Goal: Transaction & Acquisition: Purchase product/service

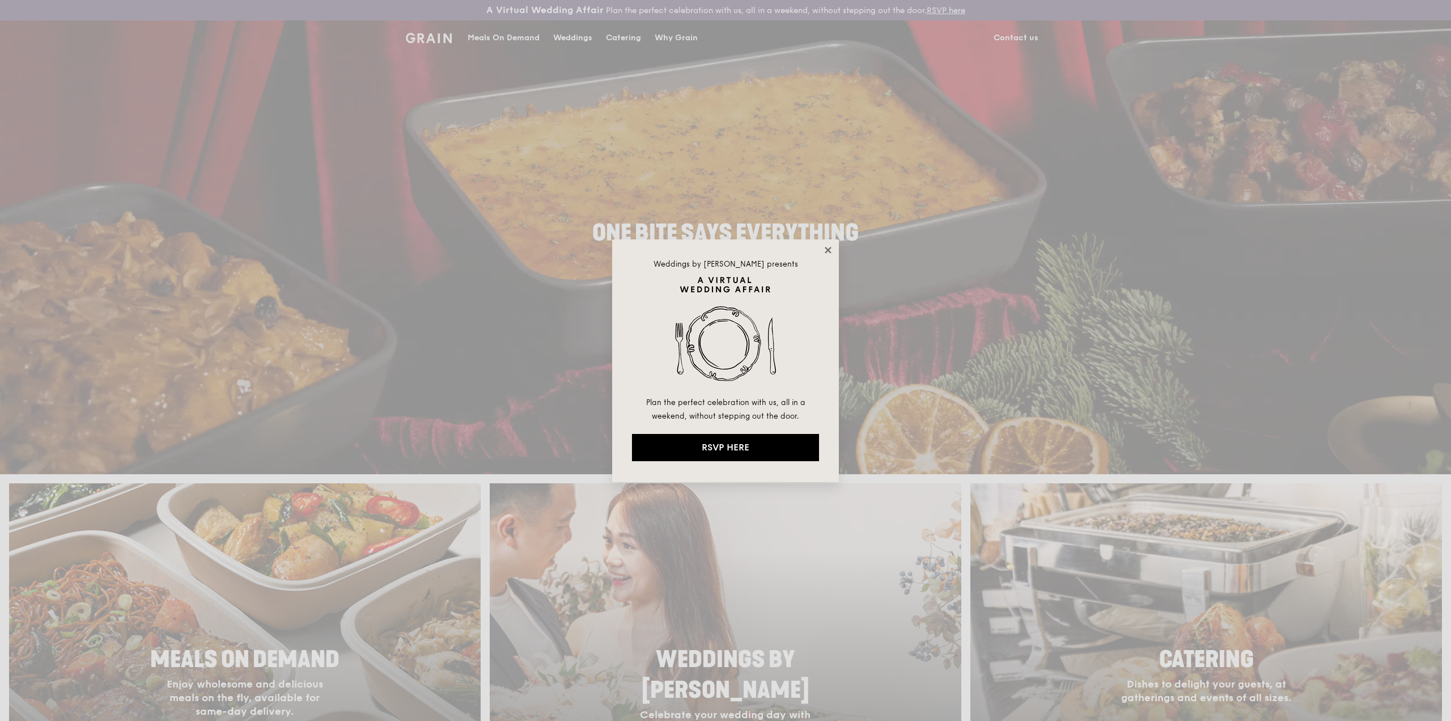
click at [831, 245] on icon at bounding box center [828, 250] width 10 height 10
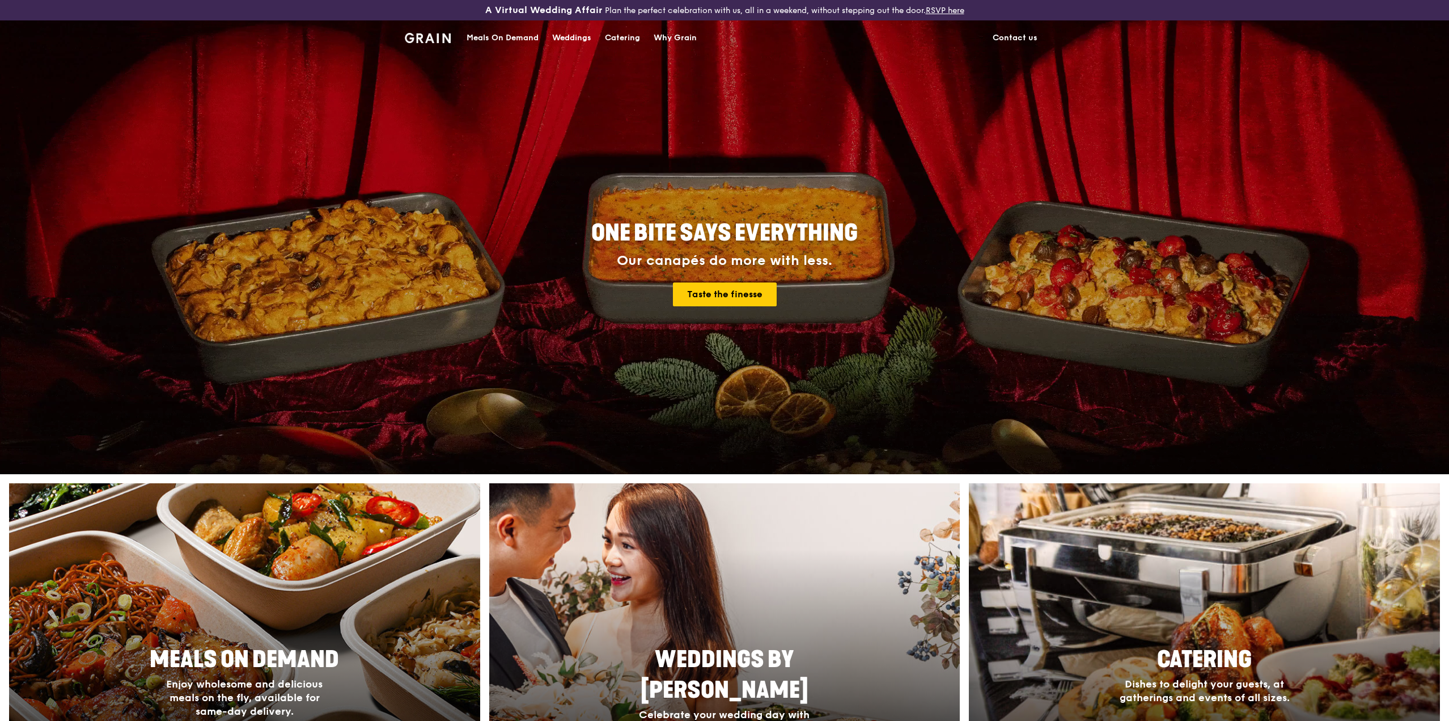
click at [629, 39] on div "Catering" at bounding box center [622, 38] width 35 height 34
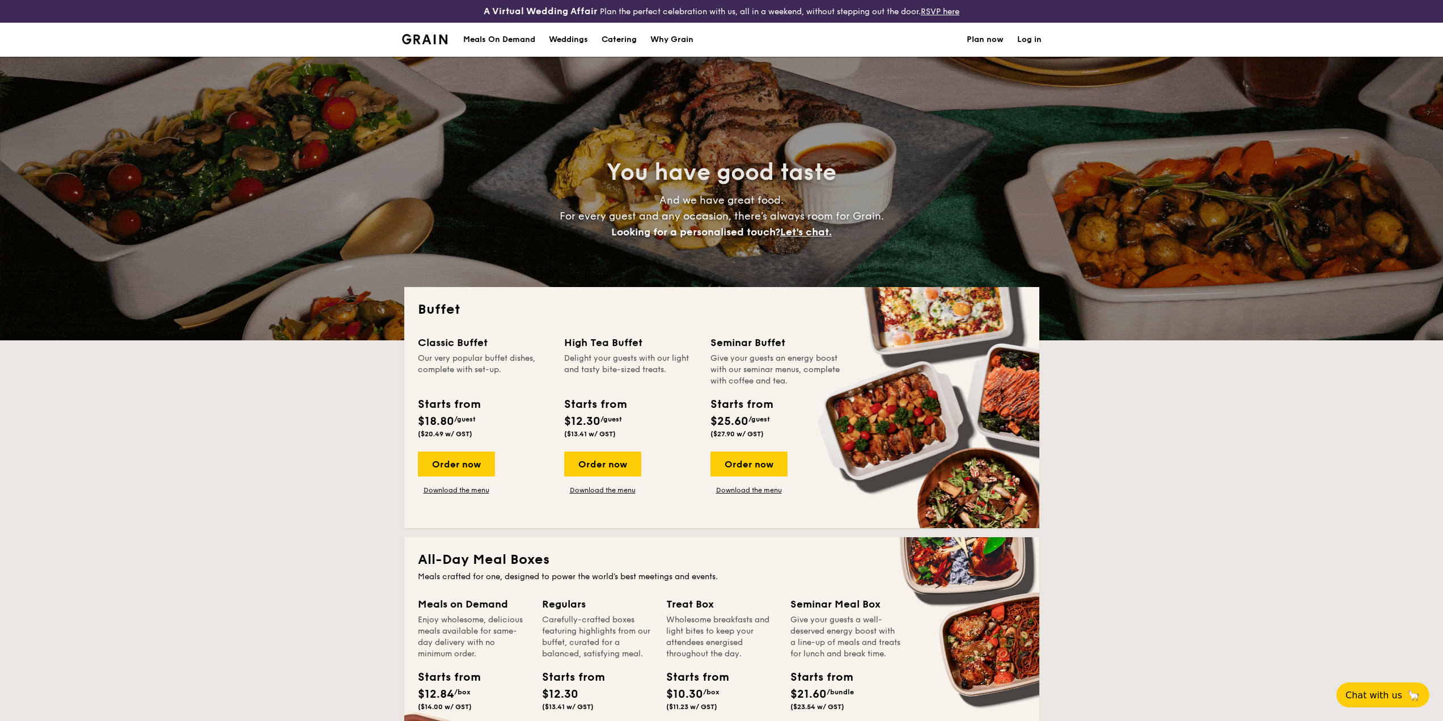
select select
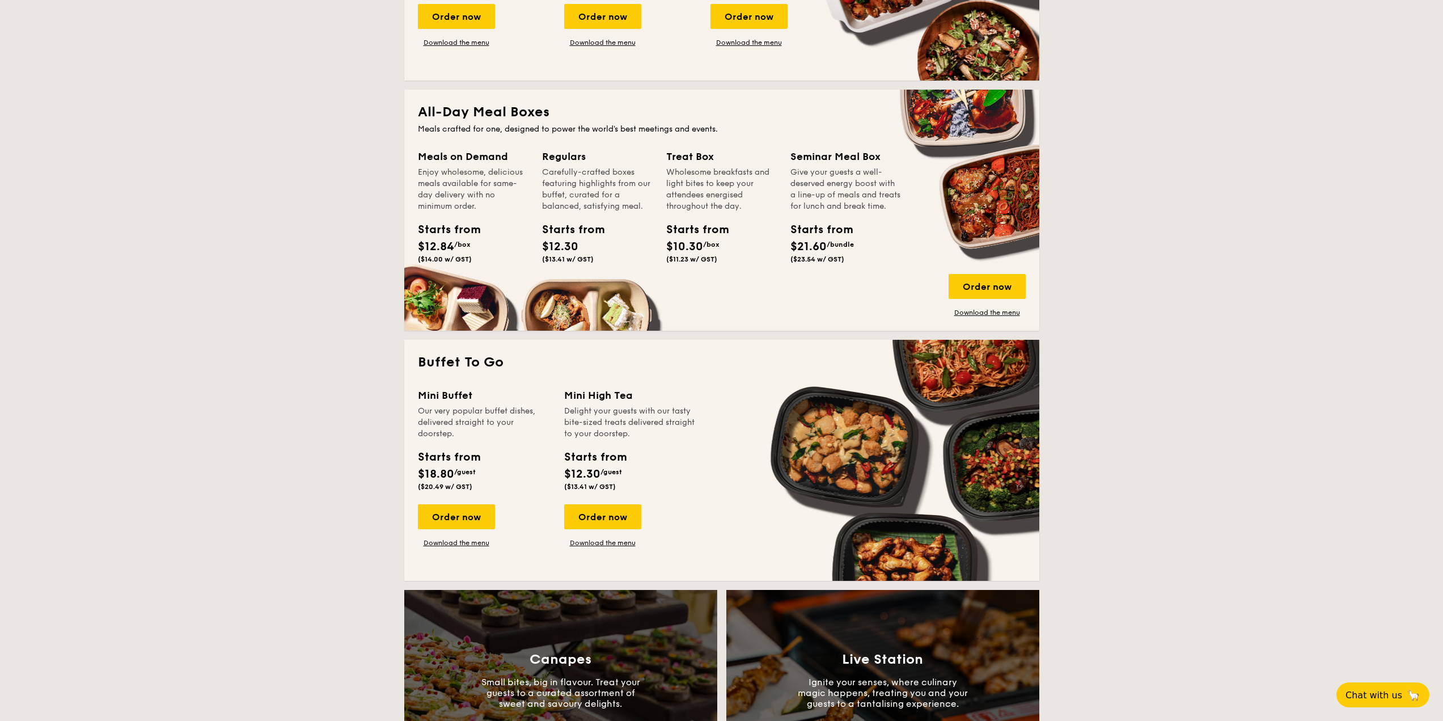
scroll to position [567, 0]
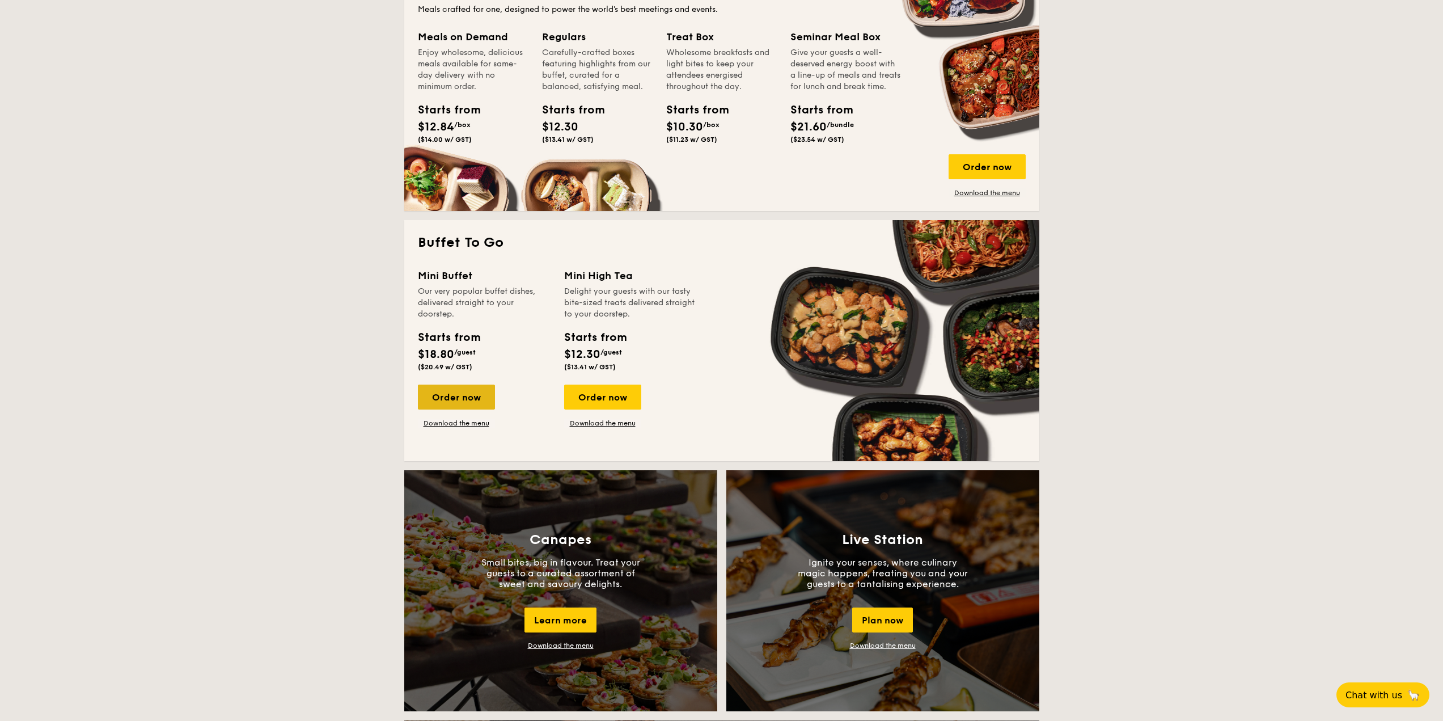
click at [480, 392] on div "Order now" at bounding box center [456, 396] width 77 height 25
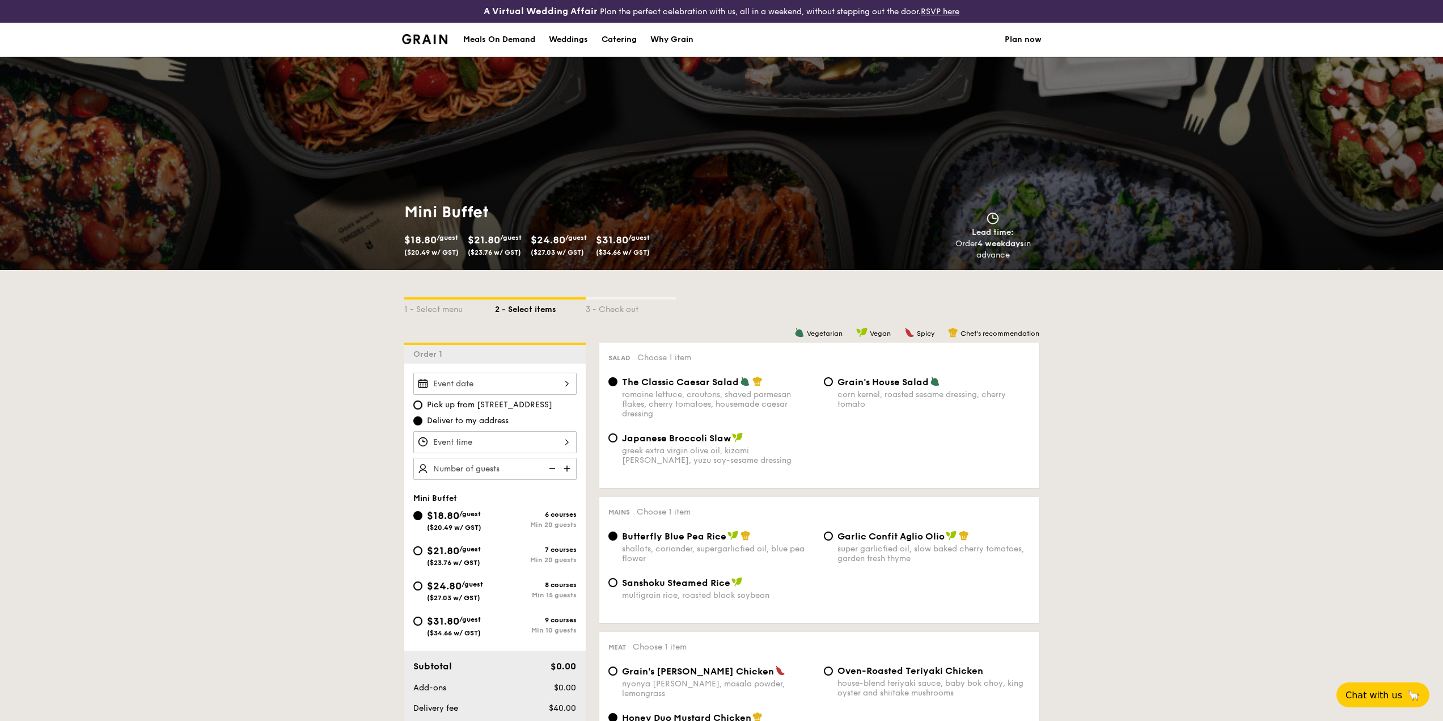
click at [546, 441] on div at bounding box center [494, 442] width 163 height 22
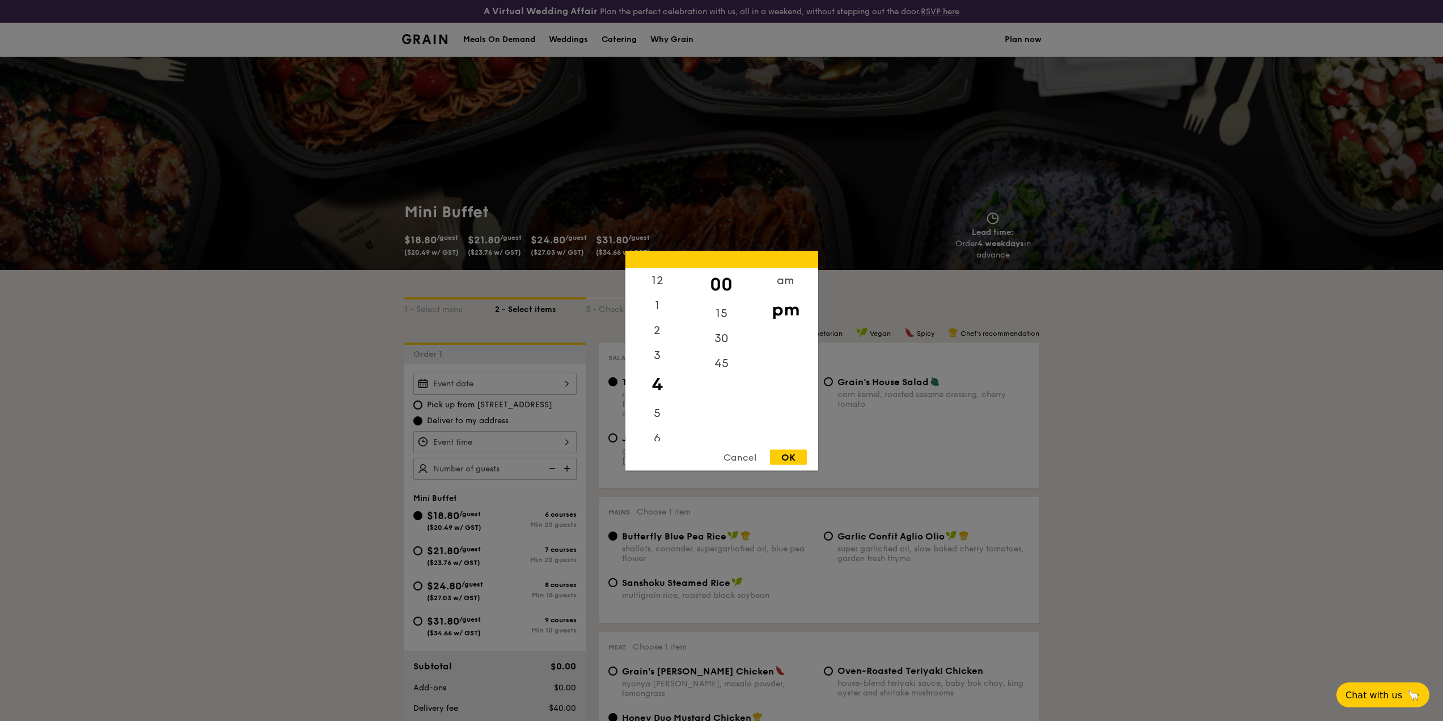
drag, startPoint x: 517, startPoint y: 353, endPoint x: 515, endPoint y: 370, distance: 16.5
click at [517, 354] on div at bounding box center [721, 360] width 1443 height 721
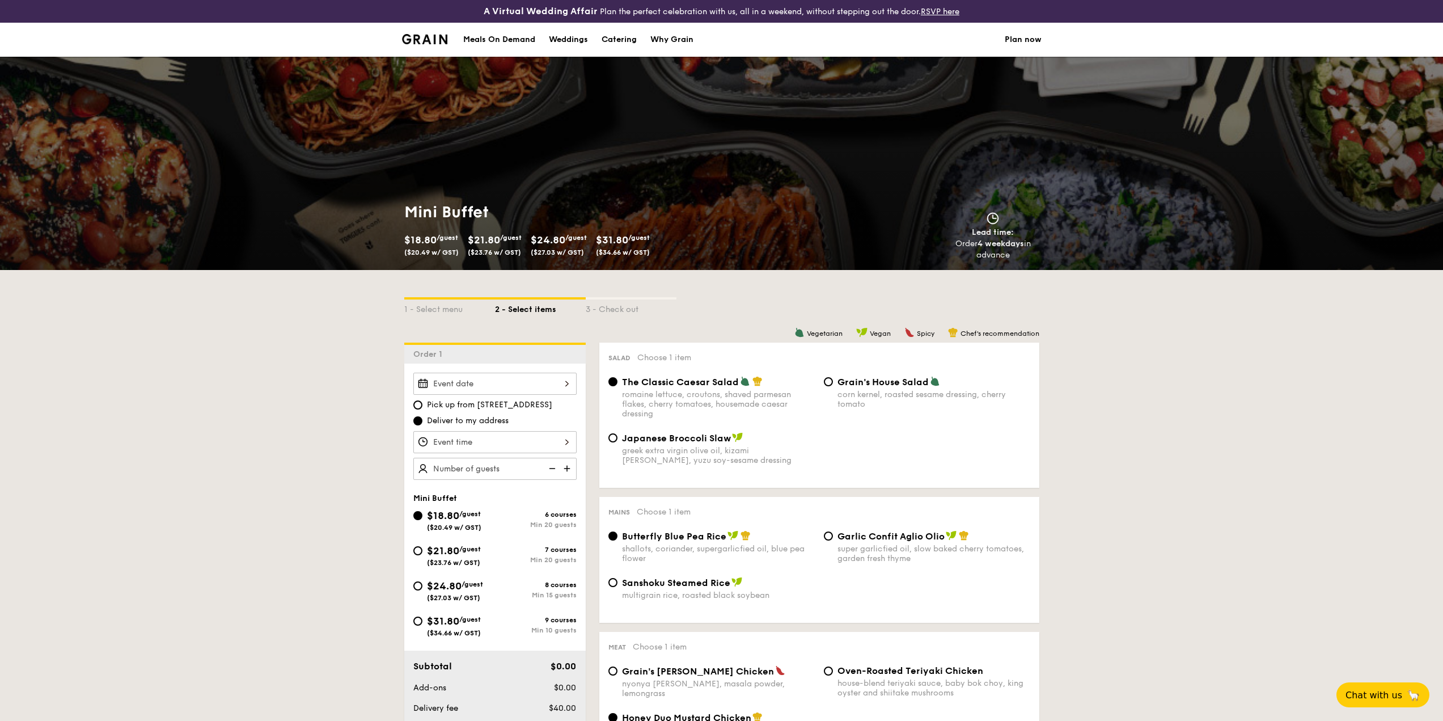
click at [520, 379] on div at bounding box center [721, 360] width 1443 height 721
click at [524, 382] on div at bounding box center [494, 383] width 163 height 22
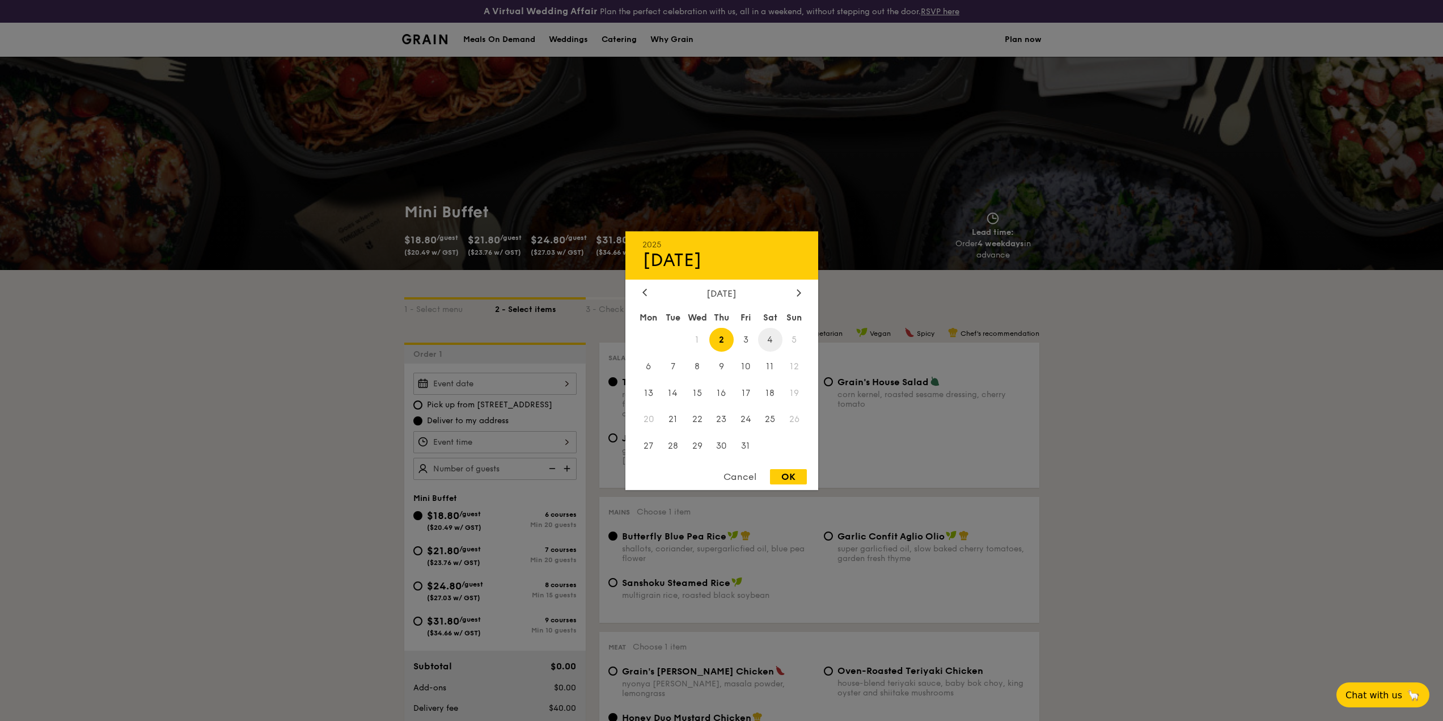
click at [775, 342] on span "4" at bounding box center [770, 339] width 24 height 24
click at [795, 476] on div "OK" at bounding box center [788, 476] width 37 height 15
type input "Oct 04, 2025"
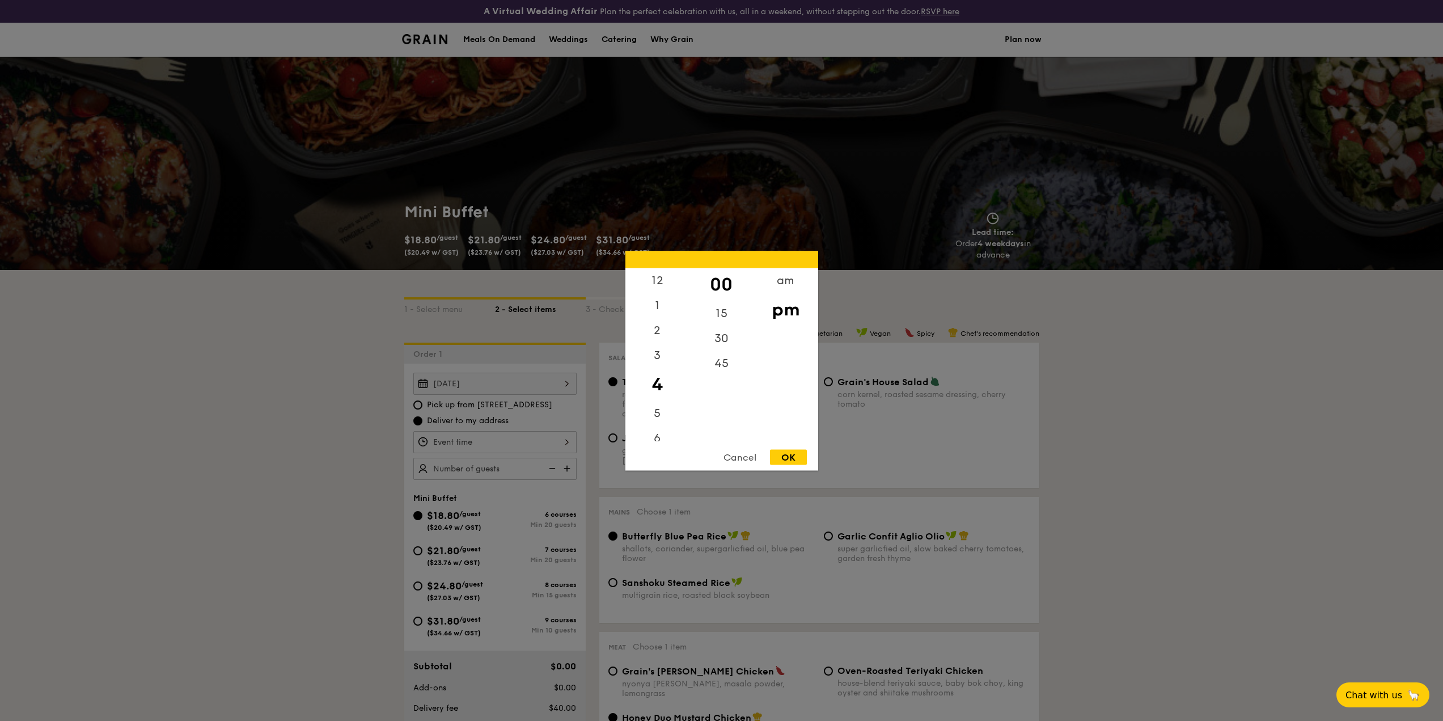
click at [566, 446] on div "12 1 2 3 4 5 6 7 8 9 10 11 00 15 30 45 am pm Cancel OK" at bounding box center [494, 442] width 163 height 22
click at [657, 287] on div "12" at bounding box center [657, 284] width 64 height 33
click at [798, 454] on div "OK" at bounding box center [788, 456] width 37 height 15
type input "12:00PM"
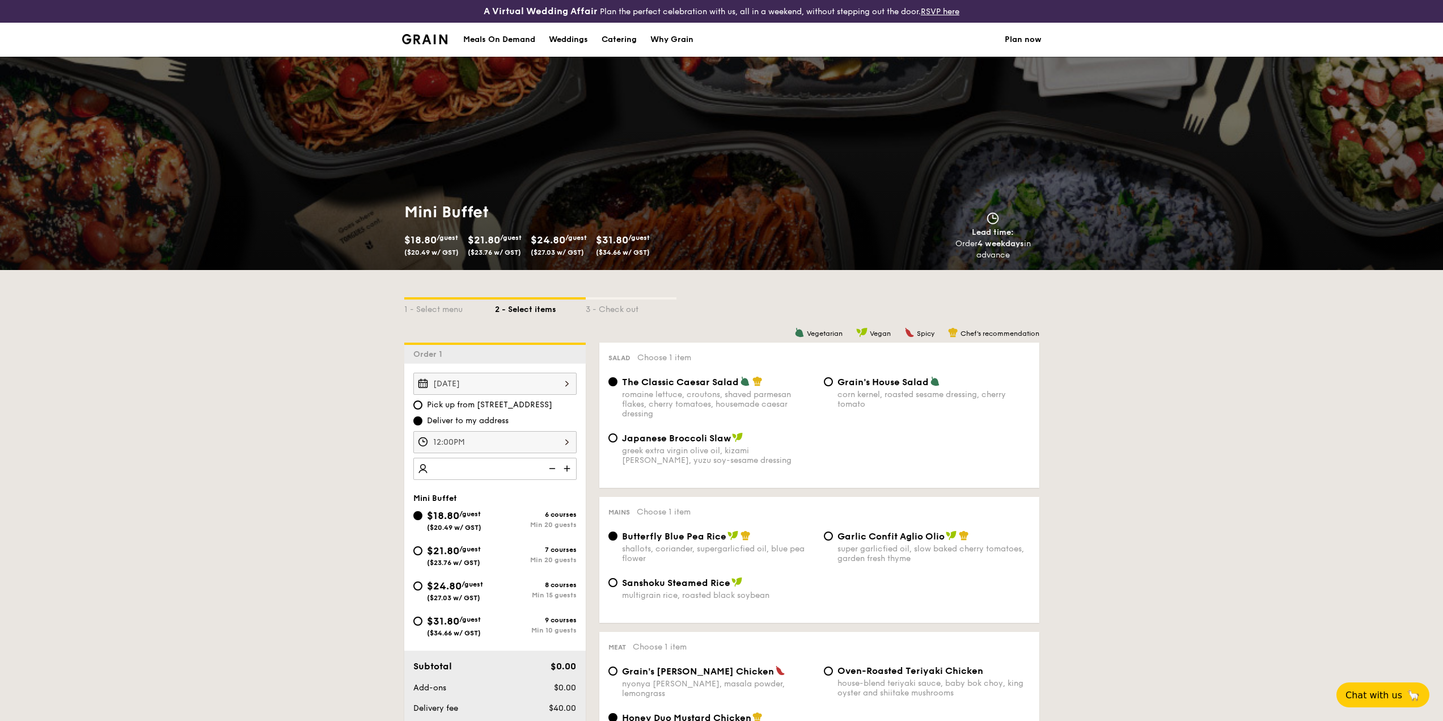
click at [568, 471] on img at bounding box center [568, 469] width 17 height 22
type input "20 guests"
drag, startPoint x: 421, startPoint y: 591, endPoint x: 476, endPoint y: 585, distance: 55.9
click at [421, 591] on div "$24.80 /guest ($27.03 w/ GST)" at bounding box center [454, 590] width 82 height 24
click at [421, 590] on input "$24.80 /guest ($27.03 w/ GST) 8 courses Min 15 guests" at bounding box center [417, 585] width 9 height 9
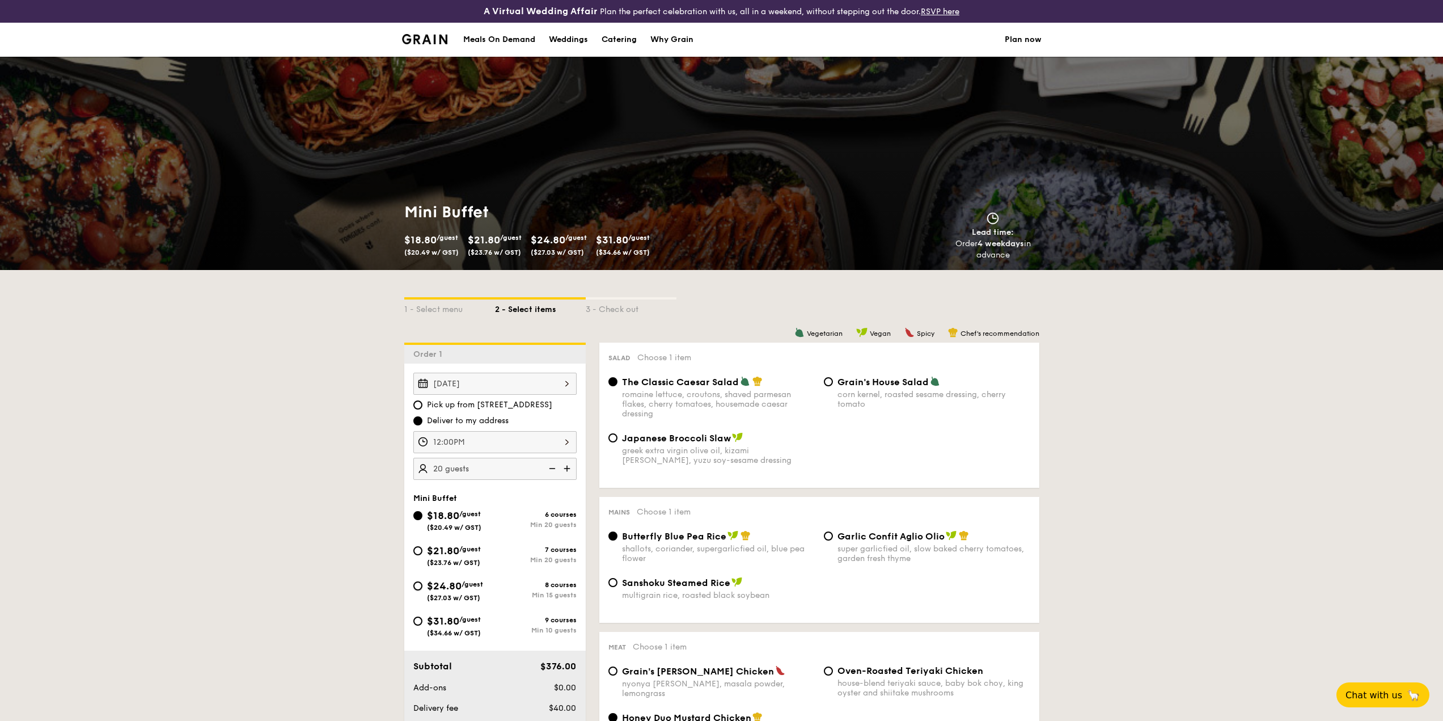
radio input "true"
radio input "false"
radio input "true"
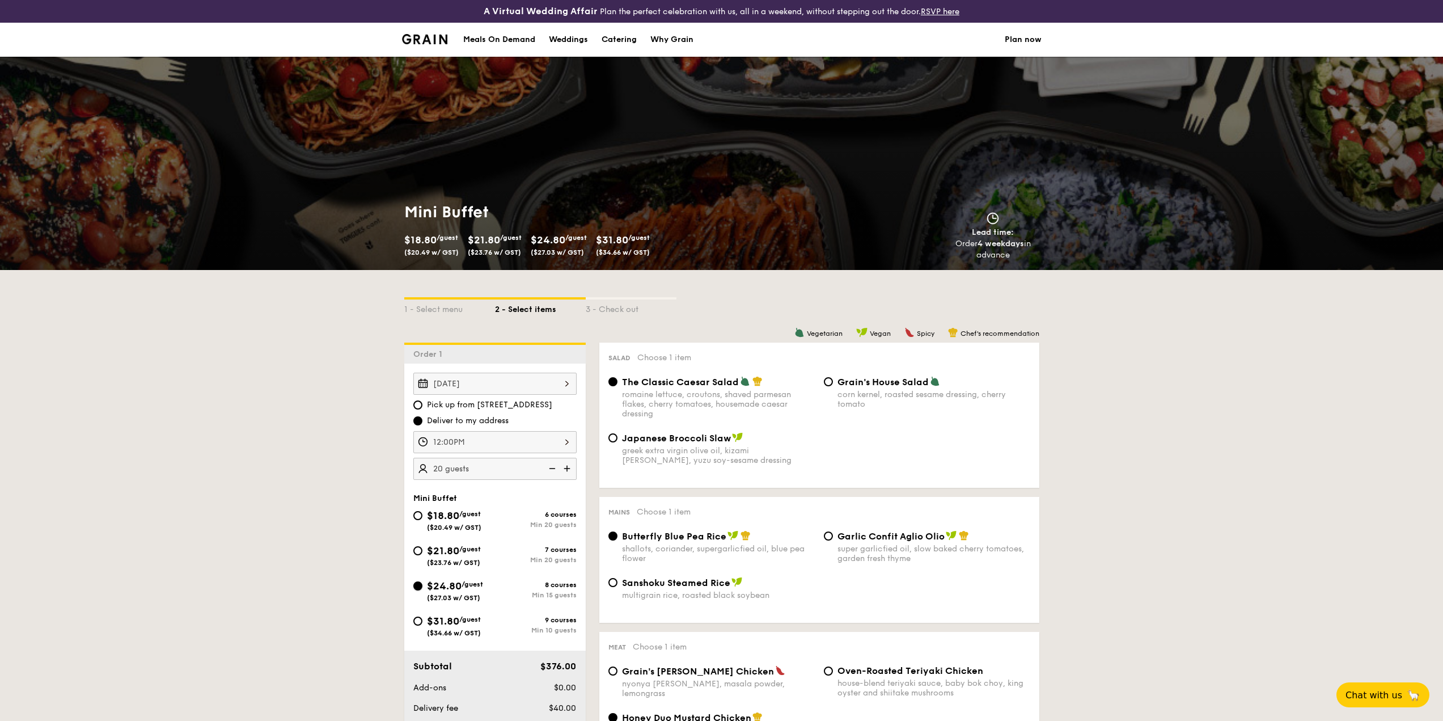
radio input "true"
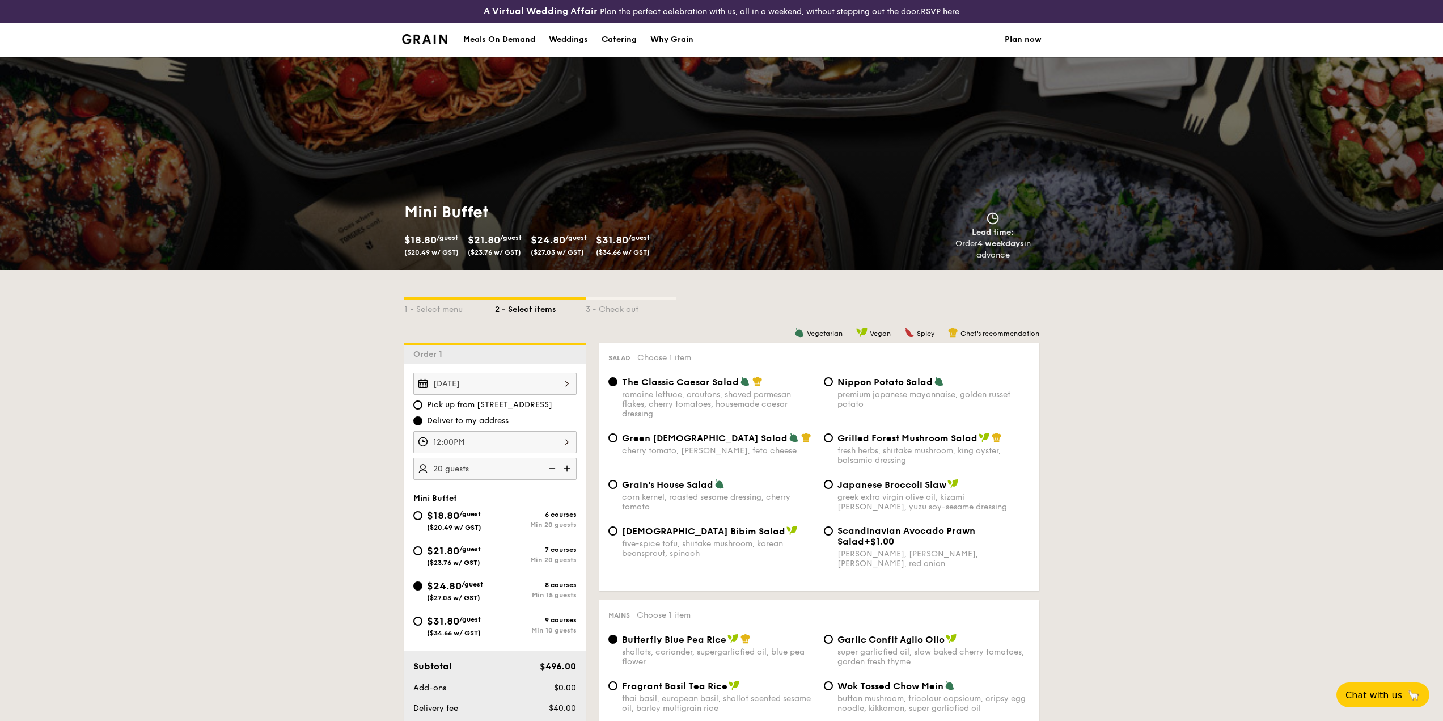
click at [549, 468] on img at bounding box center [551, 469] width 17 height 22
type input "15 guests"
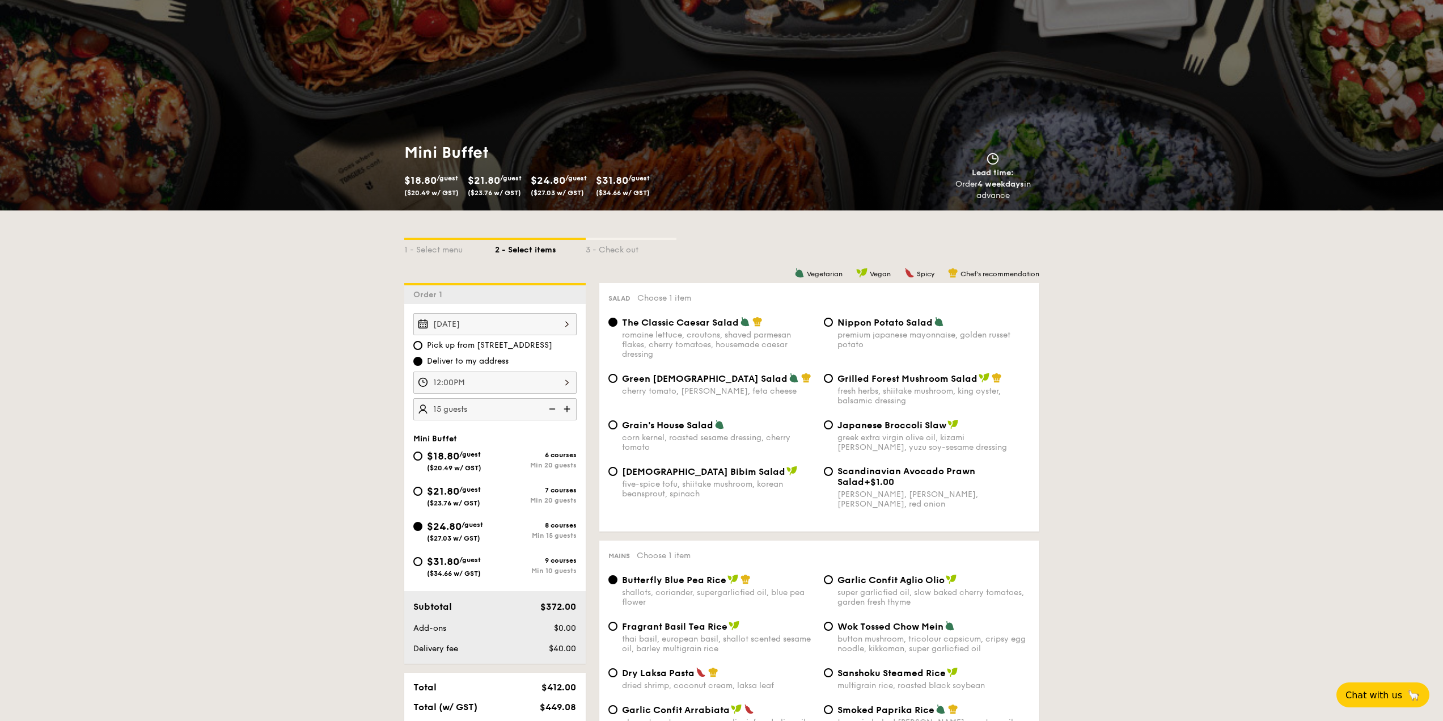
scroll to position [57, 0]
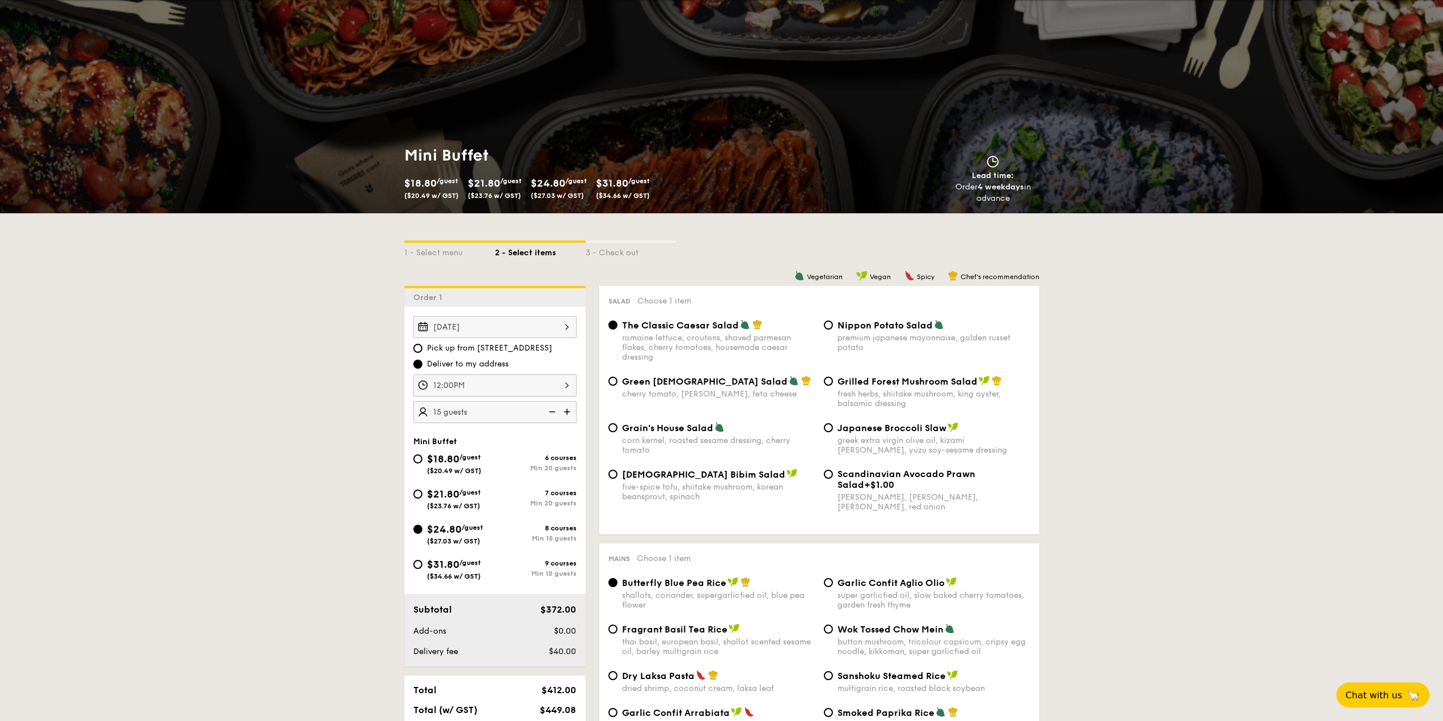
click at [538, 325] on div "Oct 04, 2025" at bounding box center [494, 327] width 163 height 22
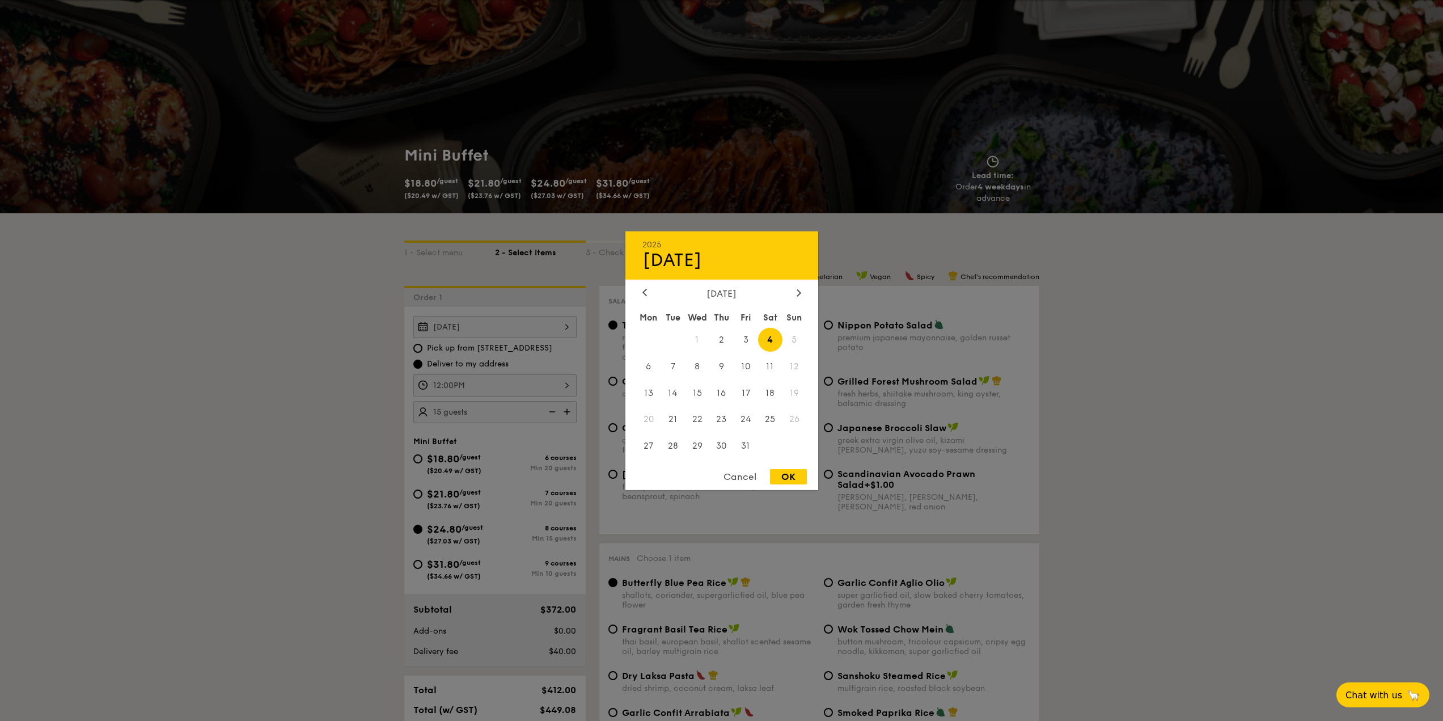
click at [774, 339] on span "4" at bounding box center [770, 339] width 24 height 24
click at [787, 485] on div "Cancel OK" at bounding box center [721, 479] width 193 height 21
click at [790, 479] on div "OK" at bounding box center [788, 476] width 37 height 15
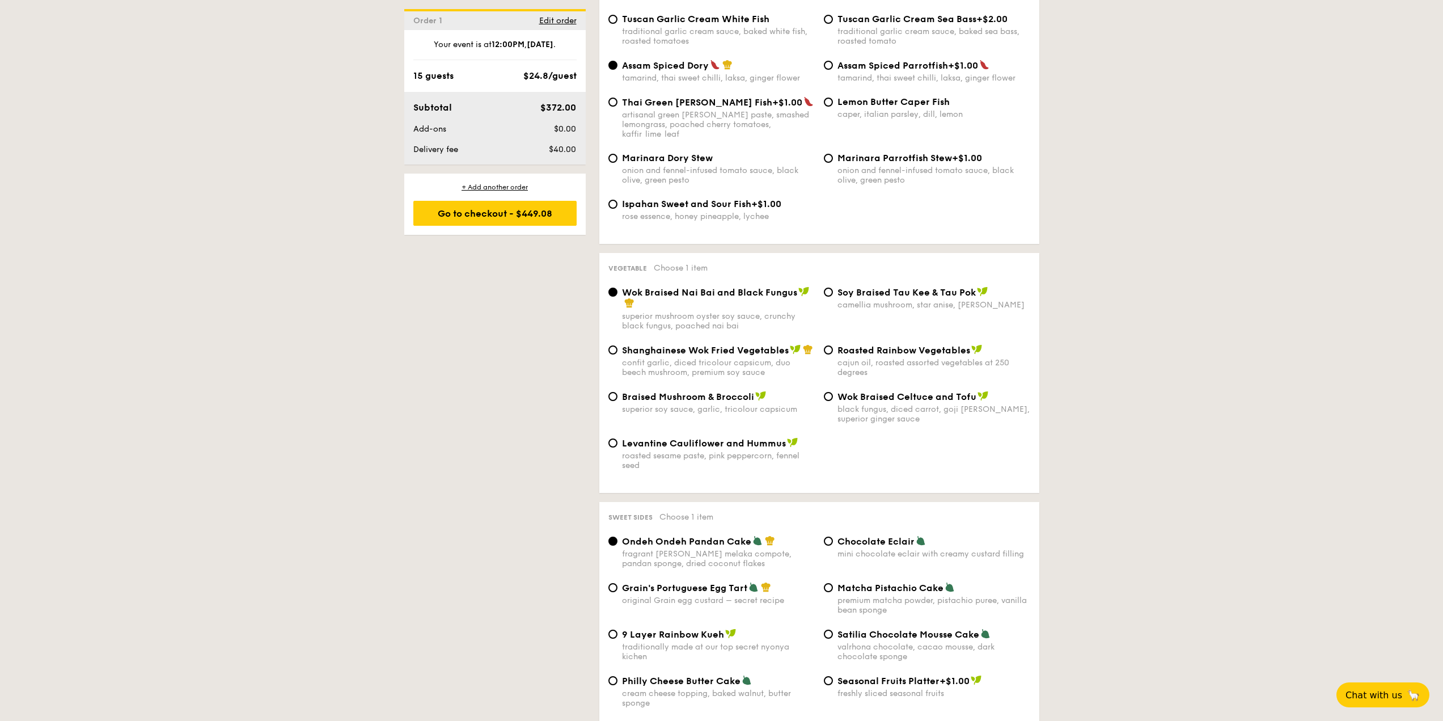
scroll to position [1304, 0]
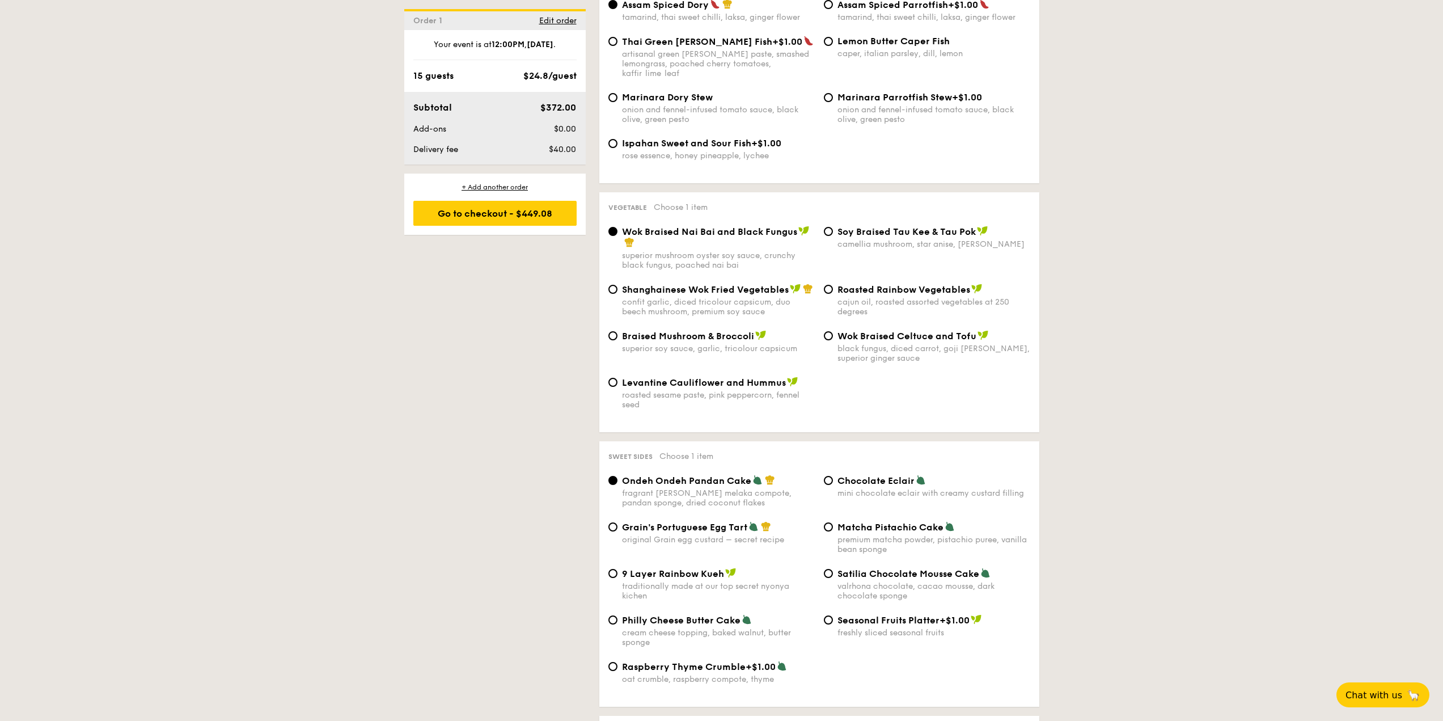
click at [713, 284] on span "Shanghainese Wok Fried Vegetables" at bounding box center [705, 289] width 167 height 11
click at [617, 285] on input "Shanghainese Wok Fried Vegetables confit garlic, diced tricolour capsicum, duo …" at bounding box center [612, 289] width 9 height 9
radio input "true"
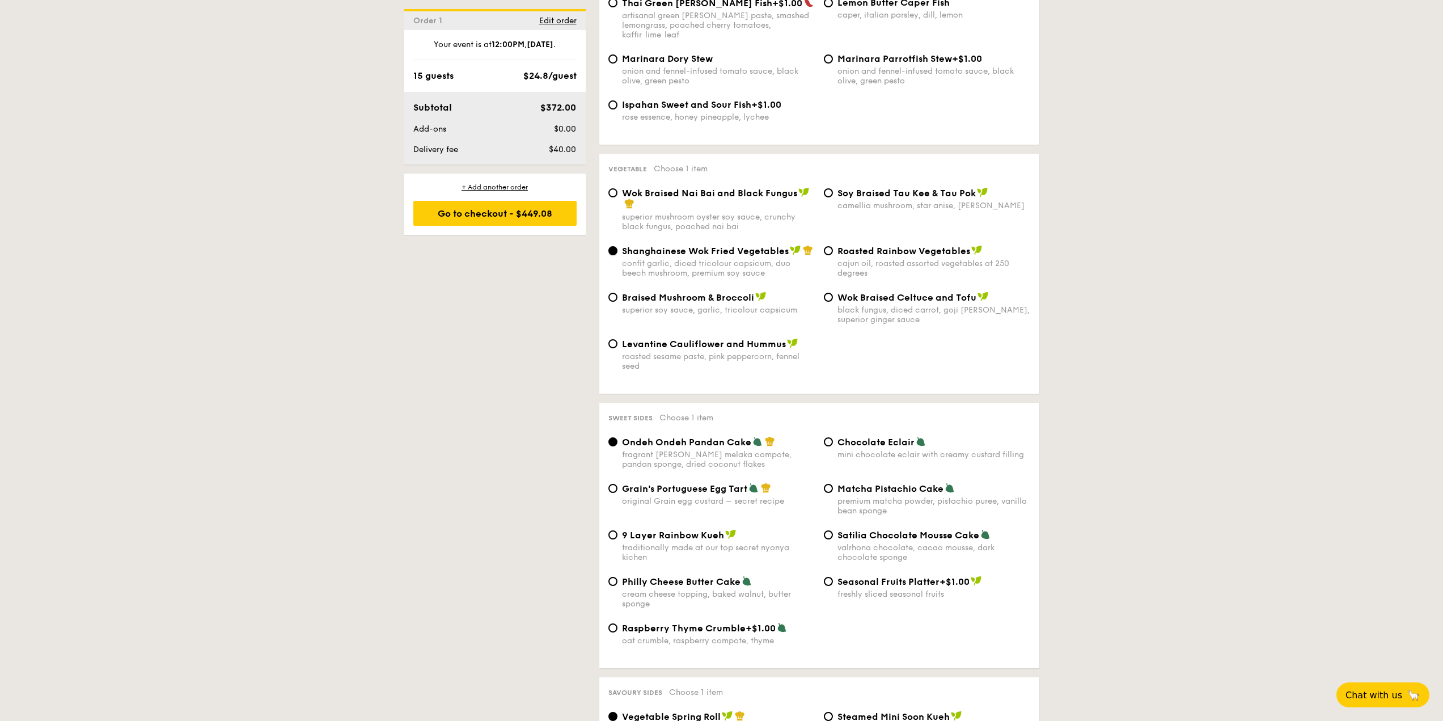
scroll to position [1361, 0]
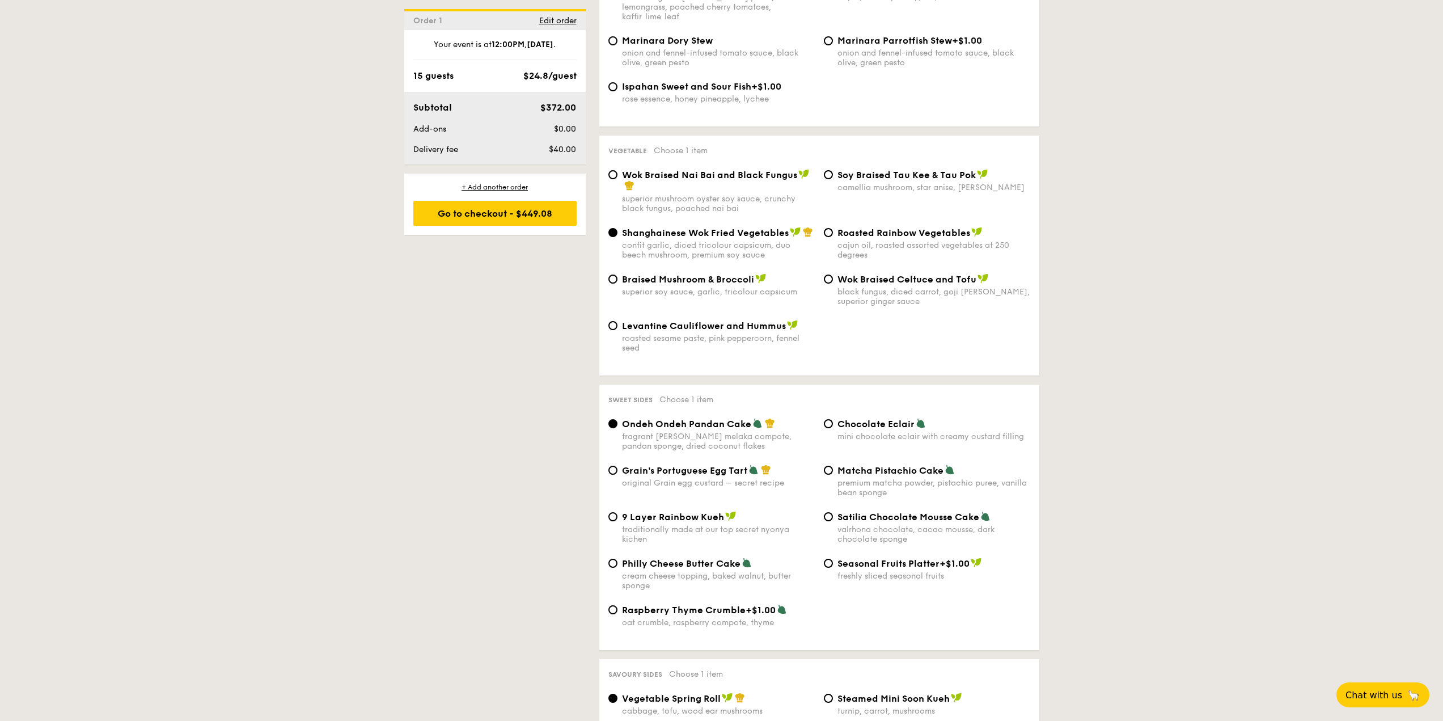
click at [700, 240] on div "confit garlic, diced tricolour capsicum, duo beech mushroom, premium soy sauce" at bounding box center [718, 249] width 193 height 19
click at [617, 228] on input "Shanghainese Wok Fried Vegetables confit garlic, diced tricolour capsicum, duo …" at bounding box center [612, 232] width 9 height 9
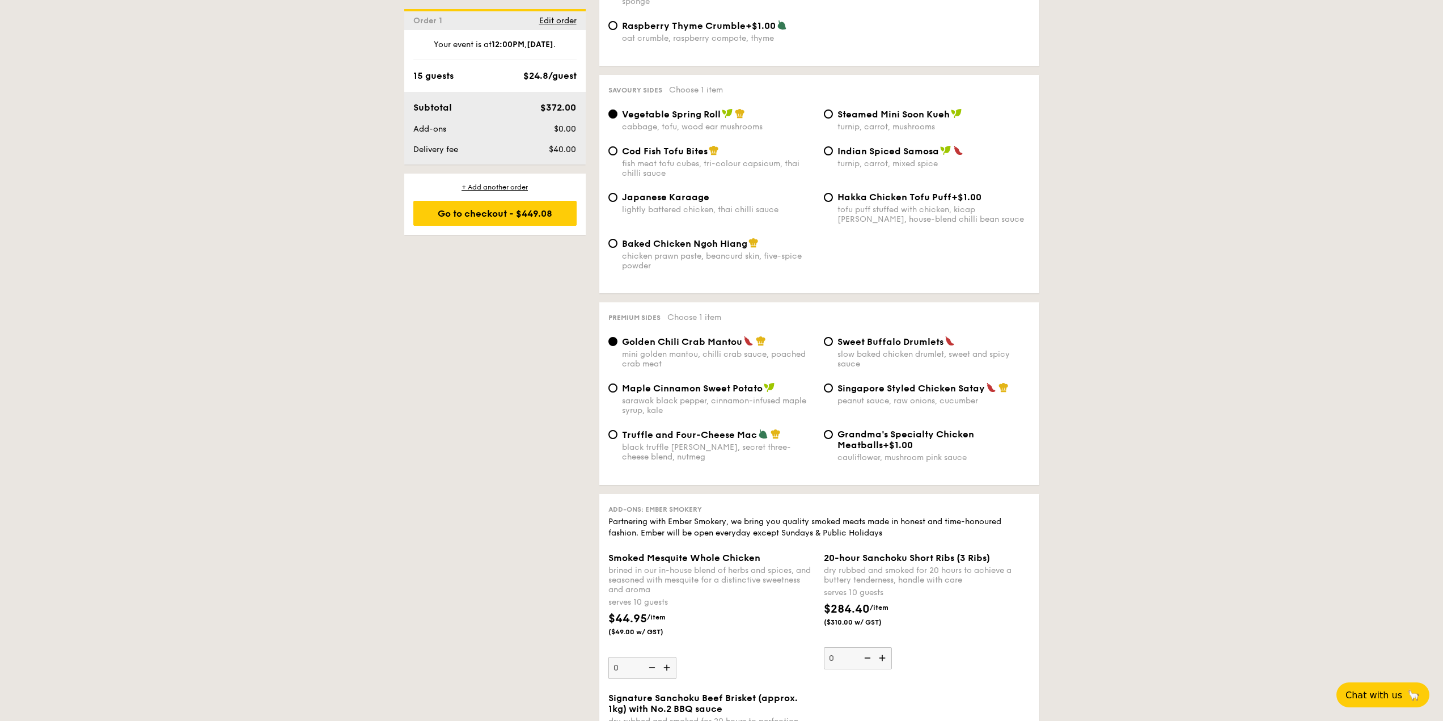
scroll to position [1928, 0]
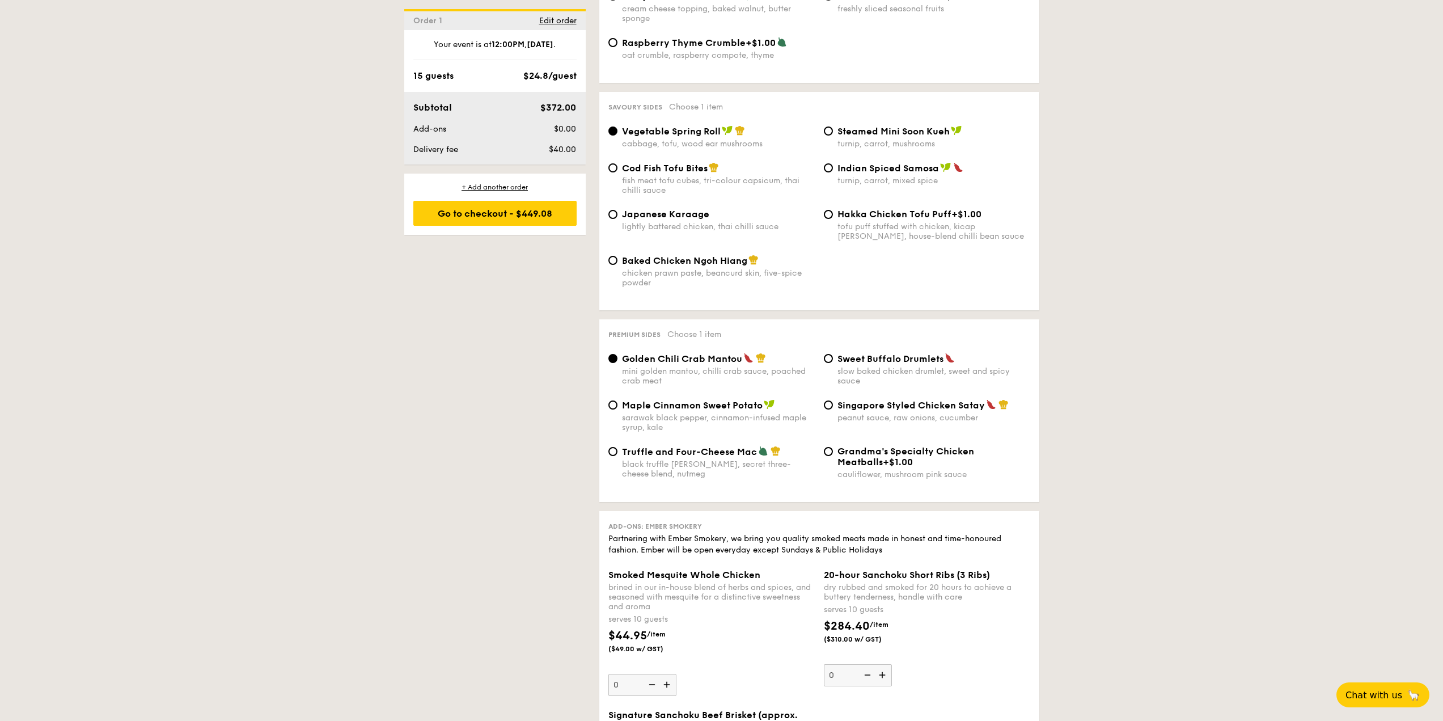
click at [688, 162] on div "Cod Fish Tofu Bites fish meat tofu cubes, tri-colour capsicum, thai chilli sauce" at bounding box center [718, 178] width 193 height 33
click at [617, 163] on input "Cod Fish Tofu Bites fish meat tofu cubes, tri-colour capsicum, thai chilli sauce" at bounding box center [612, 167] width 9 height 9
radio input "true"
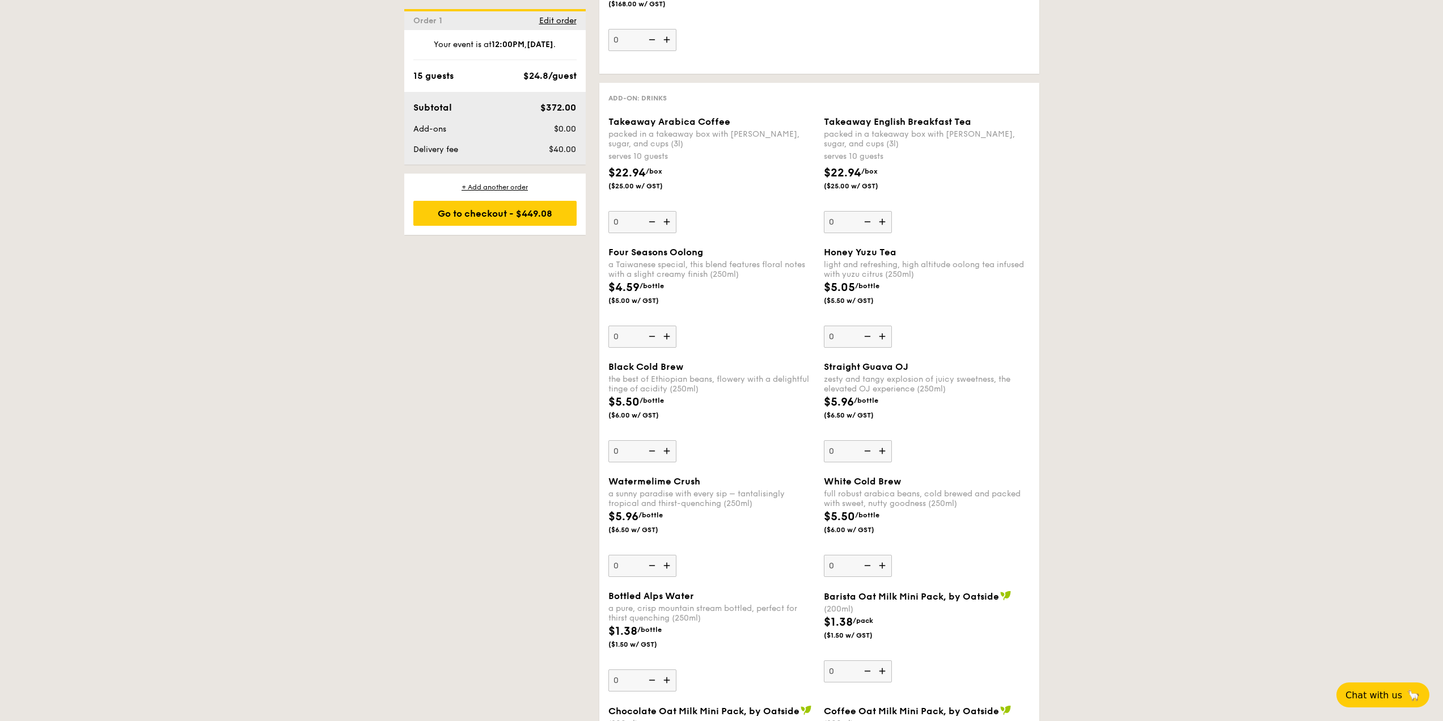
scroll to position [2721, 0]
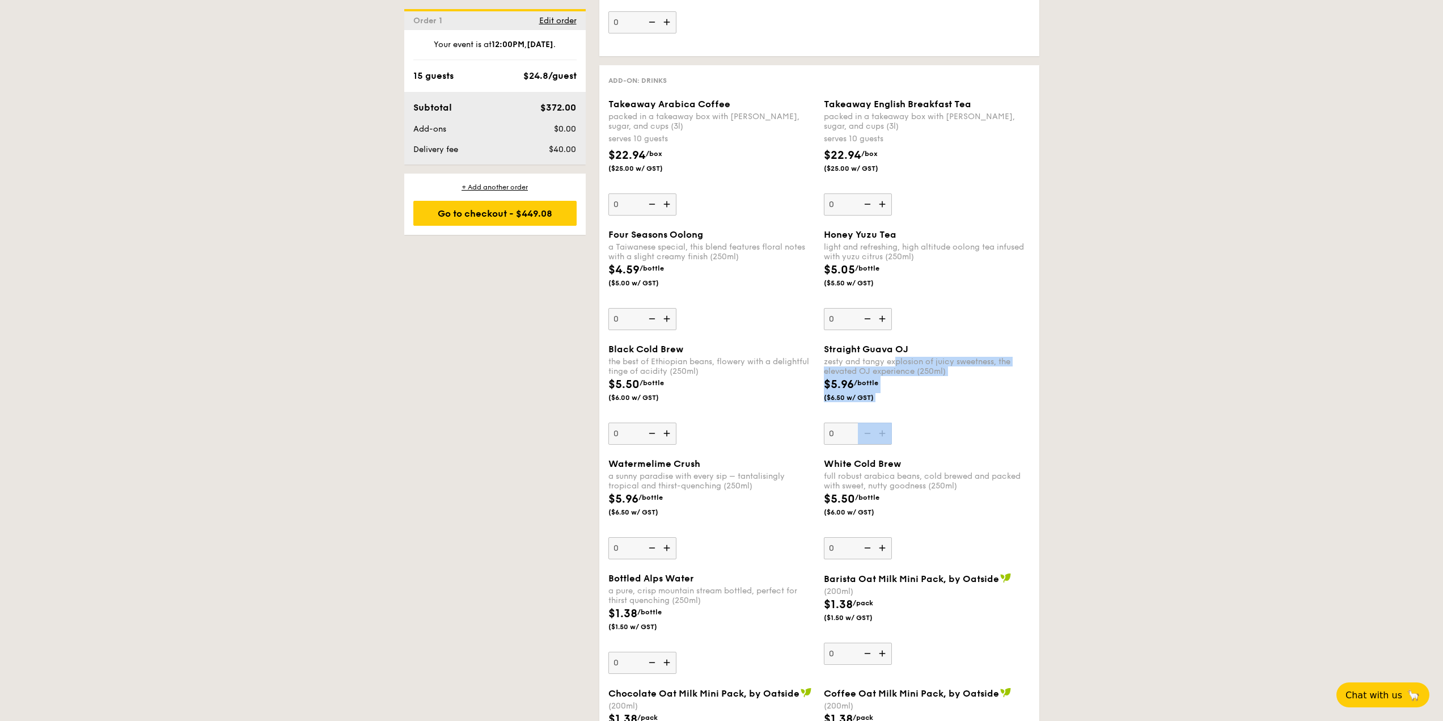
drag, startPoint x: 895, startPoint y: 342, endPoint x: 940, endPoint y: 440, distance: 107.8
click at [951, 435] on div "Black Cold Brew the best of Ethiopian beans, flowery with a delightful tinge of…" at bounding box center [819, 401] width 431 height 115
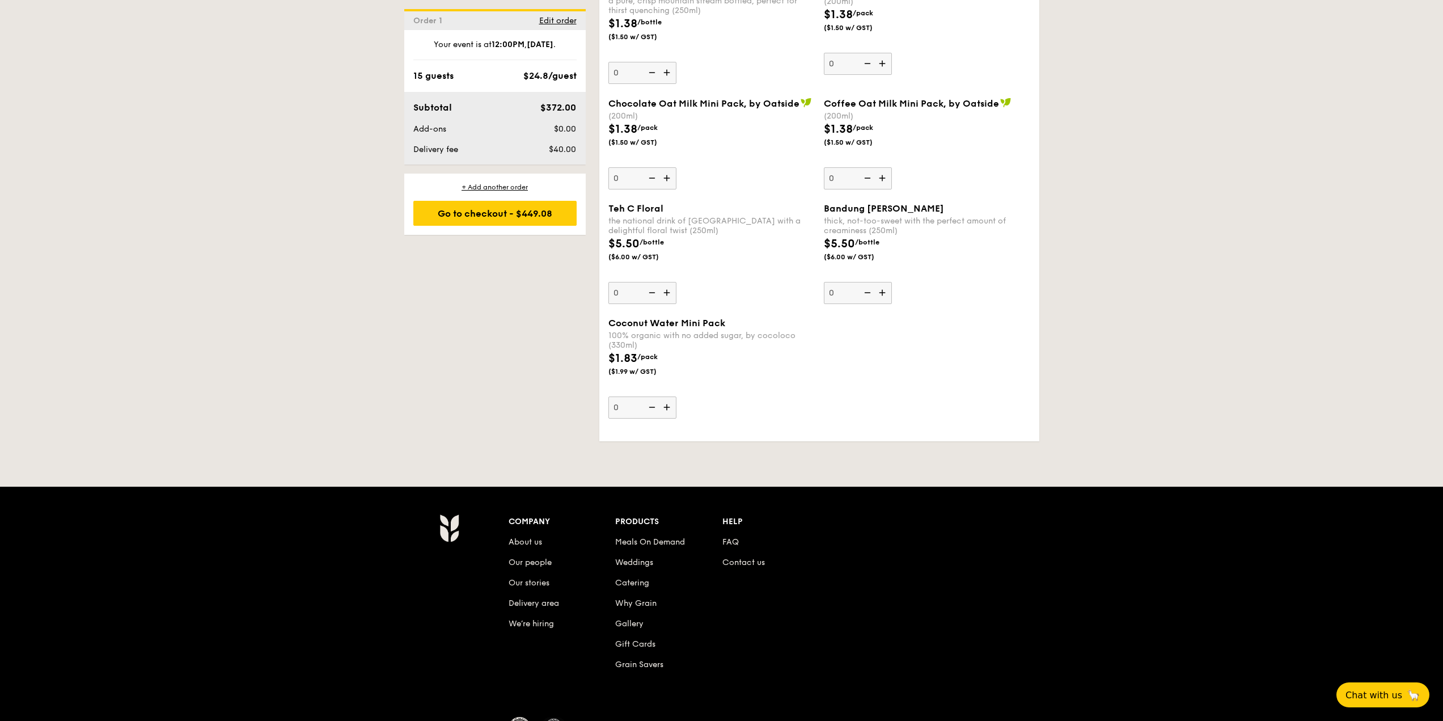
scroll to position [3393, 0]
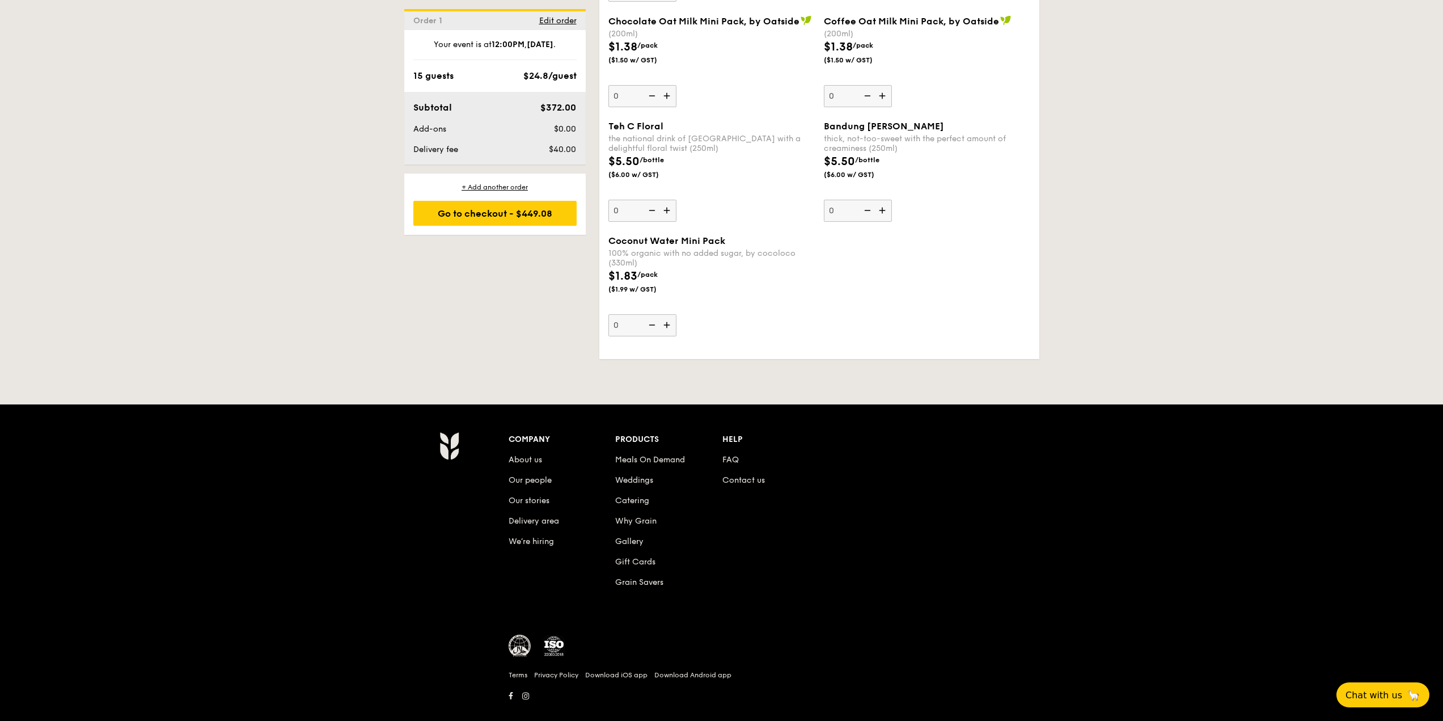
click at [494, 227] on div "+ Add another order Go to checkout - $449.08" at bounding box center [494, 203] width 181 height 61
click at [503, 222] on div "Go to checkout - $449.08" at bounding box center [494, 213] width 163 height 25
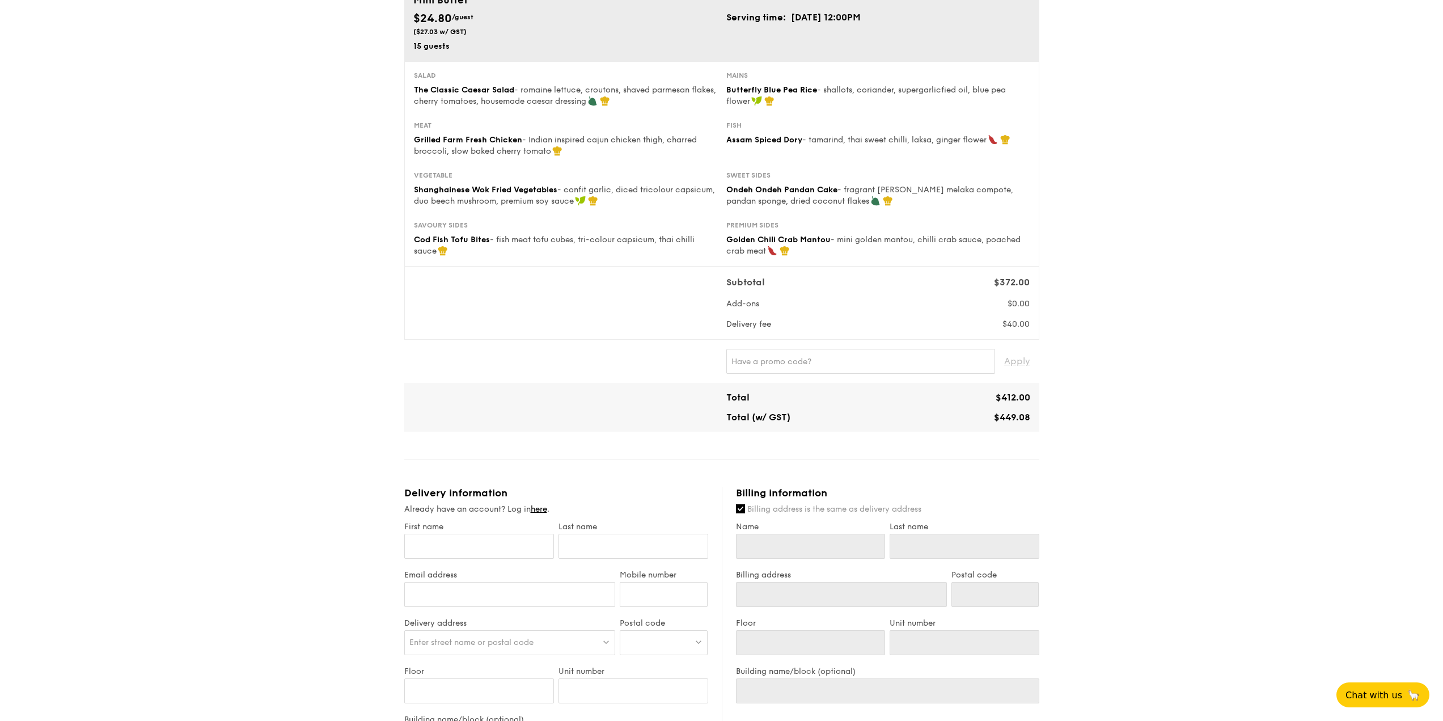
scroll to position [227, 0]
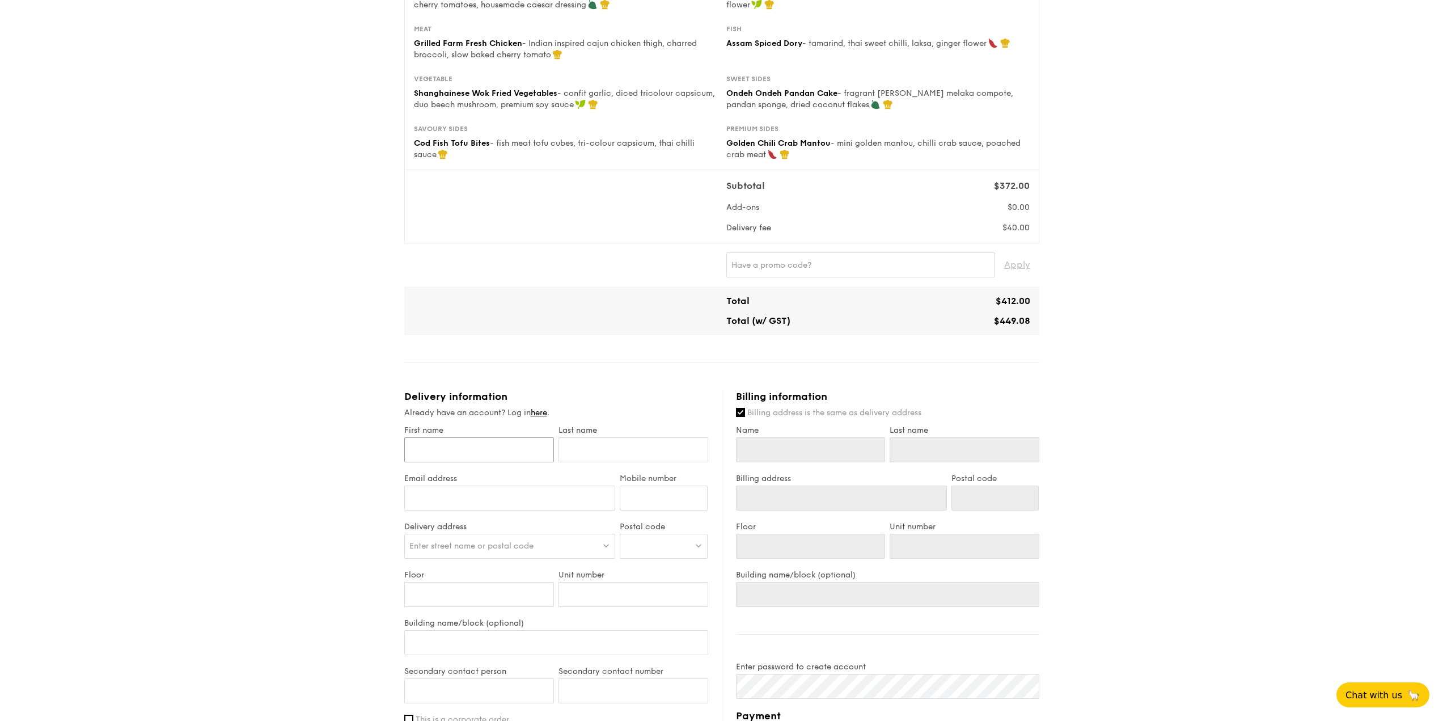
click at [514, 452] on input "First name" at bounding box center [479, 449] width 150 height 25
type input "A"
type input "Al"
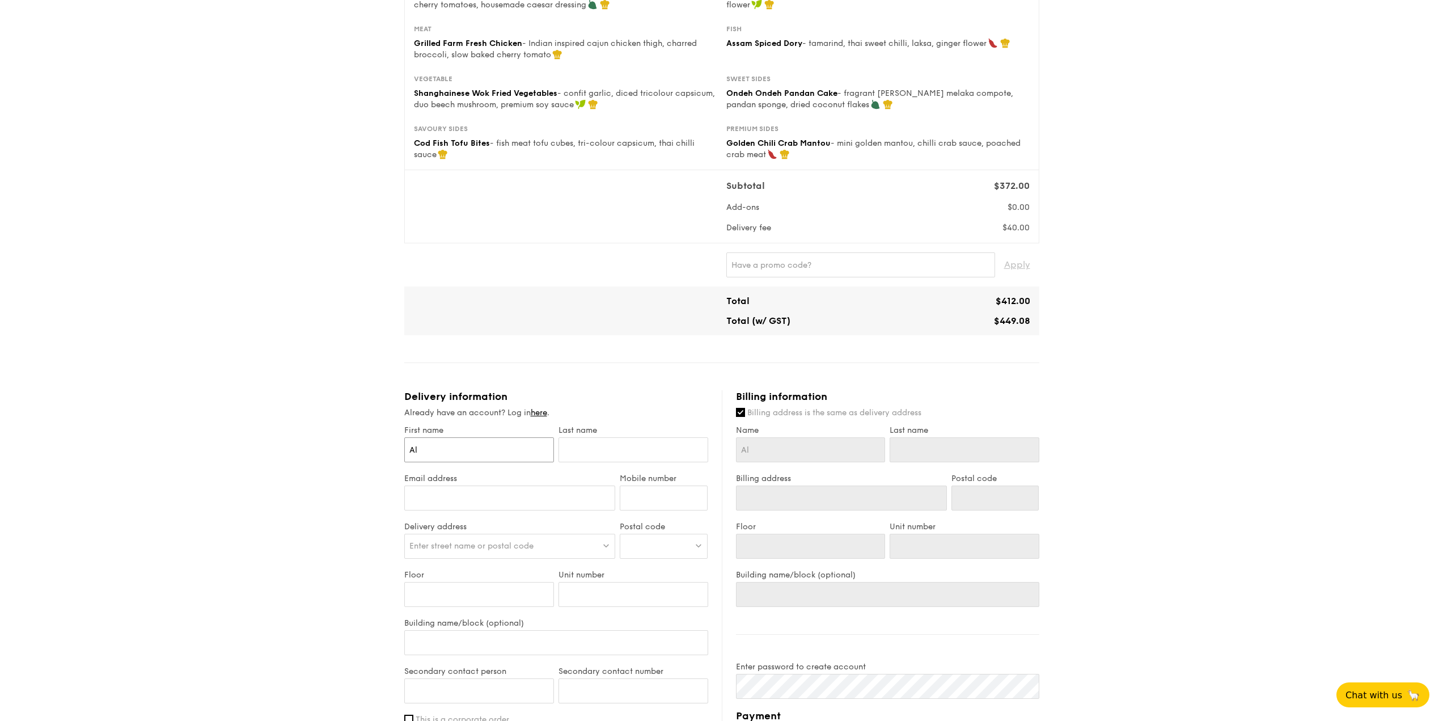
type input "Ale"
type input "Alex"
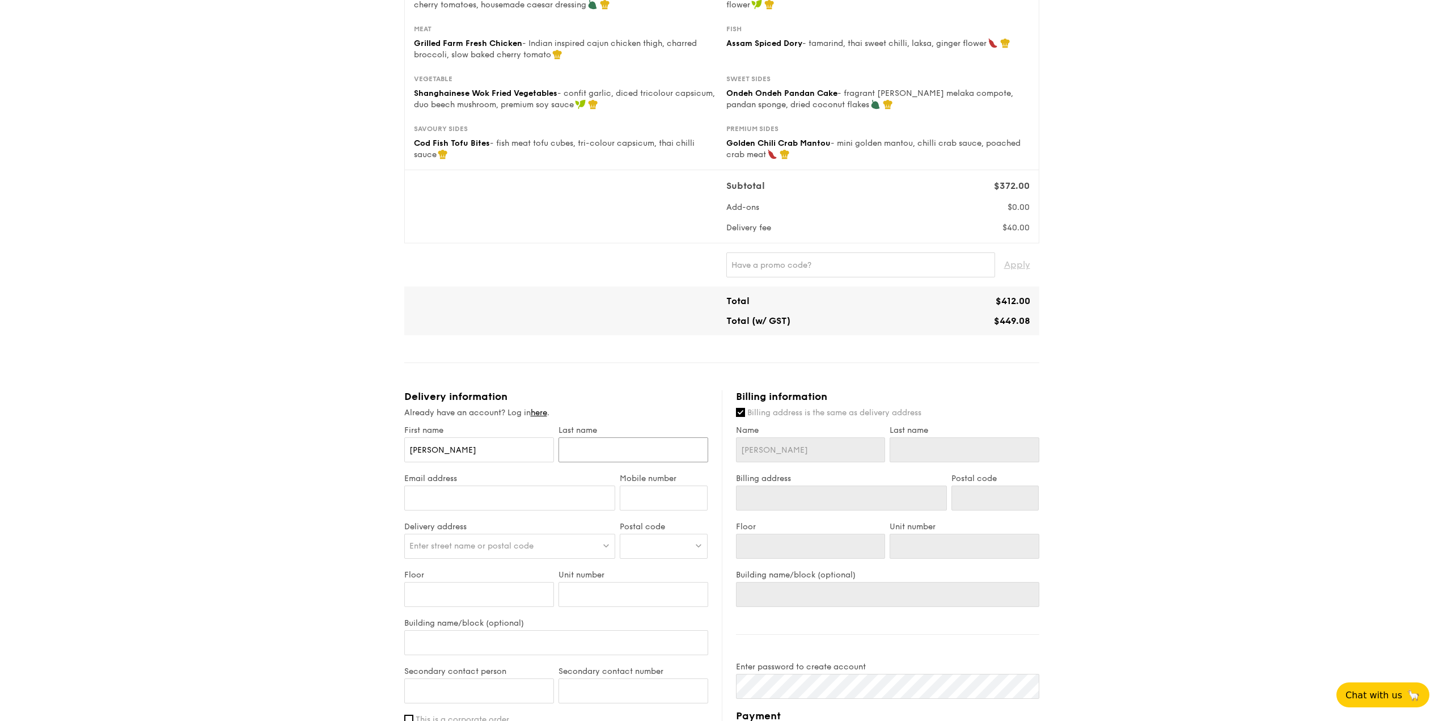
type input "C"
type input "Ch"
type input "Cha"
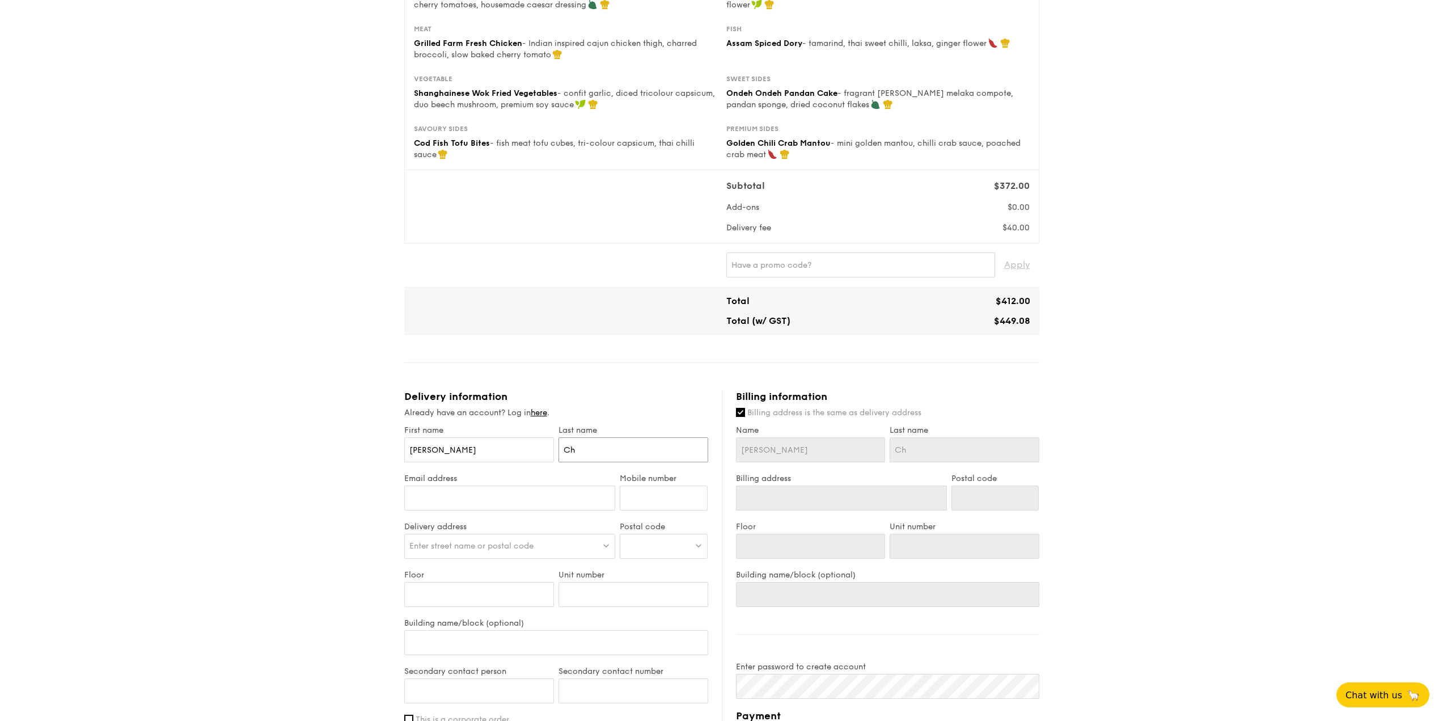
type input "Cha"
type input "Chan"
type input "liekyang@live.com"
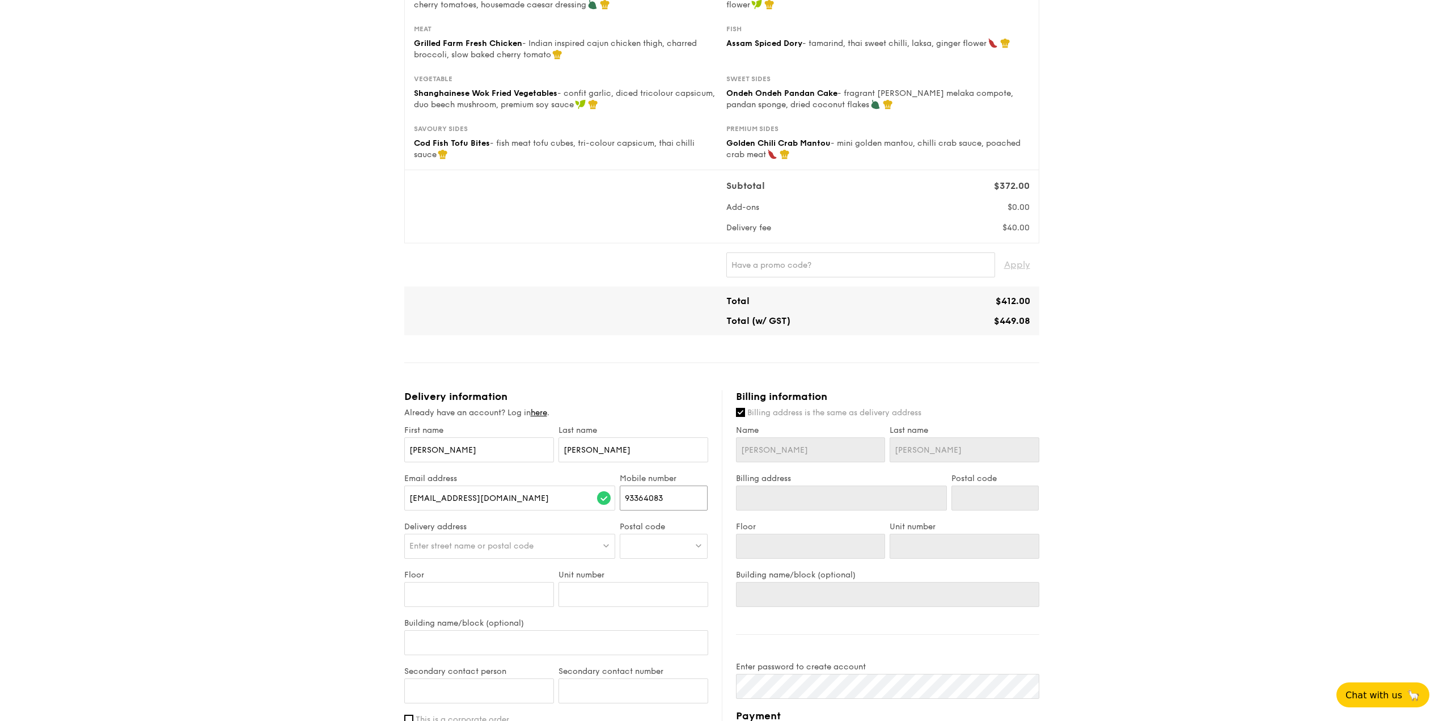
type input "93364083"
click at [561, 547] on div "Enter street name or postal code" at bounding box center [509, 546] width 211 height 25
type input "792453"
click at [549, 573] on div "453B Fernvale Road" at bounding box center [484, 569] width 151 height 11
type input "453B Fernvale Road"
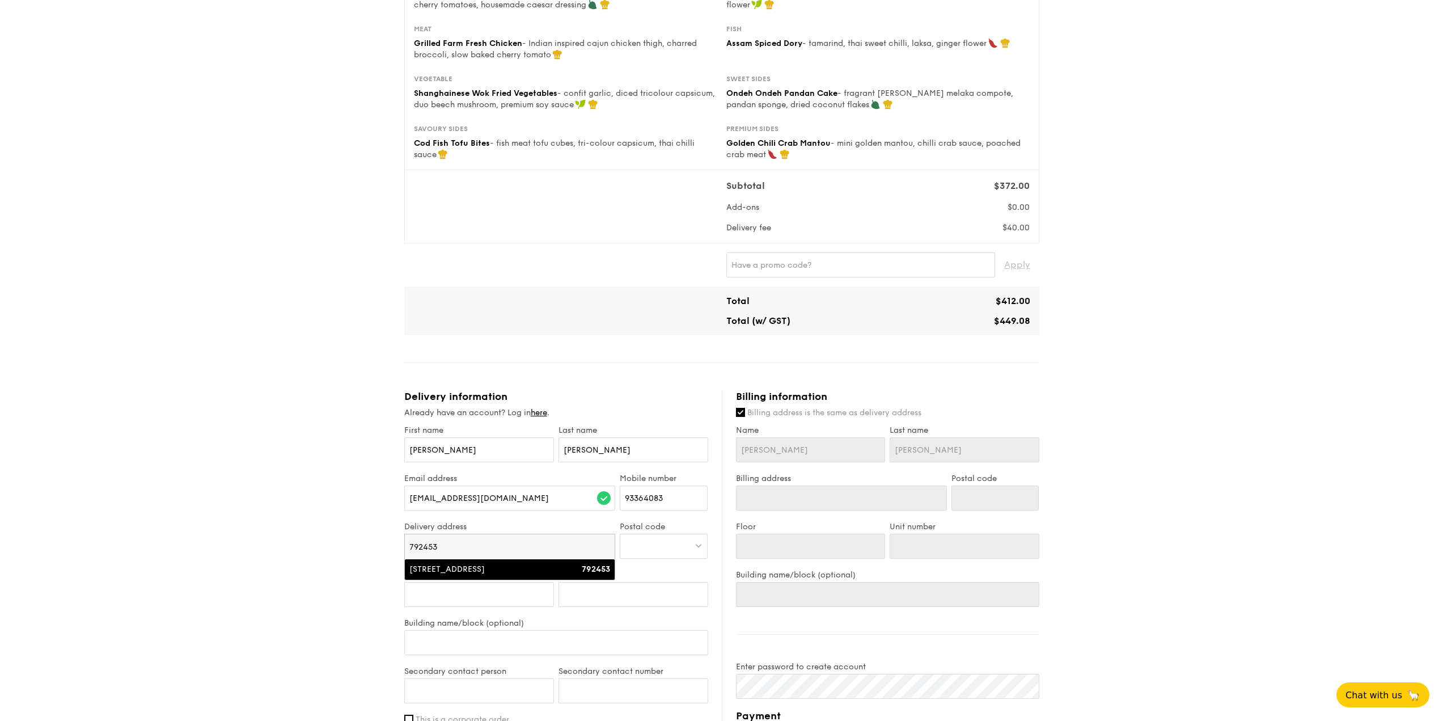
type input "792453"
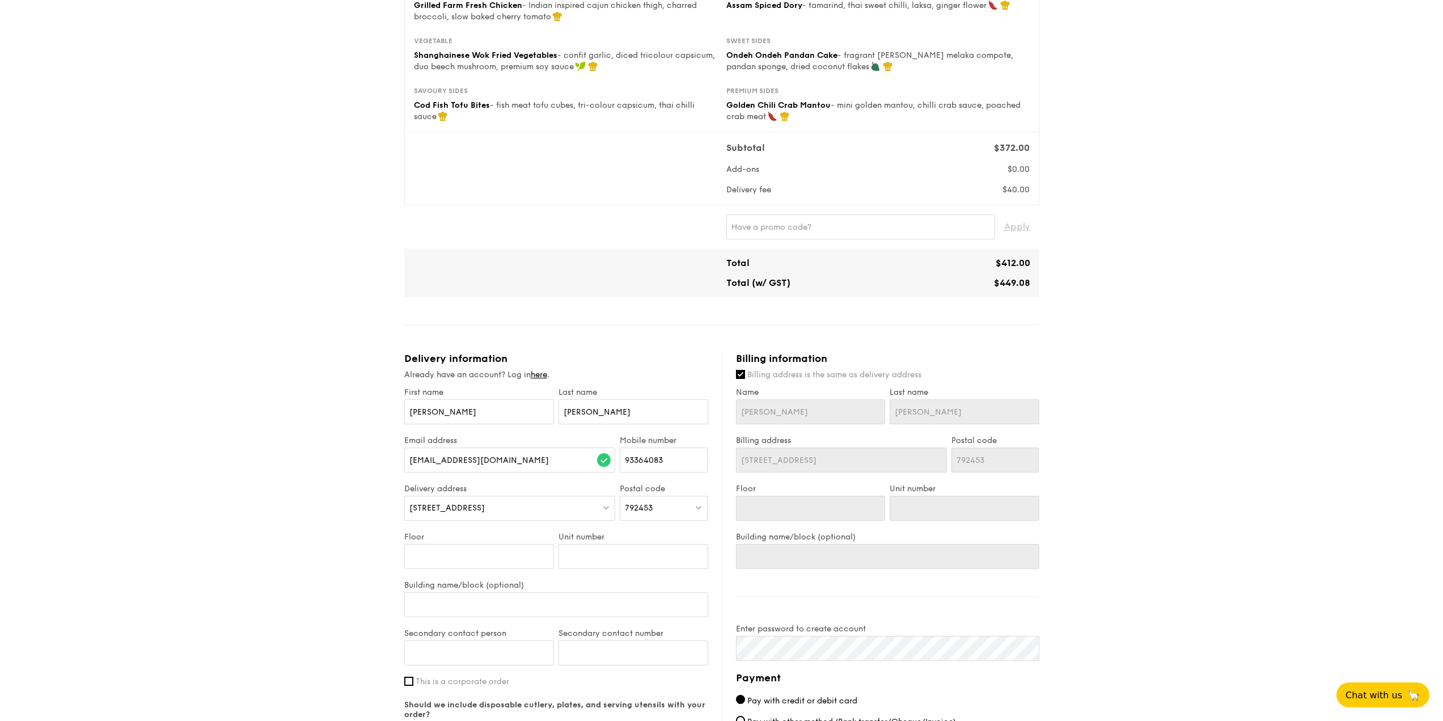
scroll to position [283, 0]
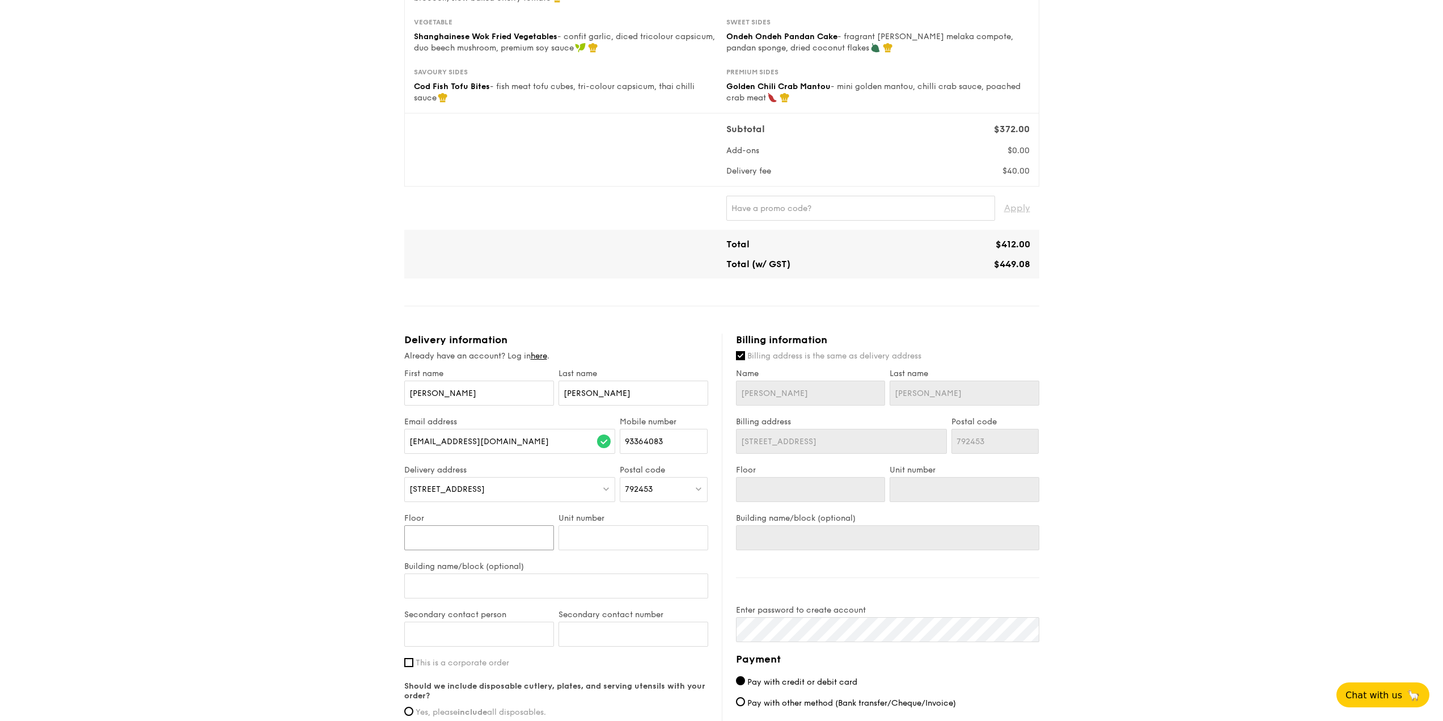
click at [518, 540] on input "Floor" at bounding box center [479, 537] width 150 height 25
type input "2"
type input "22"
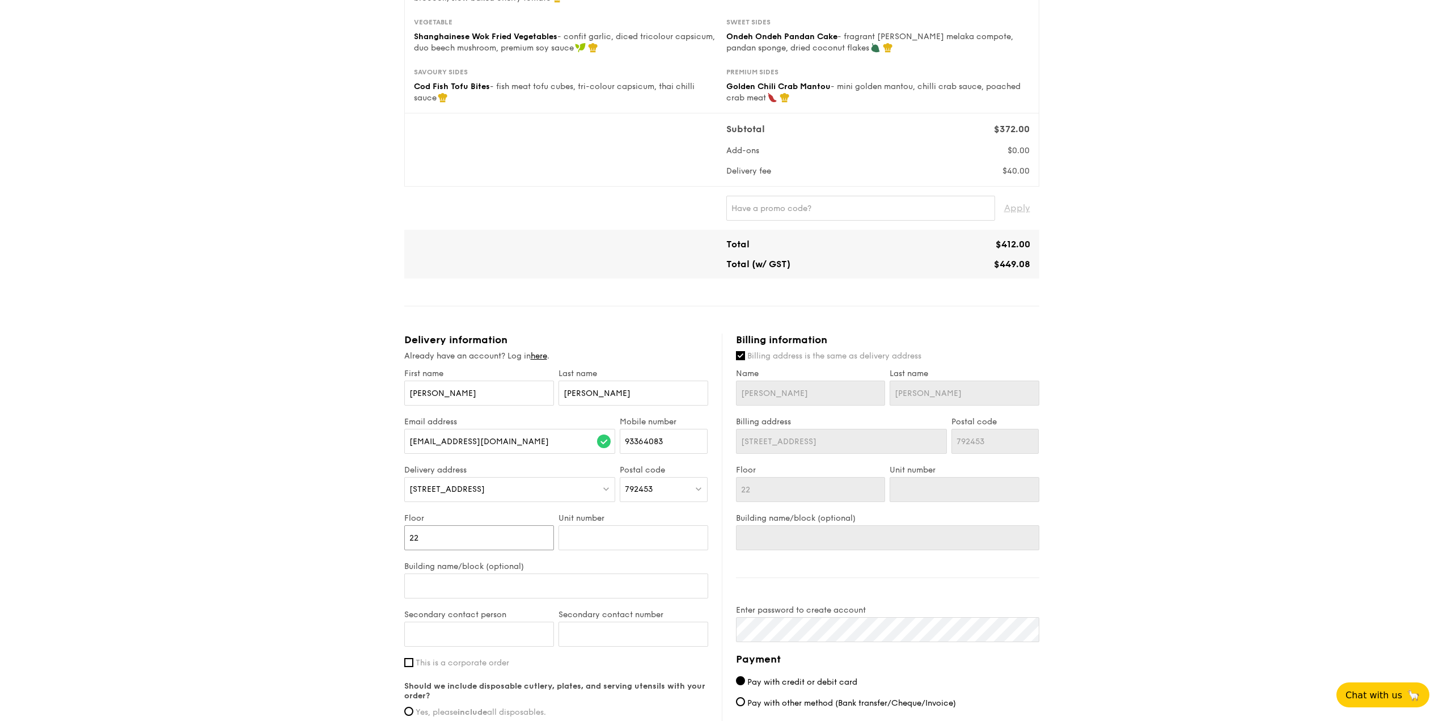
type input "22"
click at [590, 537] on input "Unit number" at bounding box center [633, 537] width 150 height 25
type input "5"
type input "51"
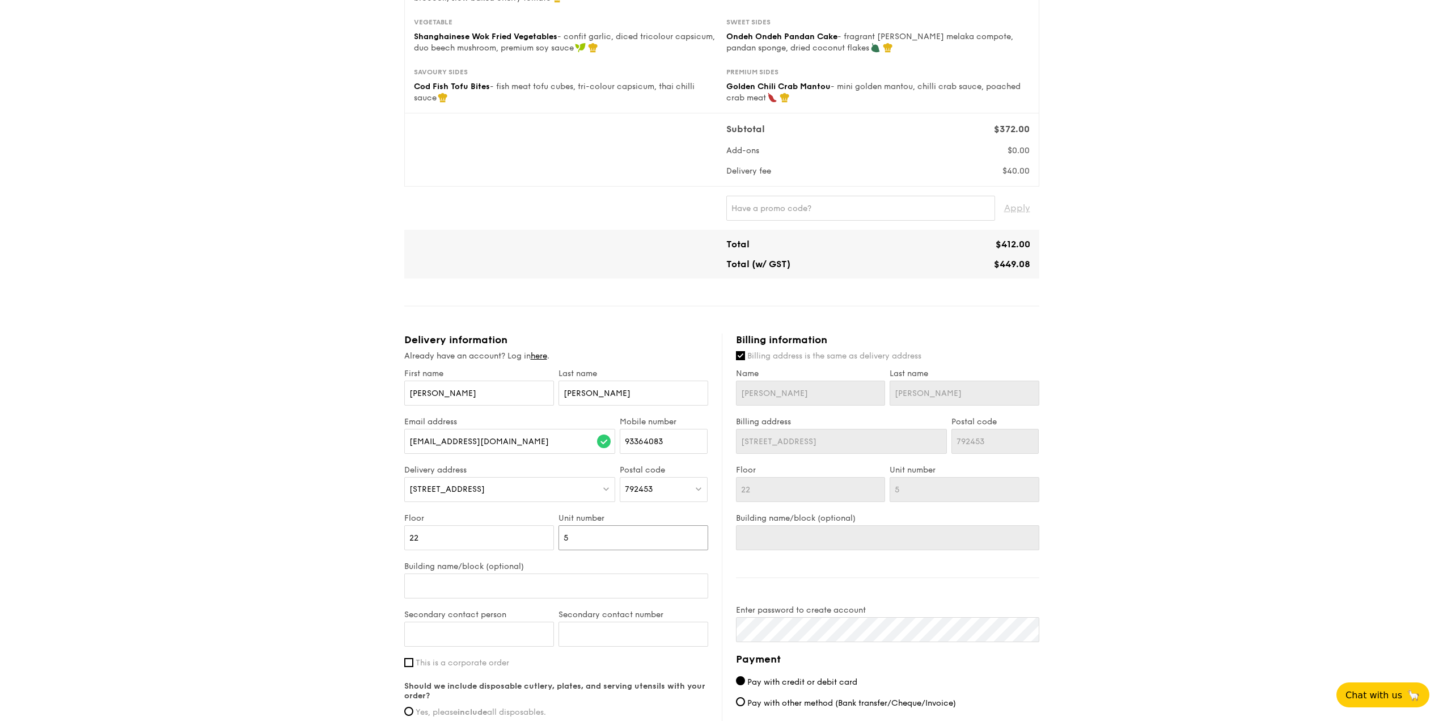
type input "51"
type input "515"
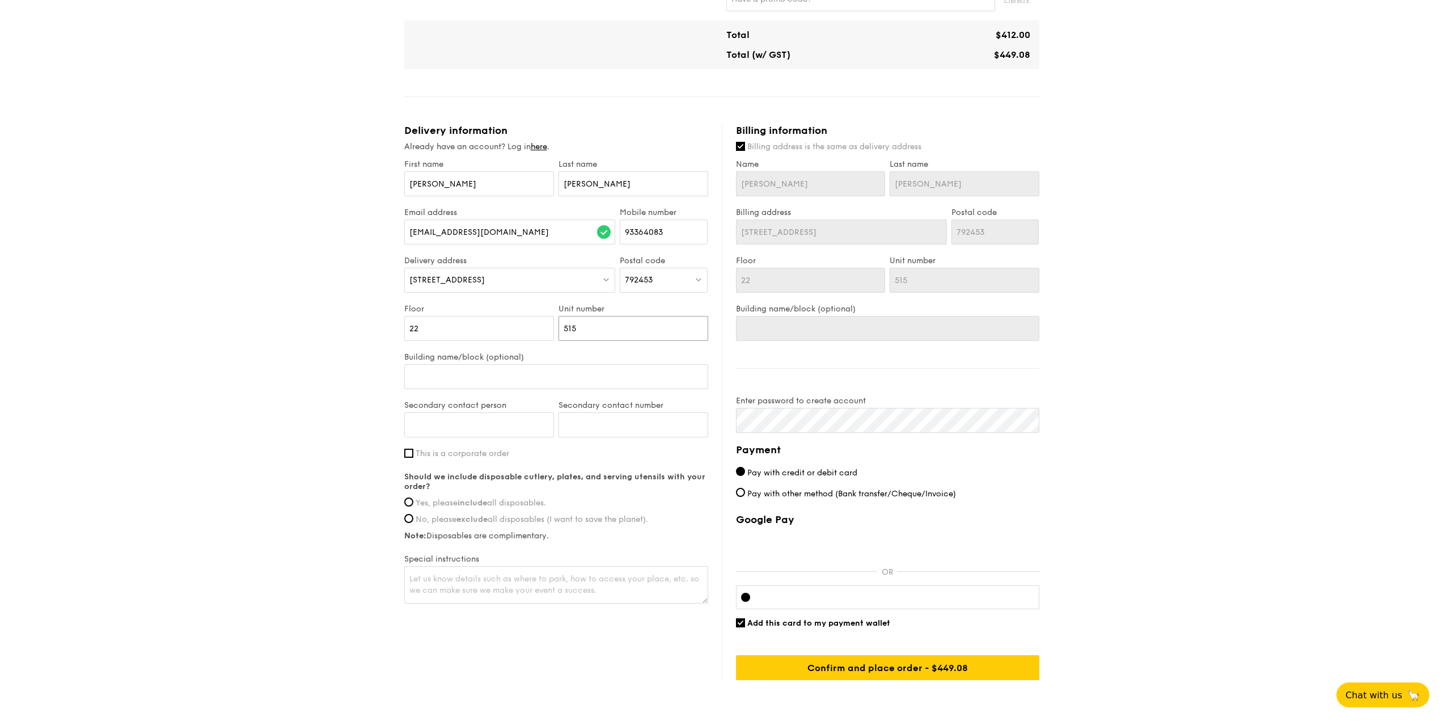
scroll to position [510, 0]
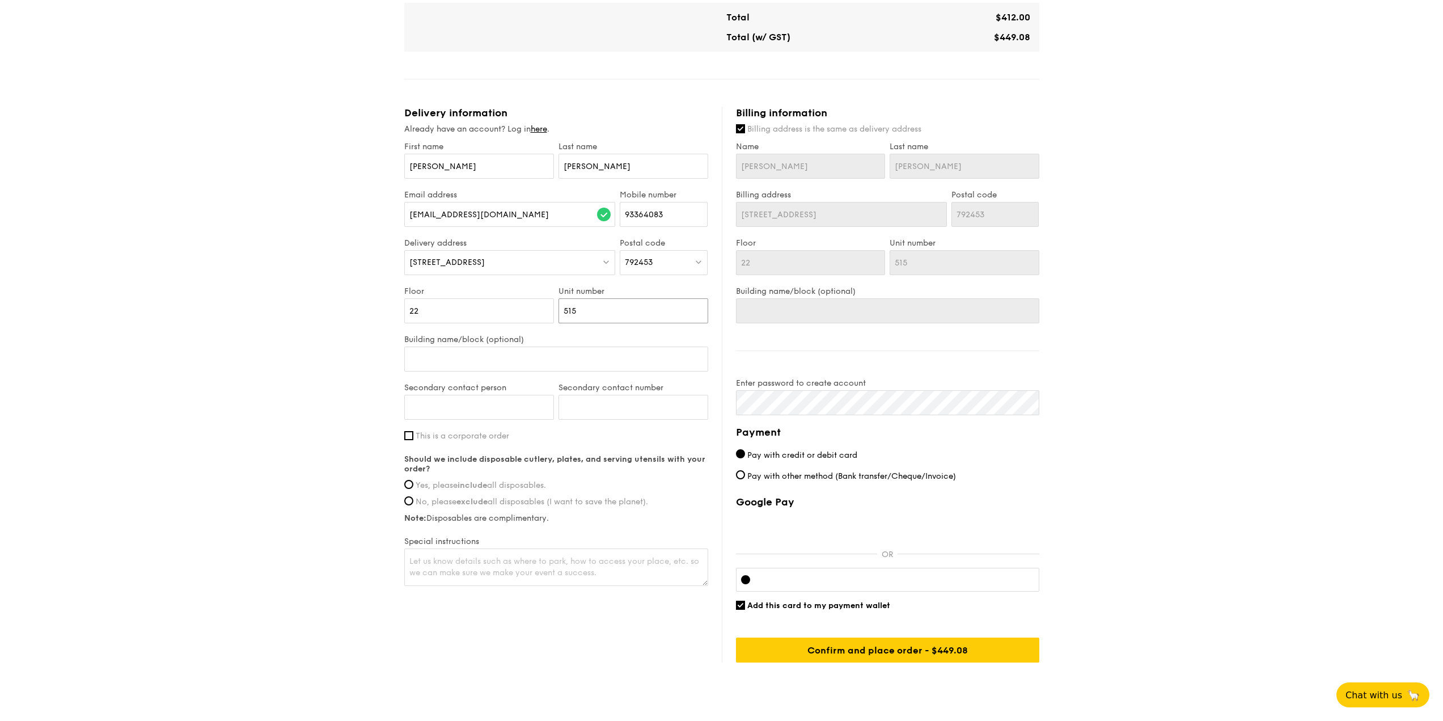
type input "515"
drag, startPoint x: 500, startPoint y: 366, endPoint x: 506, endPoint y: 362, distance: 7.4
click at [501, 366] on input "Building name/block (optional)" at bounding box center [556, 358] width 304 height 25
type input "F"
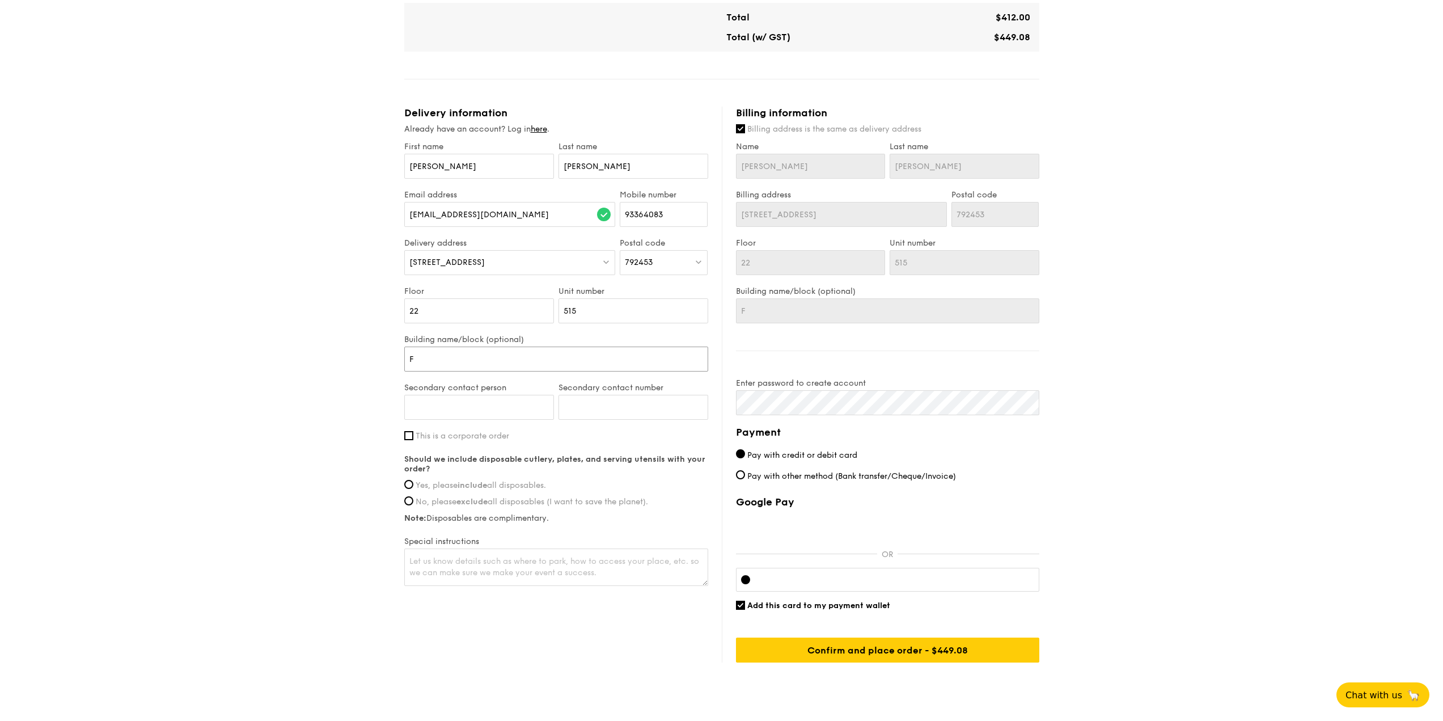
type input "Fe"
type input "Fer"
type input "Ferv"
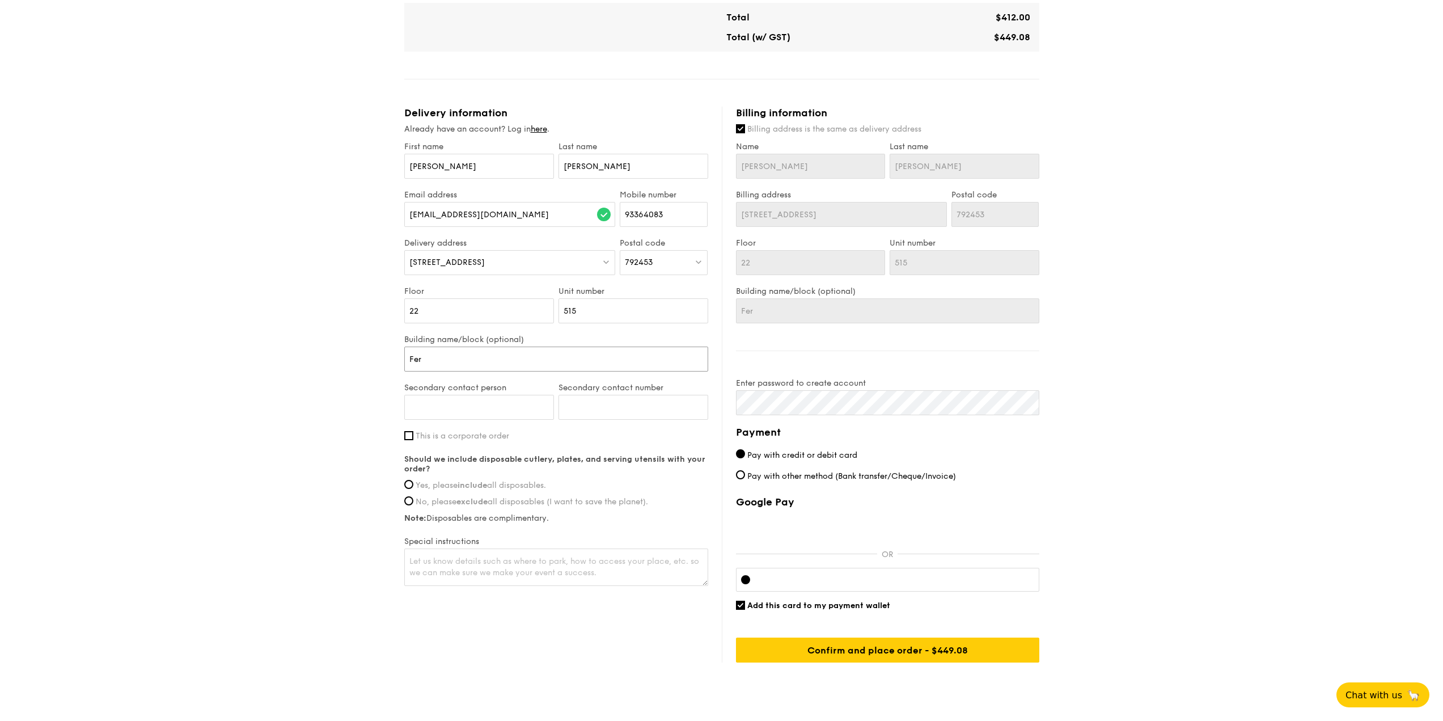
type input "Ferv"
type input "Ferva"
type input "Ferval"
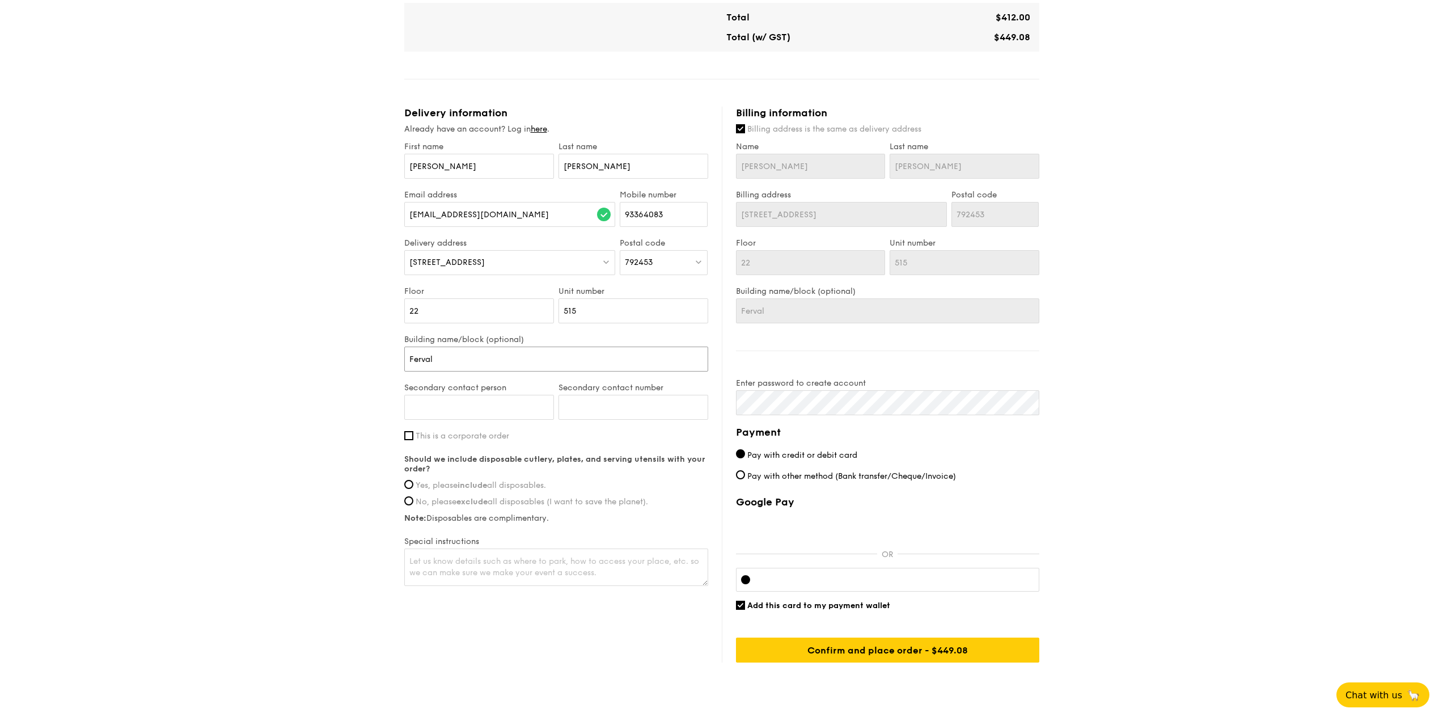
type input "Fervale"
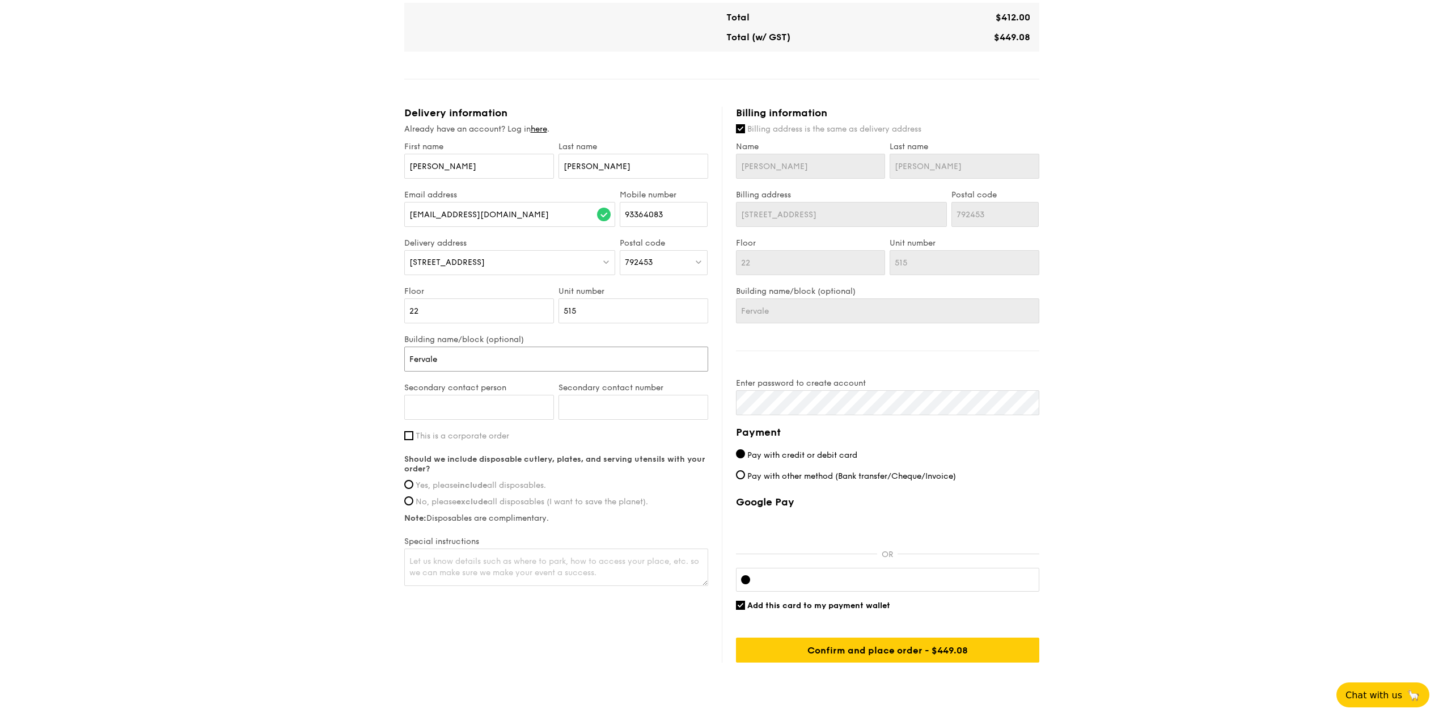
type input "Fervale"
type input "Ferval"
type input "Ferva"
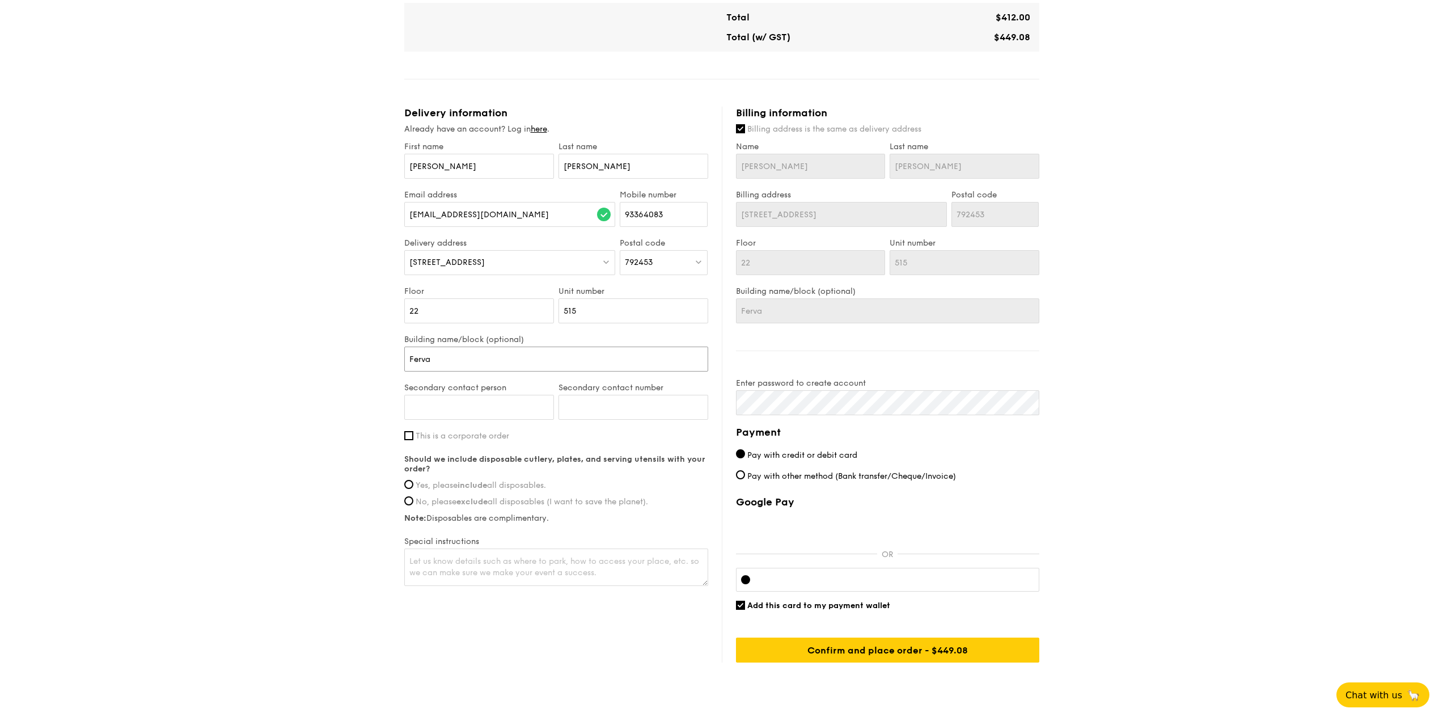
type input "Ferv"
type input "Fer"
type input "Fe"
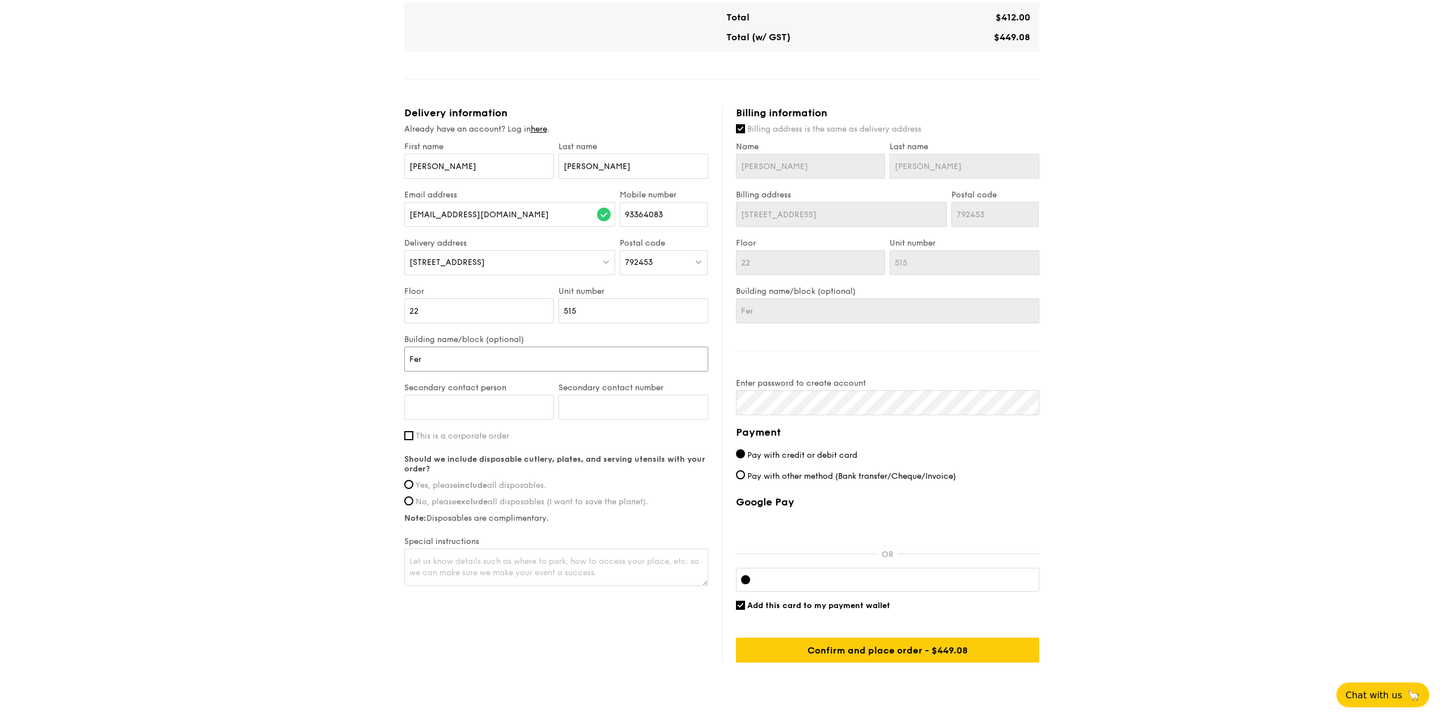
type input "Fe"
type input "F"
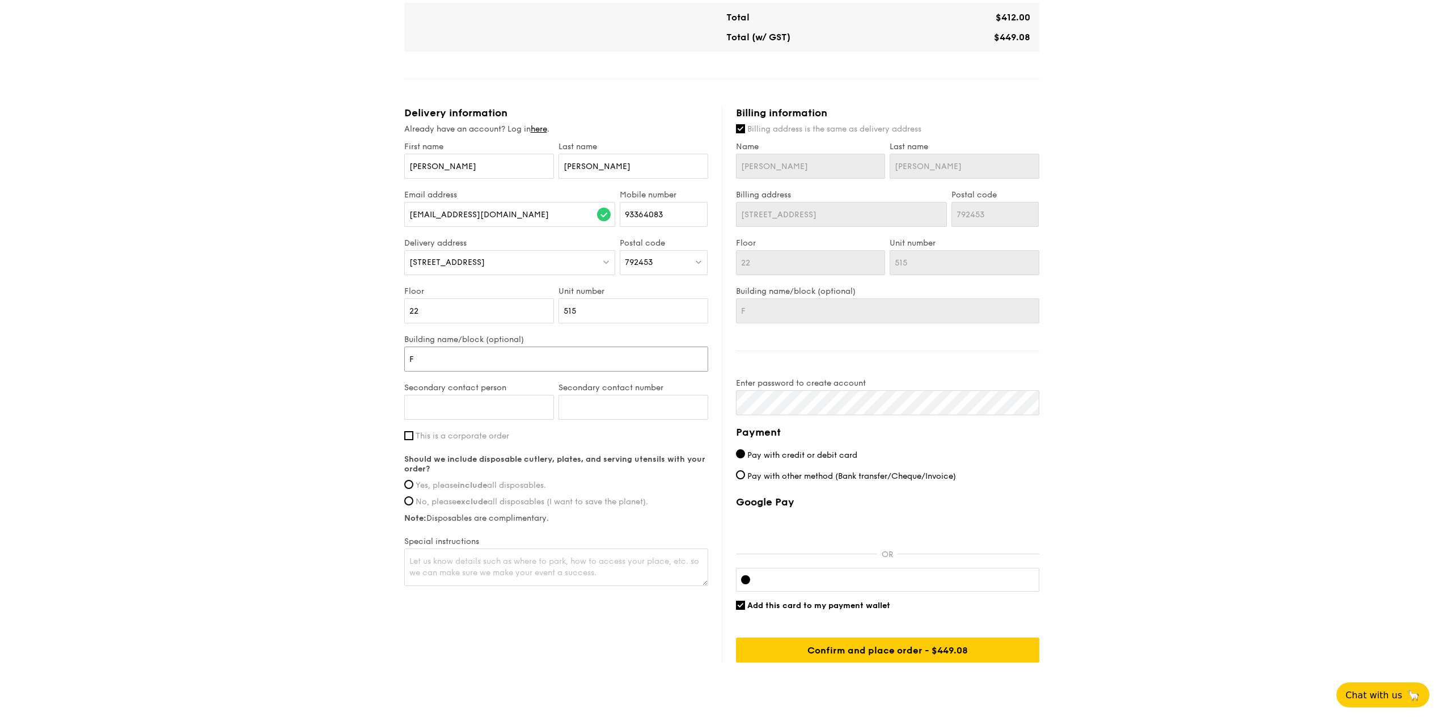
type input "Fe"
type input "Fer"
type input "Fern"
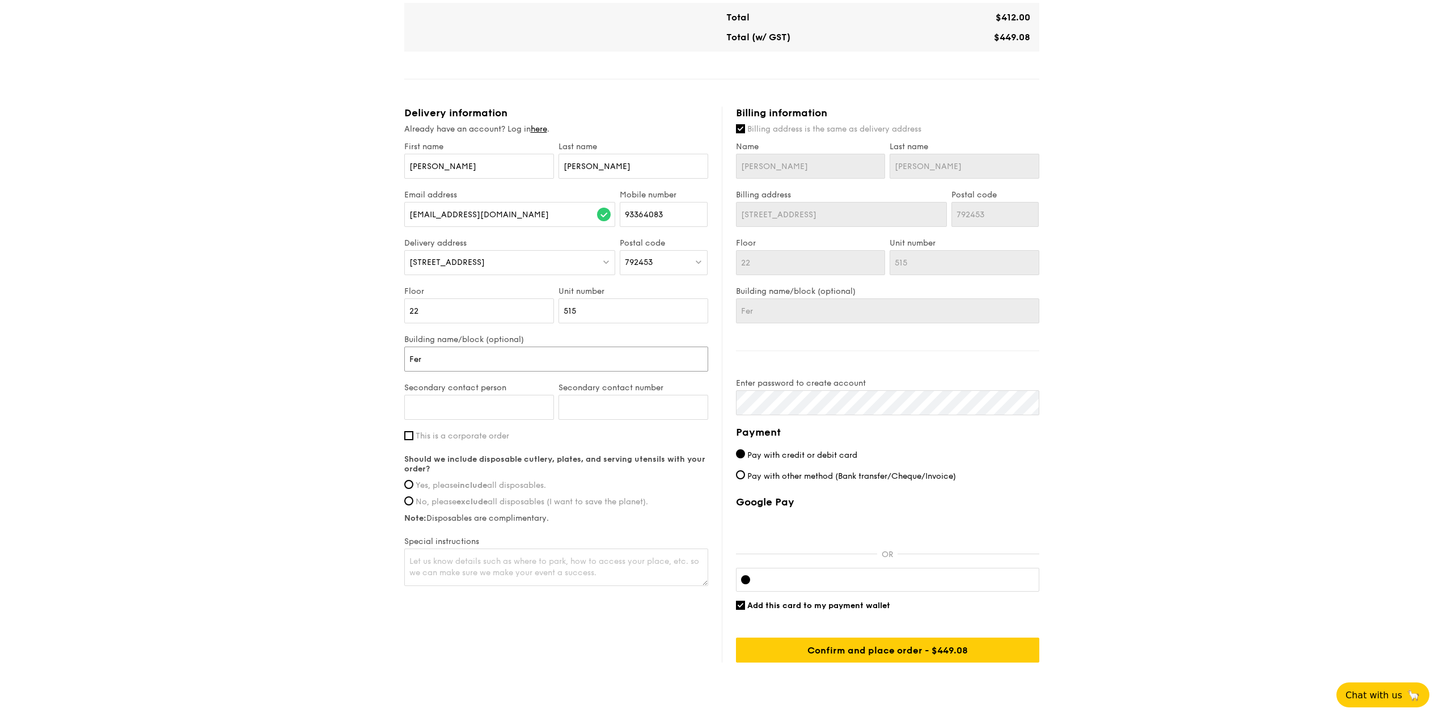
type input "Fern"
type input "Fernv"
type input "Fernva"
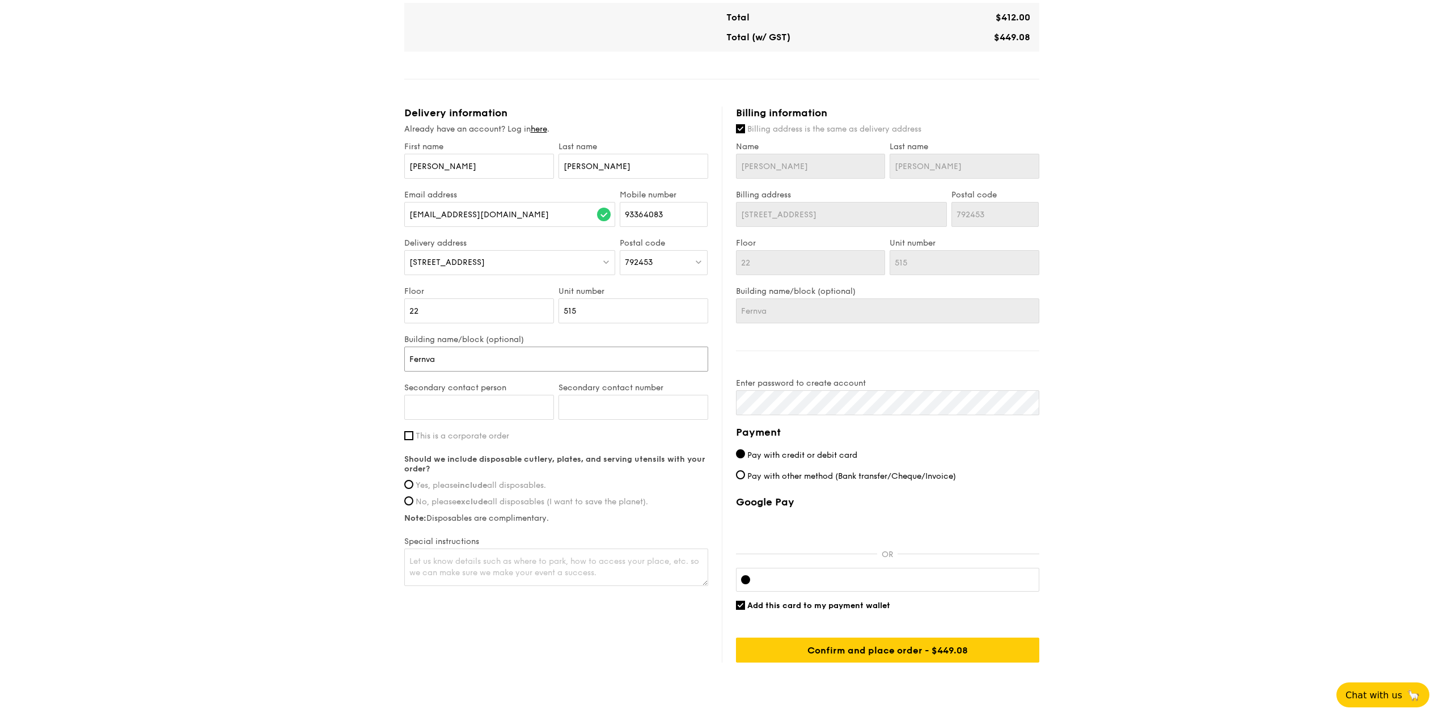
type input "Fernval"
type input "Fernvale"
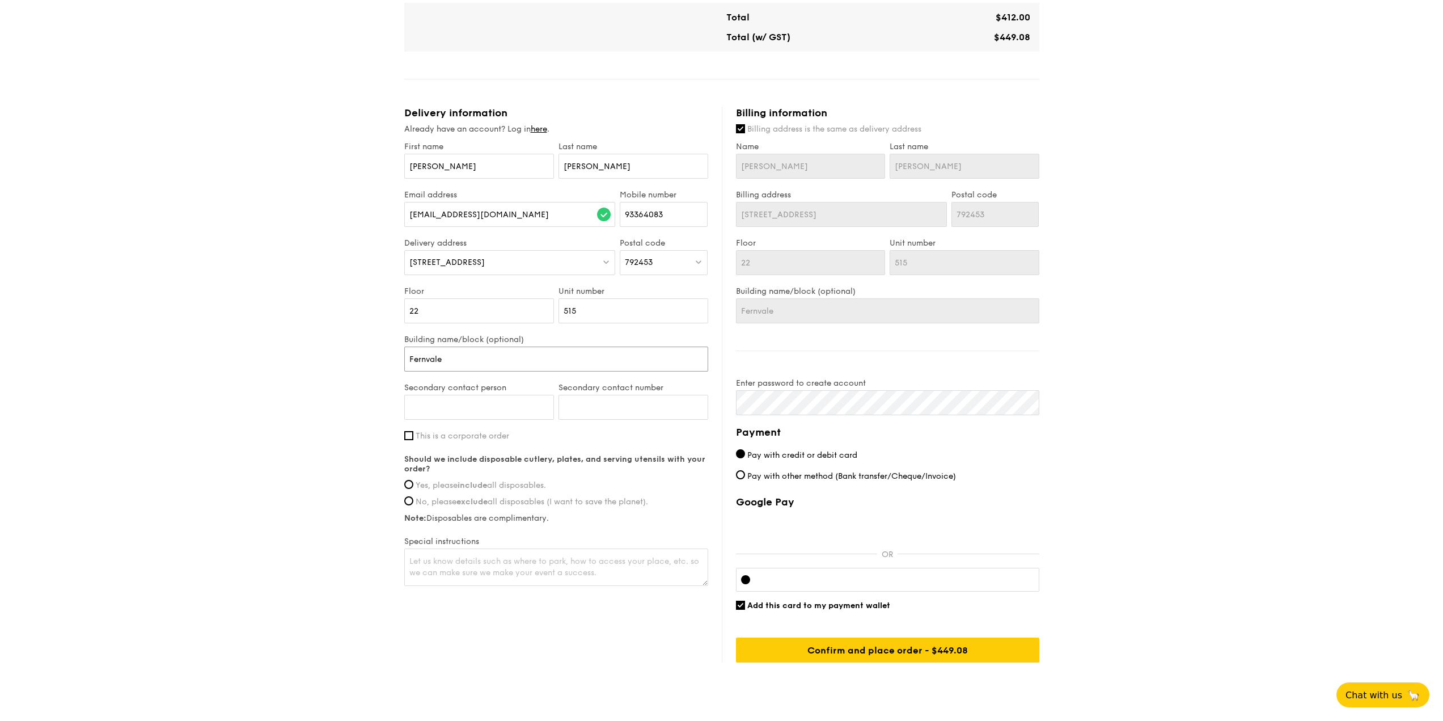
type input "Fernvale"
type input "Fernvale F"
type input "Fernvale Fl"
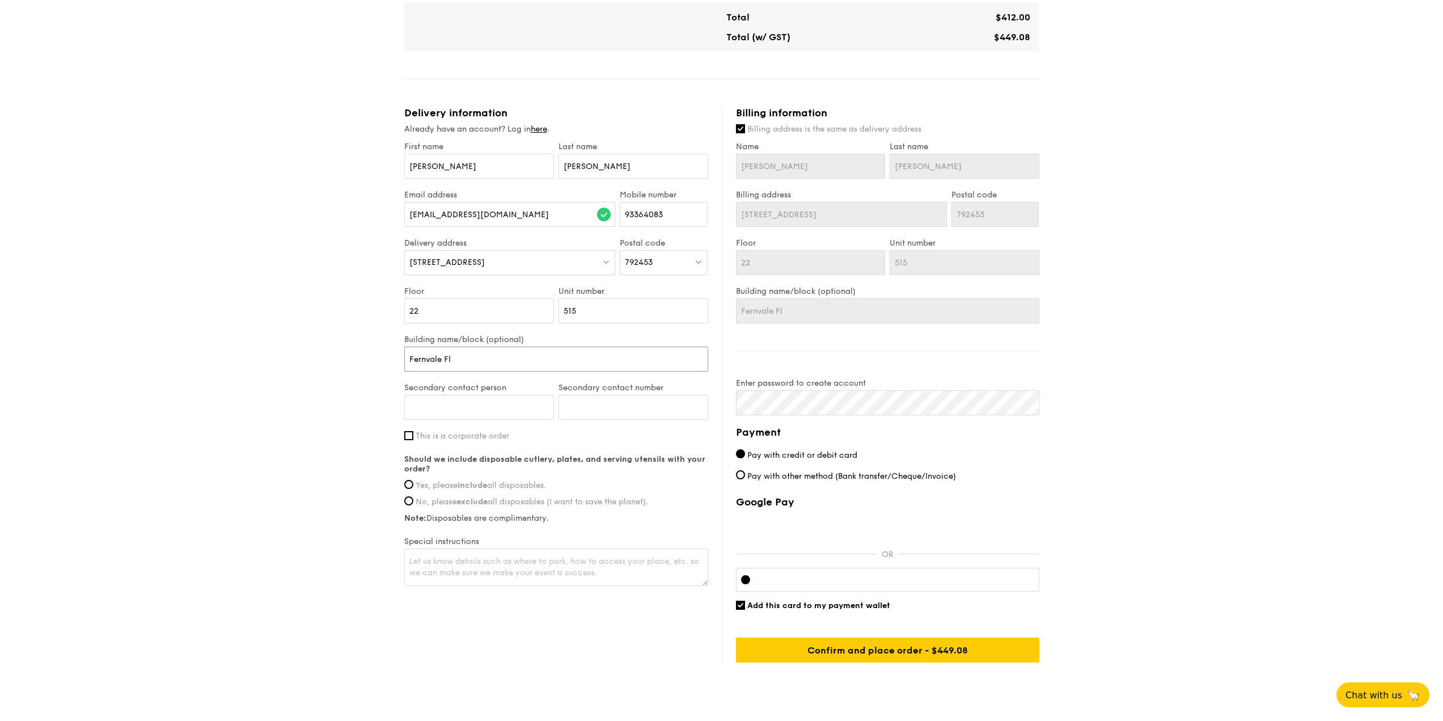
type input "Fernvale Flo"
type input "Fernvale Flor"
type input "Fernvale Flora"
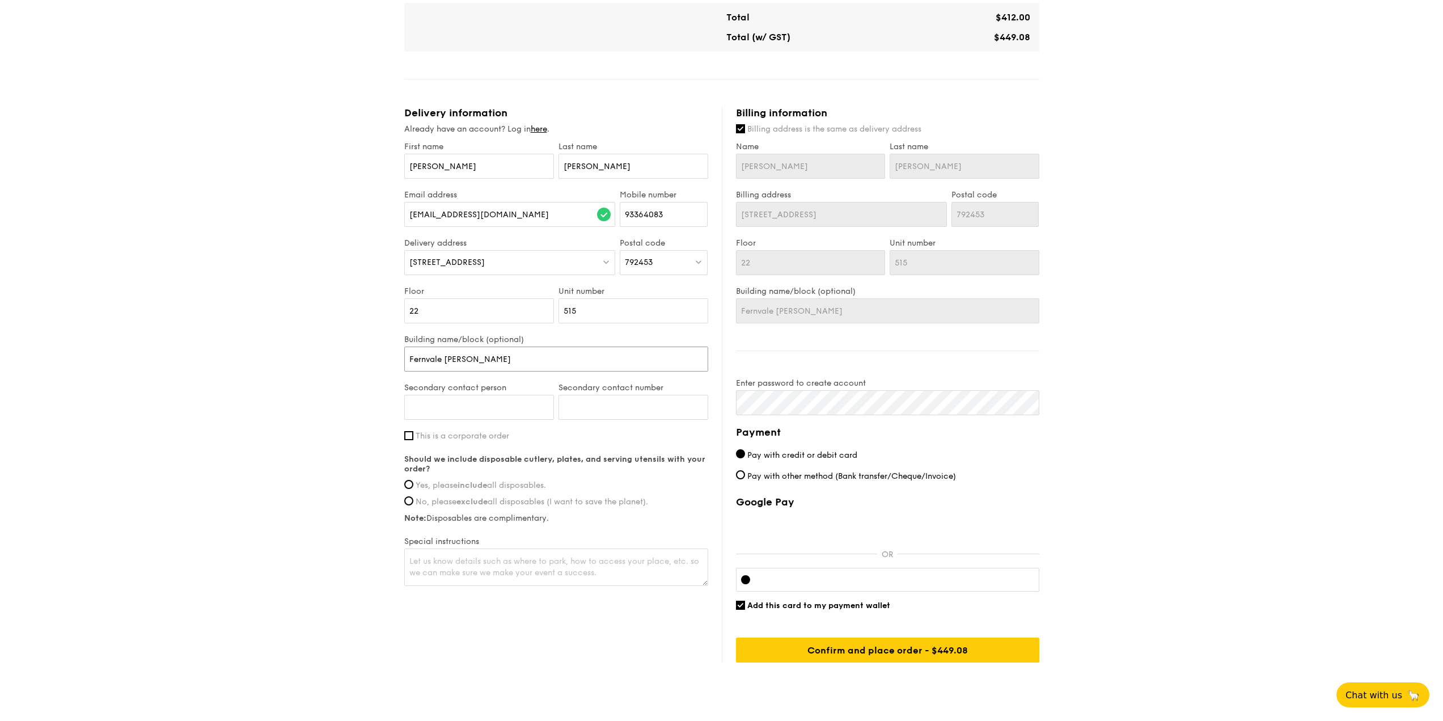
type input "Fernvale Flora"
type input "Ingrid Yu"
type input "83181116"
click at [496, 486] on span "Yes, please include all disposables." at bounding box center [481, 485] width 130 height 10
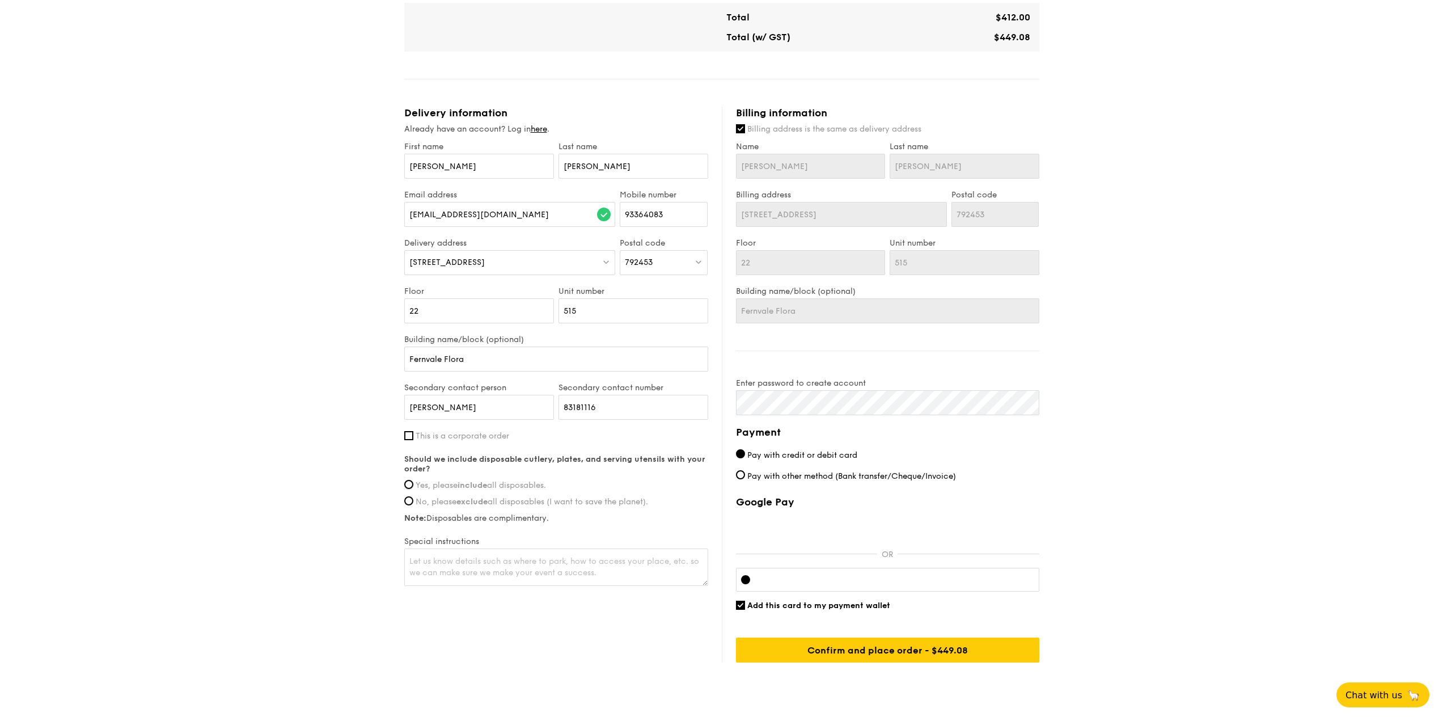
click at [413, 486] on input "Yes, please include all disposables." at bounding box center [408, 484] width 9 height 9
radio input "true"
click at [987, 654] on input "Confirm and place order - $449.08" at bounding box center [887, 649] width 303 height 25
click at [702, 399] on div "Delivery information Already have an account? Log in here . First name Alex Las…" at bounding box center [721, 385] width 635 height 556
click at [729, 403] on div "Billing information Billing address is the same as delivery address Name Alex L…" at bounding box center [880, 385] width 317 height 556
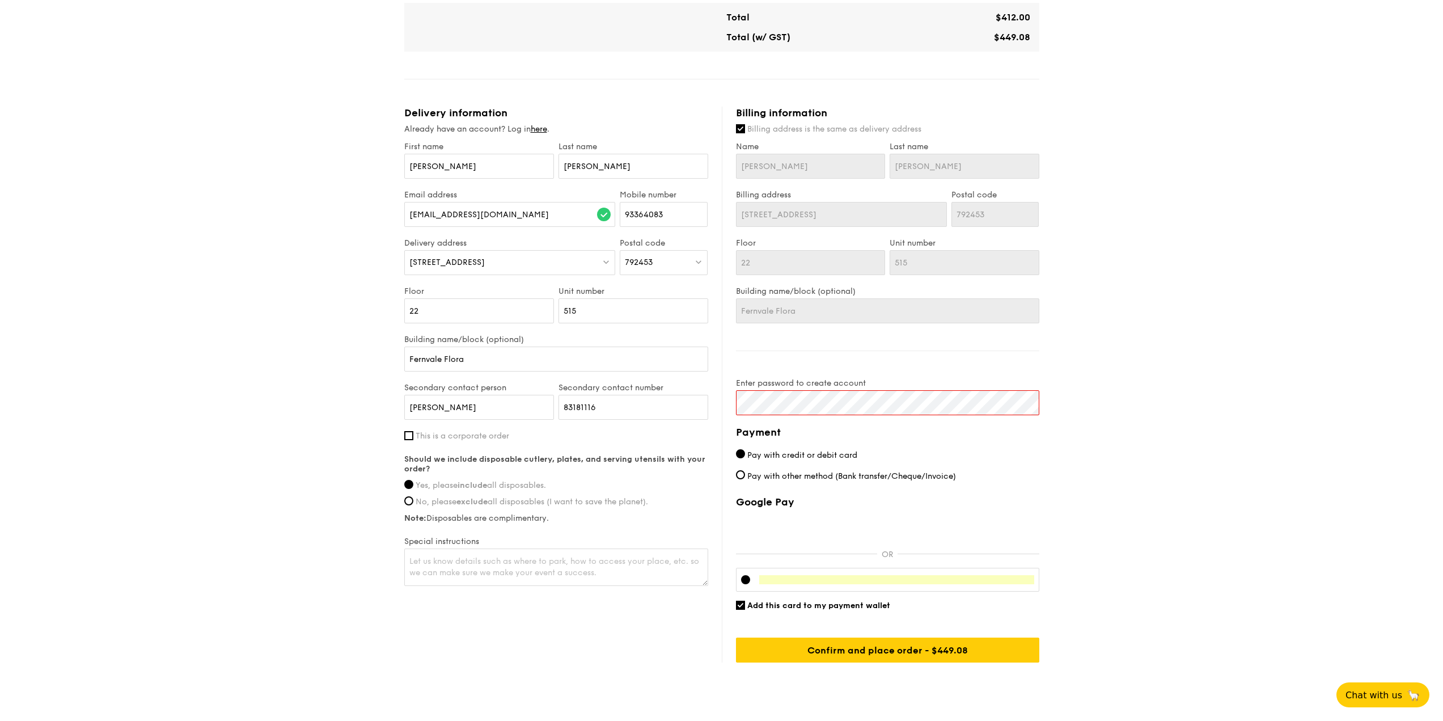
click at [729, 400] on div "Billing information Billing address is the same as delivery address Name Alex L…" at bounding box center [880, 385] width 317 height 556
click at [975, 647] on input "Confirm and place order - $449.08" at bounding box center [887, 649] width 303 height 25
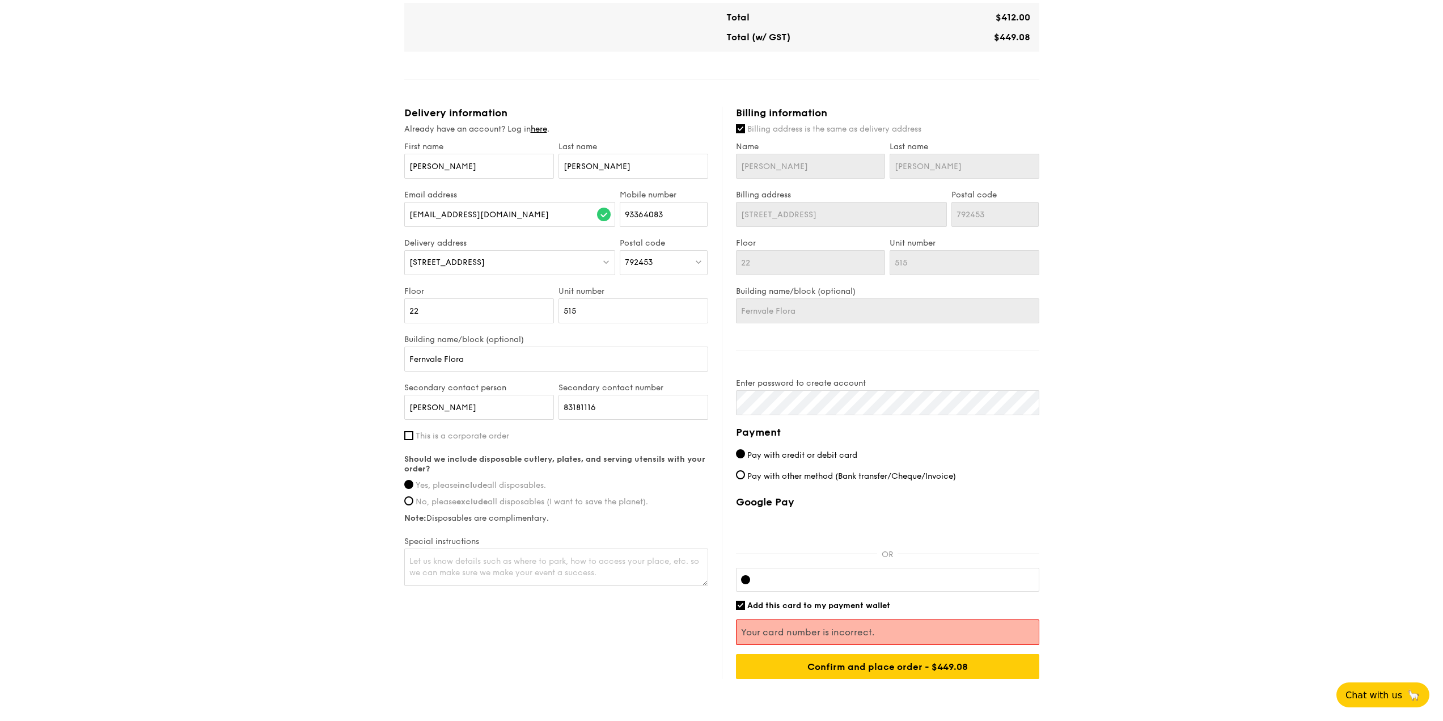
click at [1108, 603] on div "1 - Select menu 2 - Select items 3 - Check out Mini Buffet $24.80 /guest ($27.0…" at bounding box center [721, 118] width 1443 height 1212
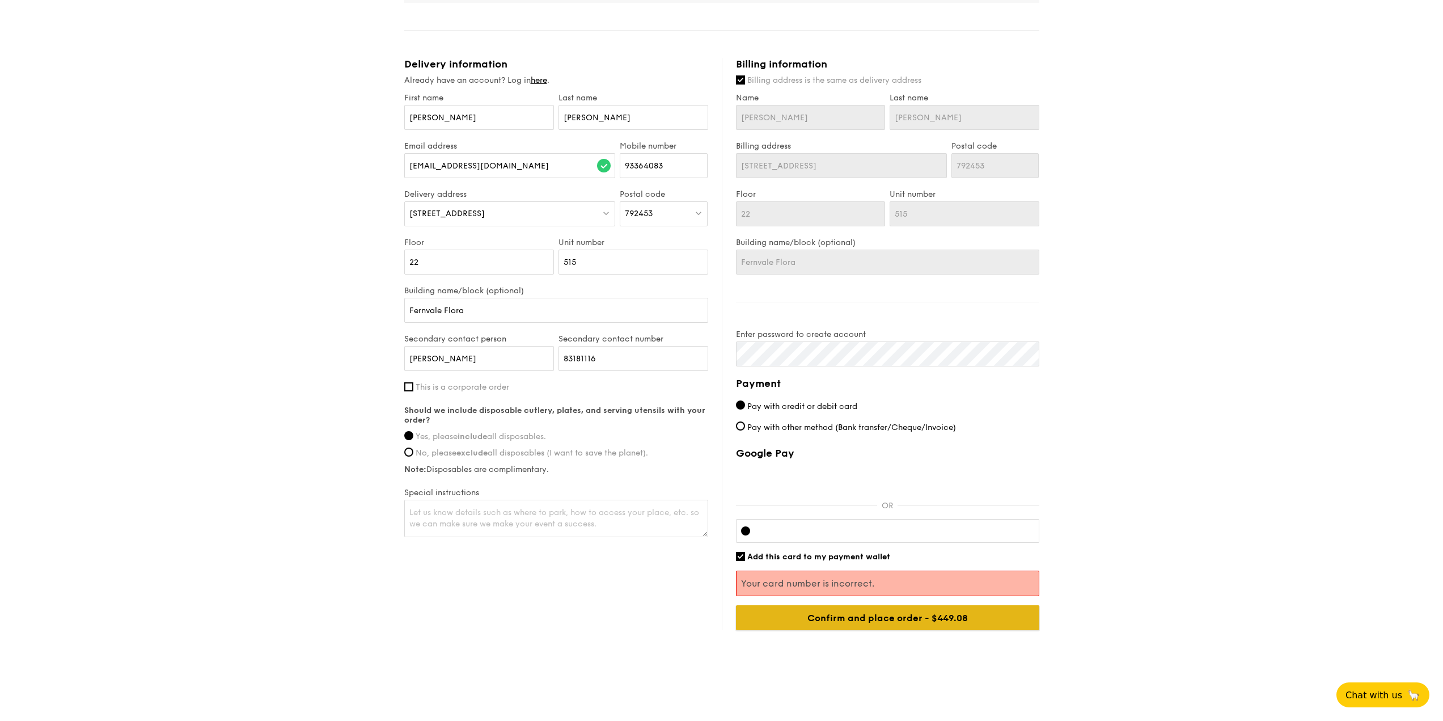
click at [1004, 625] on input "Confirm and place order - $449.08" at bounding box center [887, 617] width 303 height 25
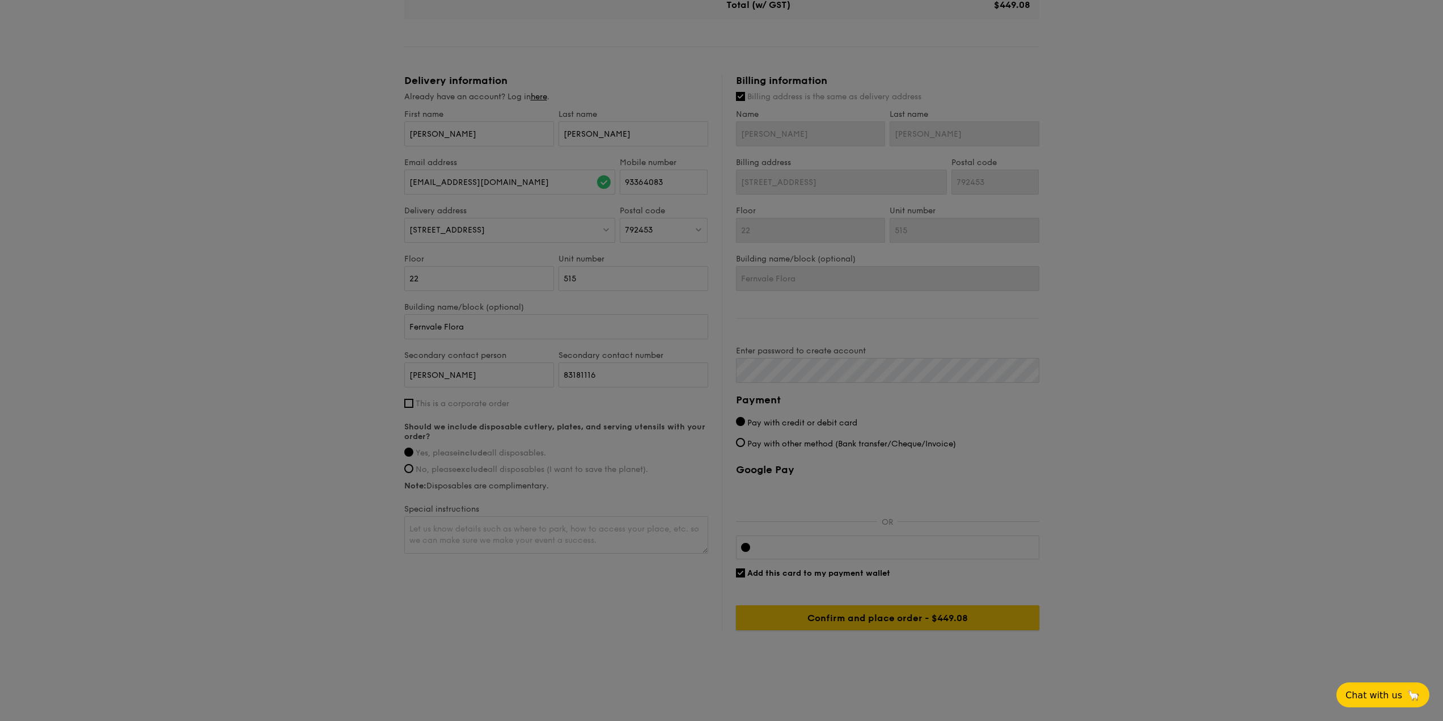
scroll to position [559, 0]
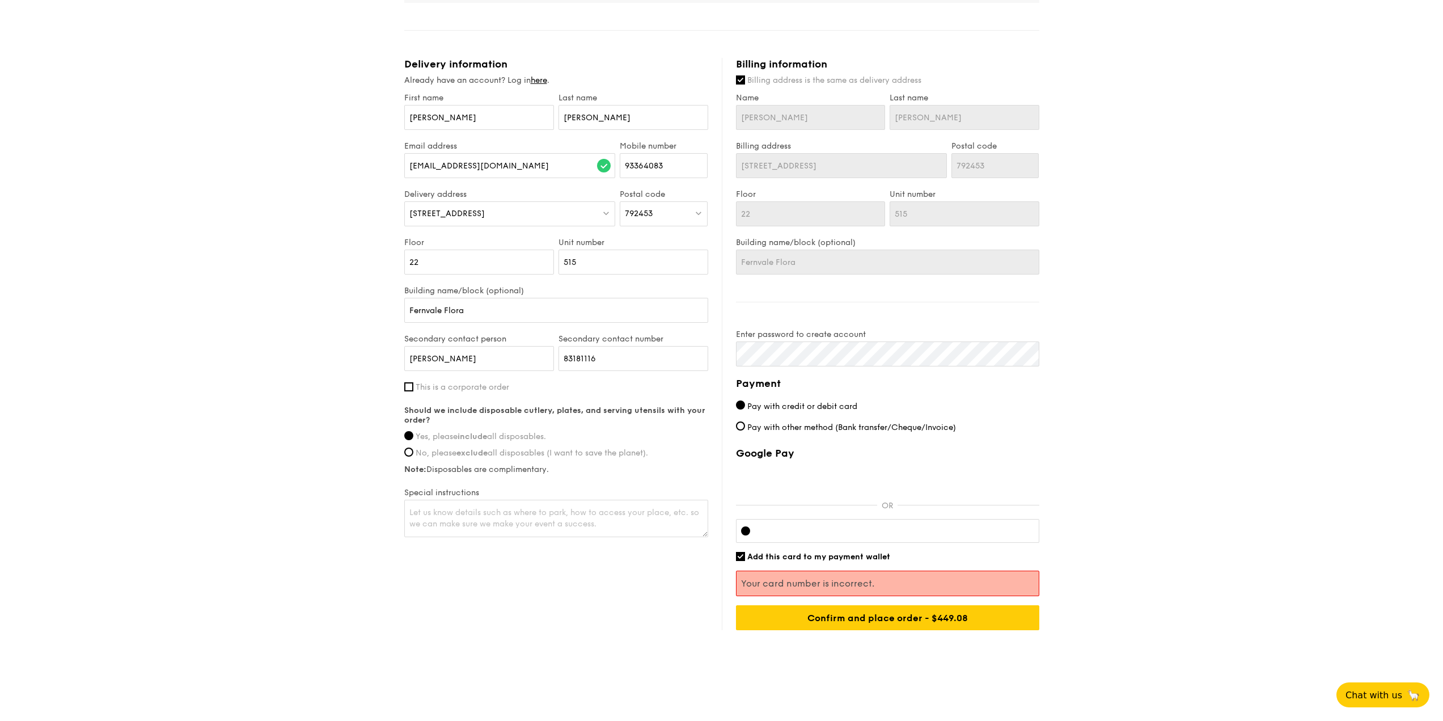
click at [745, 530] on div at bounding box center [745, 530] width 9 height 9
click at [749, 531] on div at bounding box center [745, 530] width 9 height 9
click at [748, 531] on div at bounding box center [745, 530] width 9 height 9
click at [924, 618] on input "Confirm and place order - $449.08" at bounding box center [887, 617] width 303 height 25
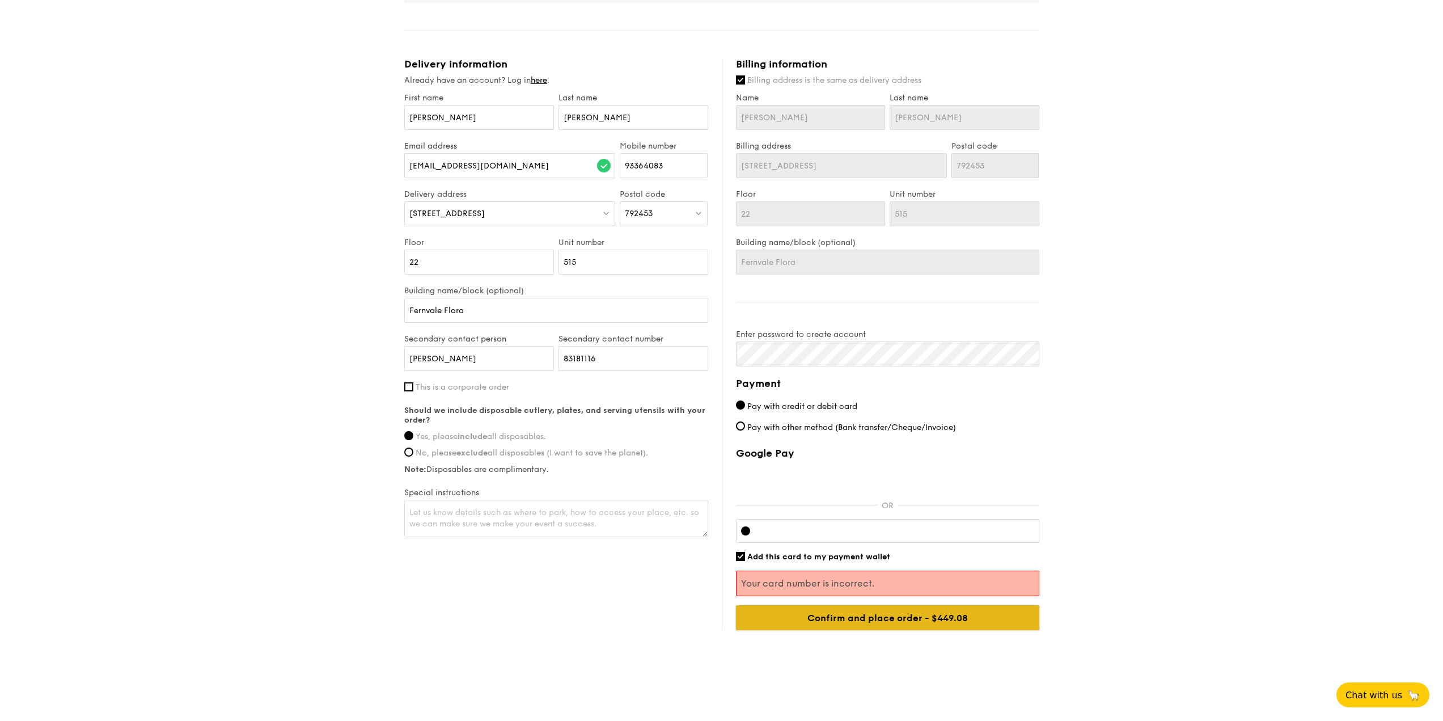
click at [859, 624] on input "Confirm and place order - $449.08" at bounding box center [887, 617] width 303 height 25
click at [1022, 620] on input "Confirm and place order - $449.08" at bounding box center [887, 617] width 303 height 25
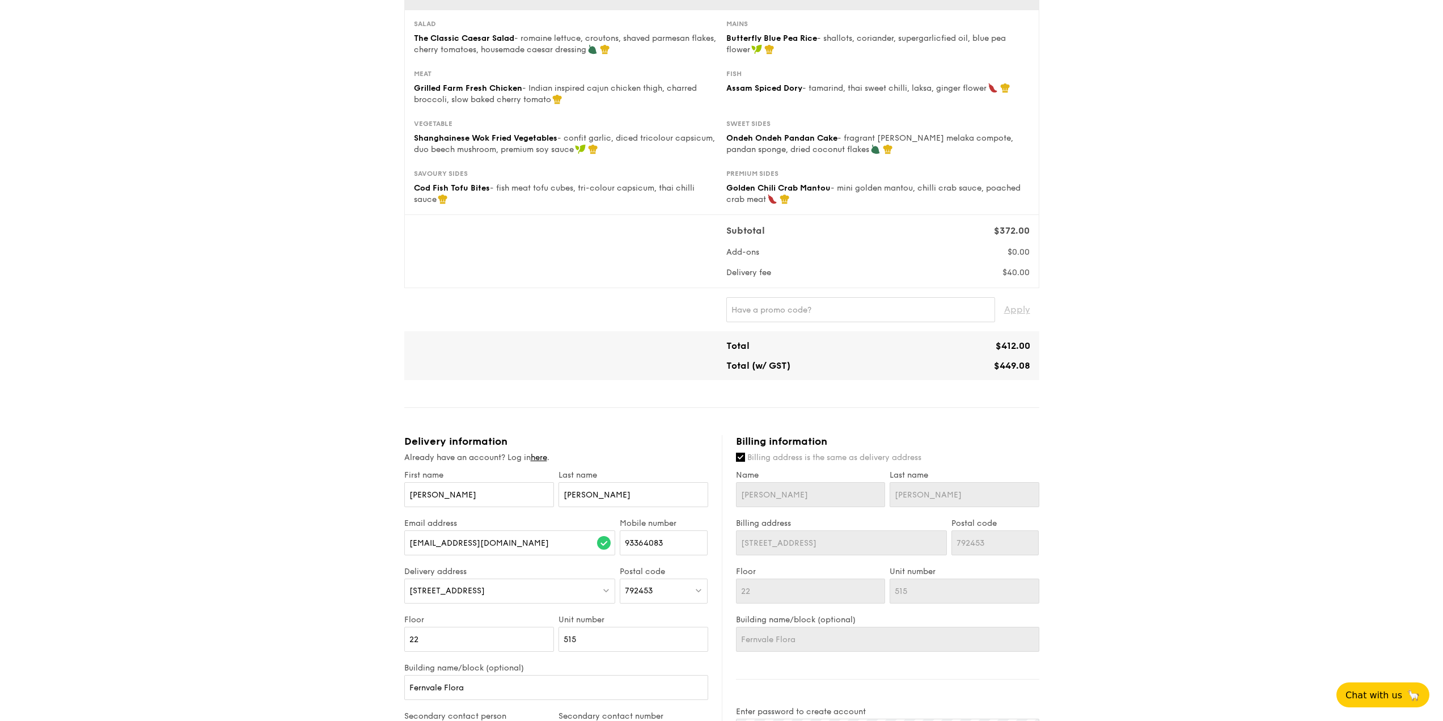
scroll to position [0, 0]
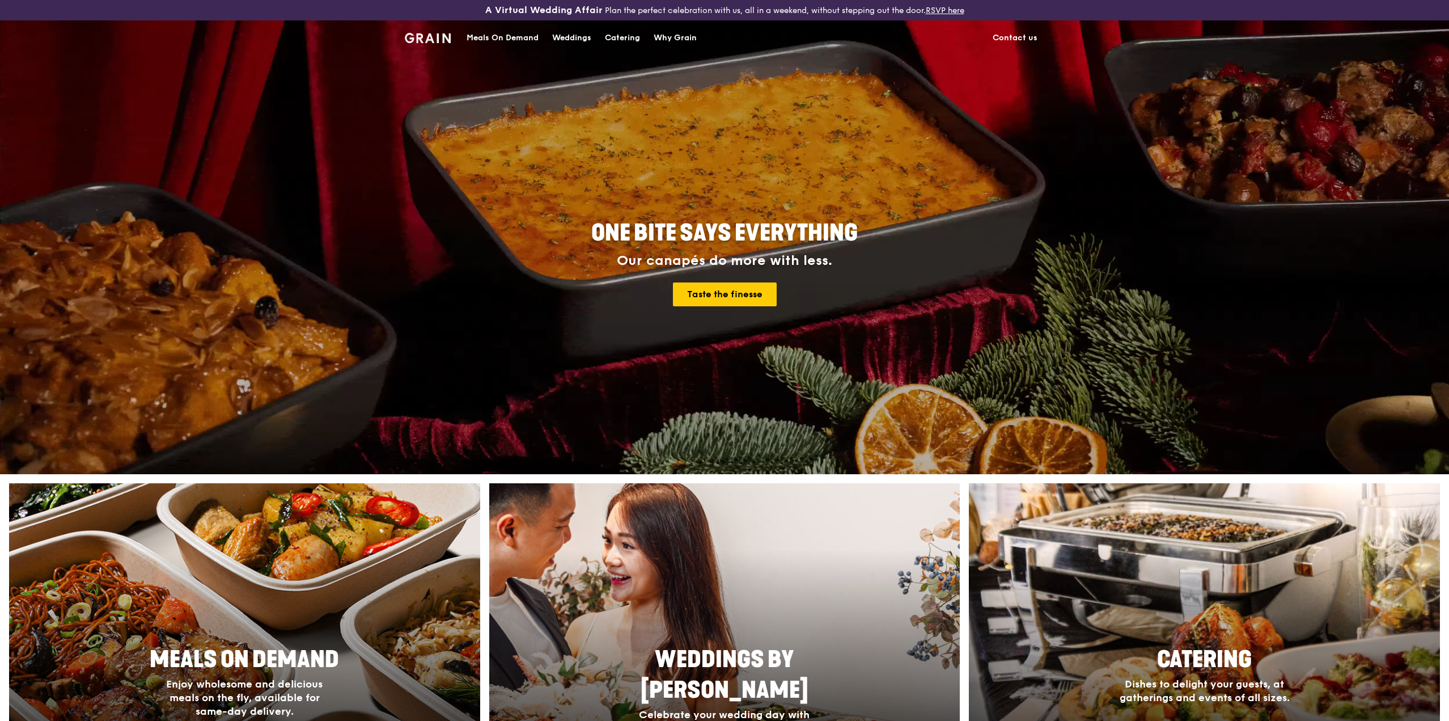
click at [615, 35] on div "Catering" at bounding box center [622, 38] width 35 height 34
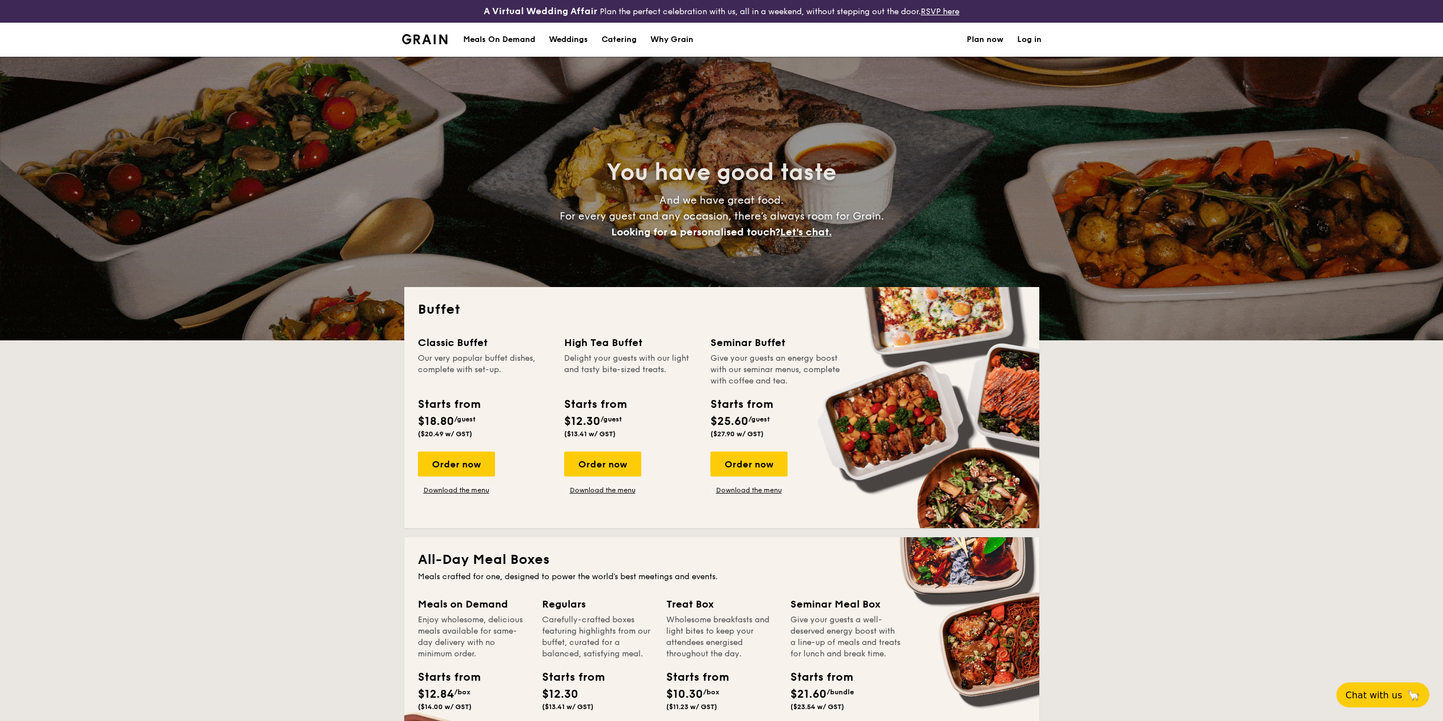
select select
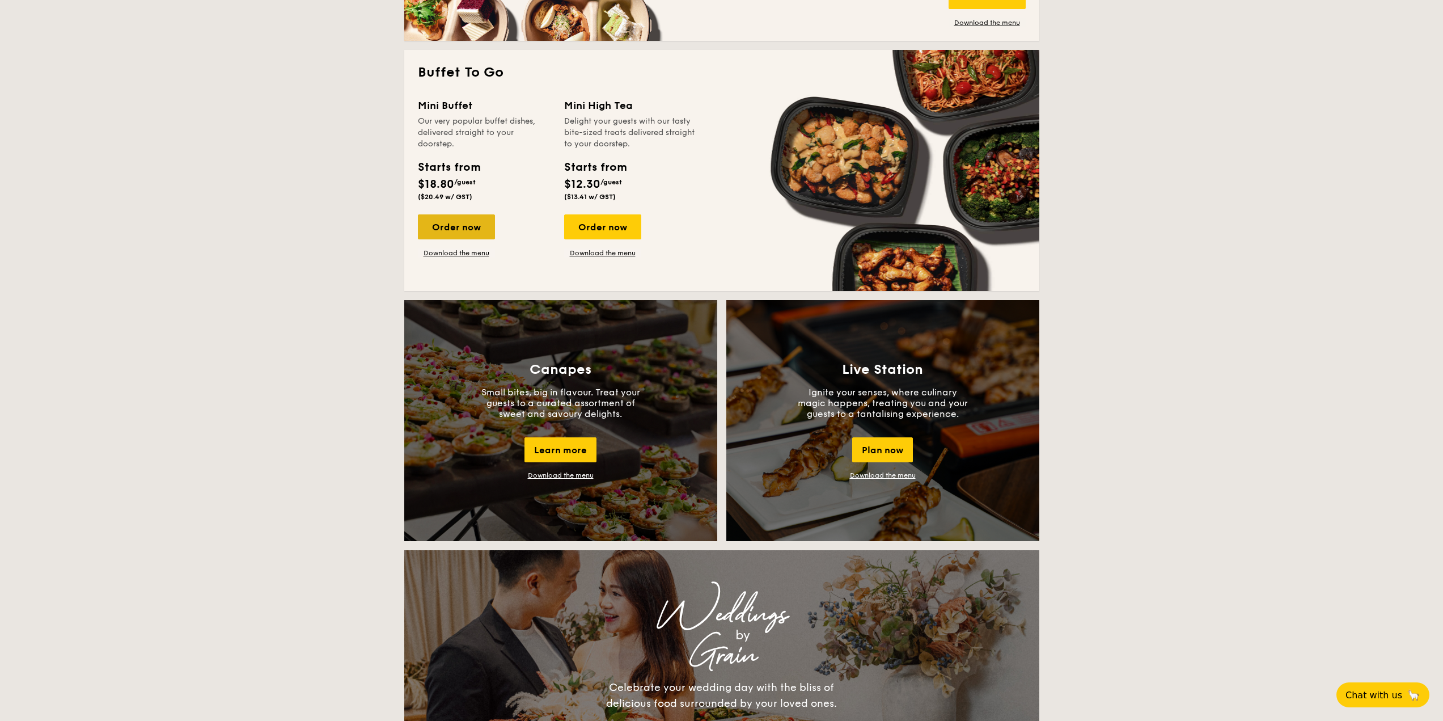
click at [462, 226] on div "Order now" at bounding box center [456, 226] width 77 height 25
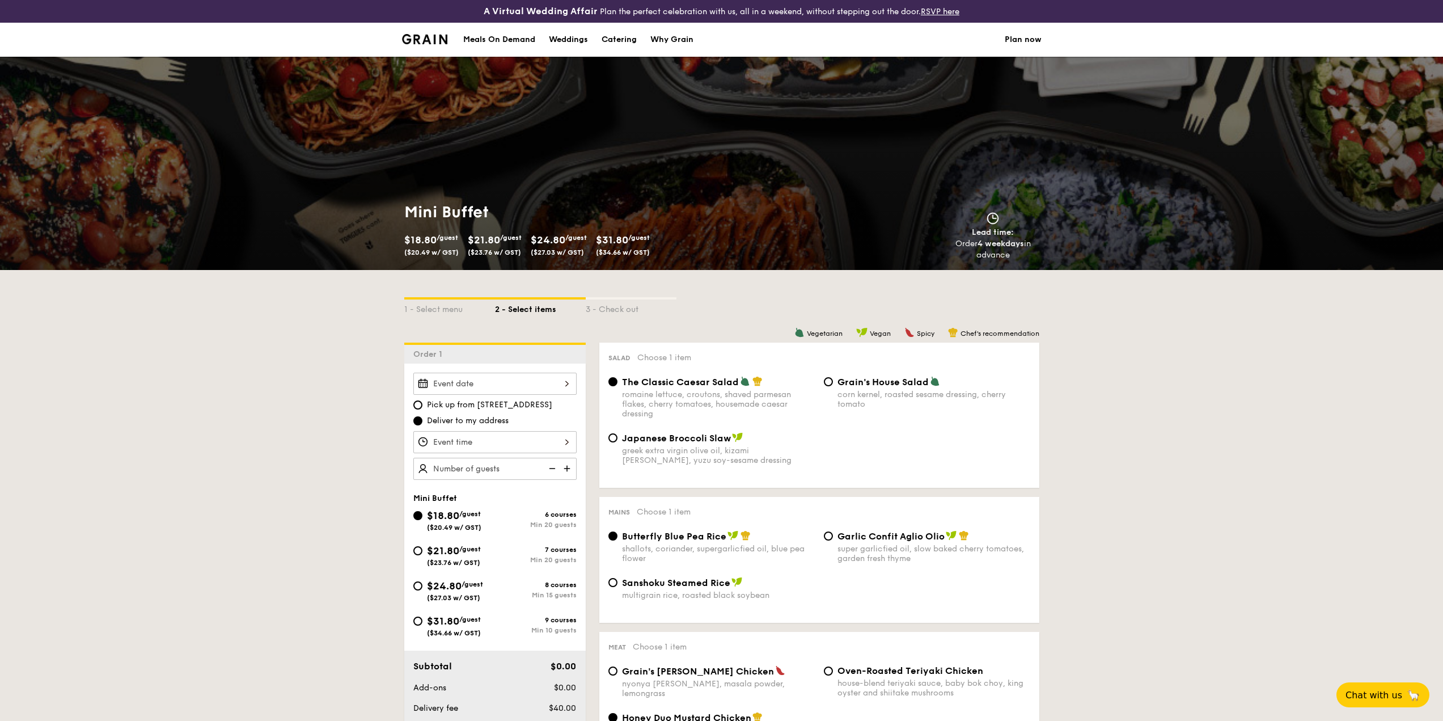
click at [511, 378] on div at bounding box center [494, 383] width 163 height 22
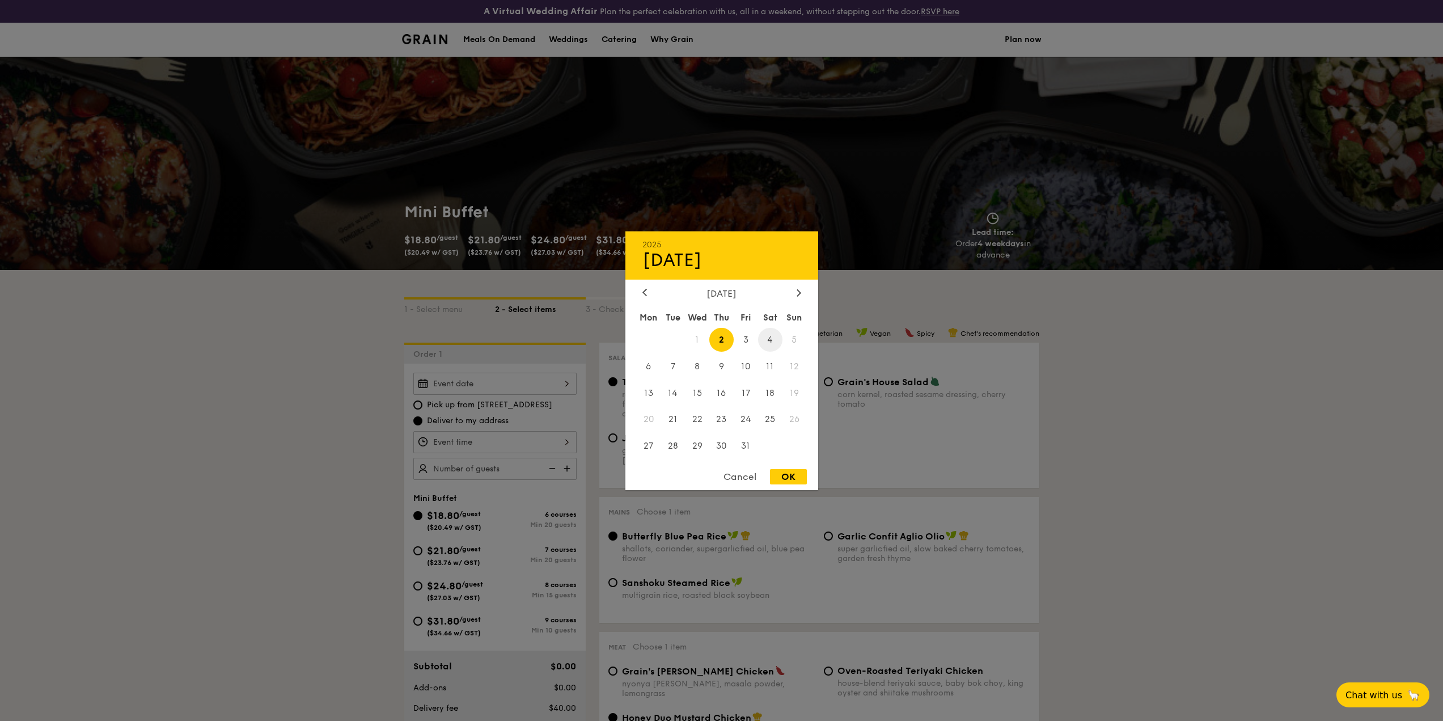
click at [773, 341] on span "4" at bounding box center [770, 339] width 24 height 24
drag, startPoint x: 793, startPoint y: 472, endPoint x: 787, endPoint y: 473, distance: 6.5
click at [794, 472] on div "OK" at bounding box center [788, 476] width 37 height 15
type input "Oct 04, 2025"
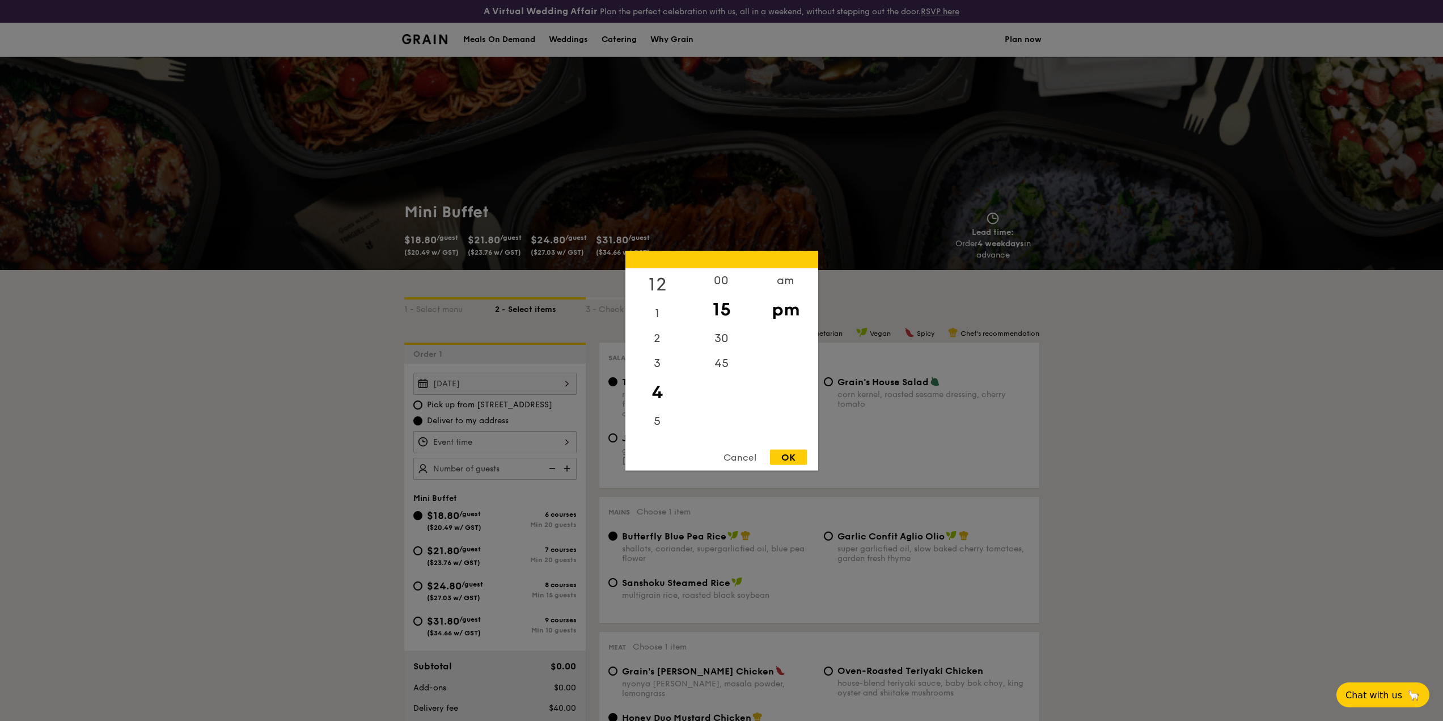
click at [661, 281] on div "12" at bounding box center [657, 284] width 64 height 33
drag, startPoint x: 728, startPoint y: 283, endPoint x: 782, endPoint y: 303, distance: 57.9
click at [729, 283] on div "00" at bounding box center [721, 280] width 64 height 25
click at [798, 314] on div "pm" at bounding box center [785, 309] width 64 height 33
click at [789, 444] on div "12 1 2 3 4 5 6 7 8 9 10 11 00 15 30 45 am pm Cancel OK" at bounding box center [721, 360] width 193 height 219
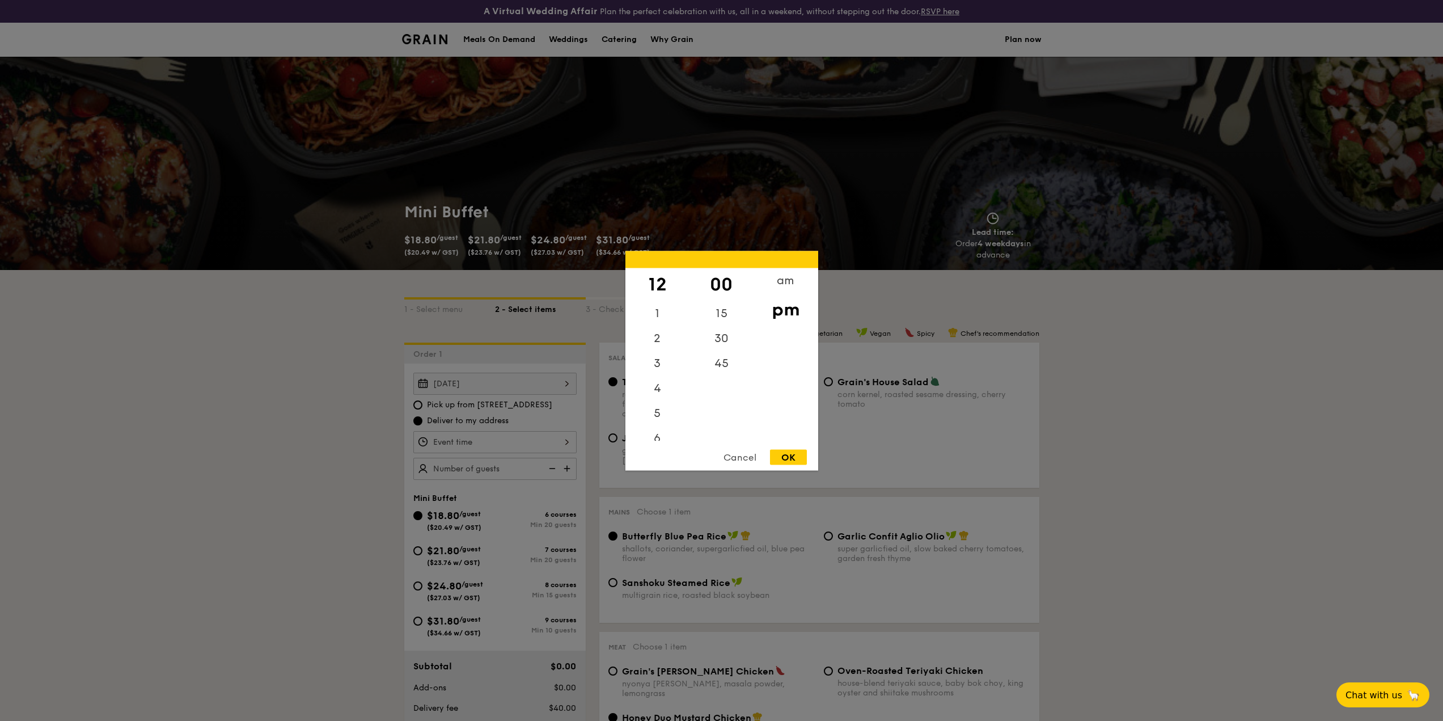
click at [790, 452] on div "OK" at bounding box center [788, 456] width 37 height 15
type input "12:00PM"
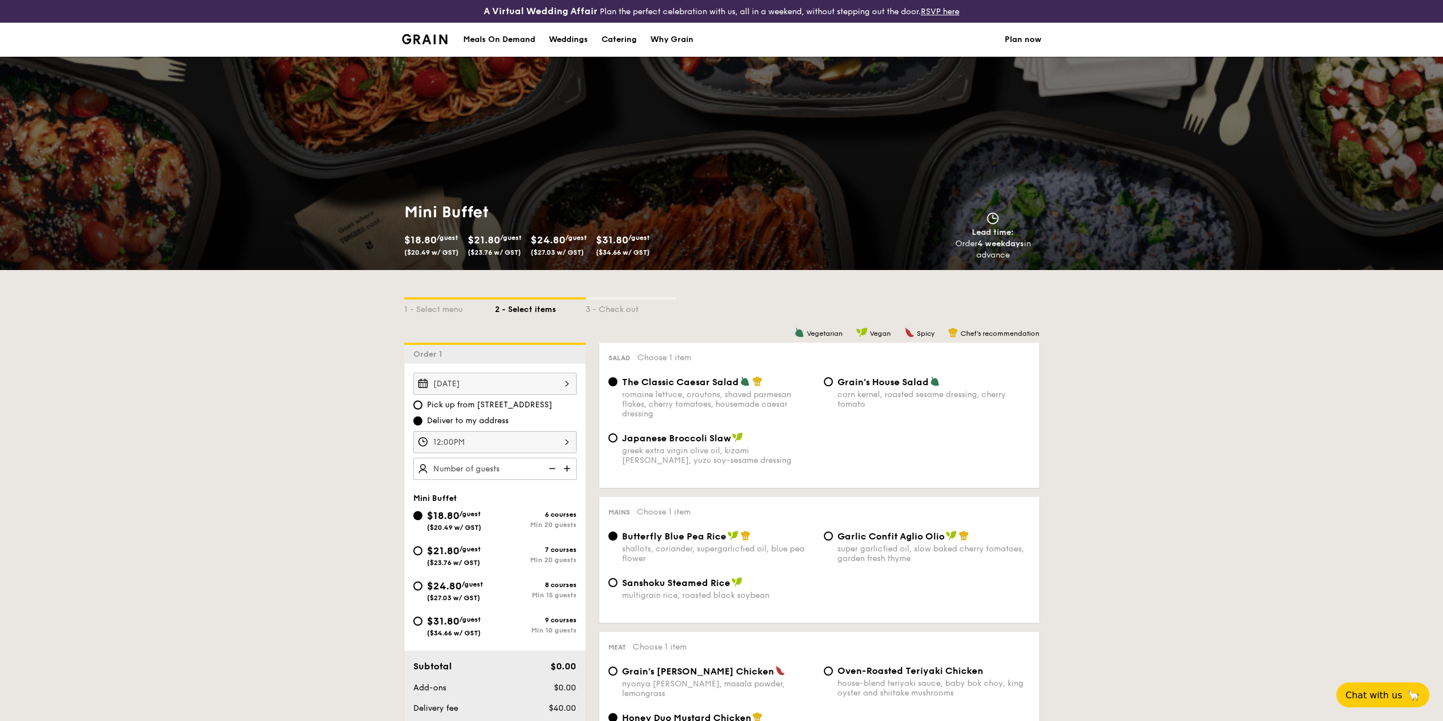
drag, startPoint x: 453, startPoint y: 582, endPoint x: 489, endPoint y: 553, distance: 46.4
click at [454, 582] on span "$24.80" at bounding box center [444, 585] width 35 height 12
click at [422, 582] on input "$24.80 /guest ($27.03 w/ GST) 8 courses Min 15 guests" at bounding box center [417, 585] width 9 height 9
radio input "true"
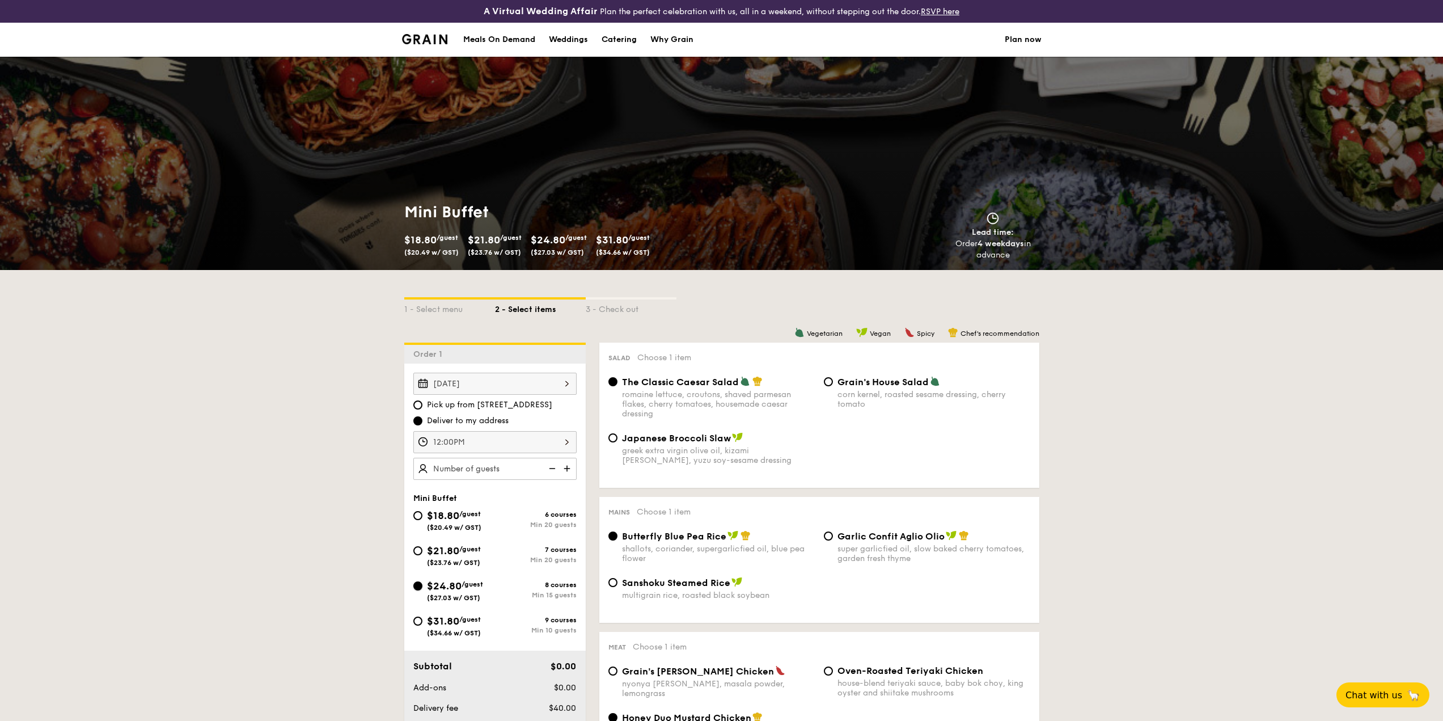
radio input "true"
radio input "false"
radio input "true"
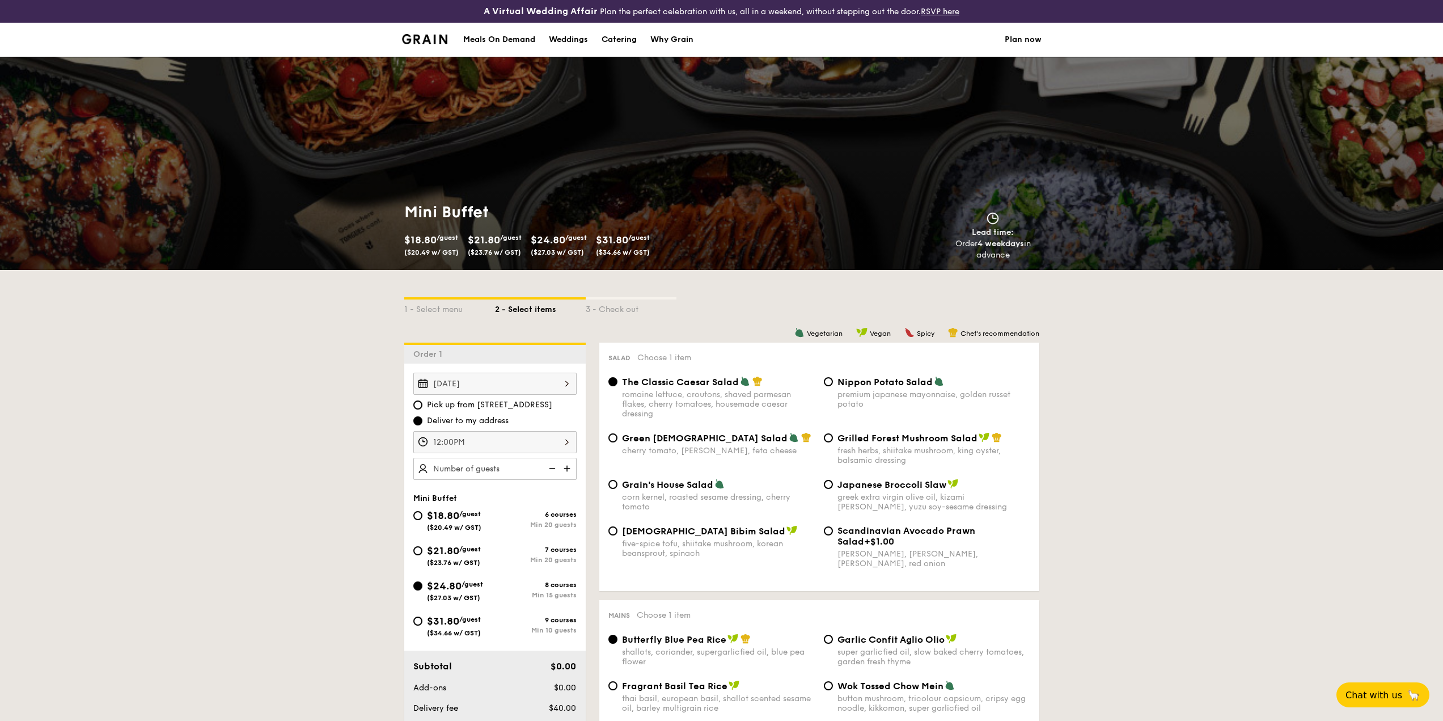
click at [564, 468] on img at bounding box center [568, 469] width 17 height 22
type input "15 guests"
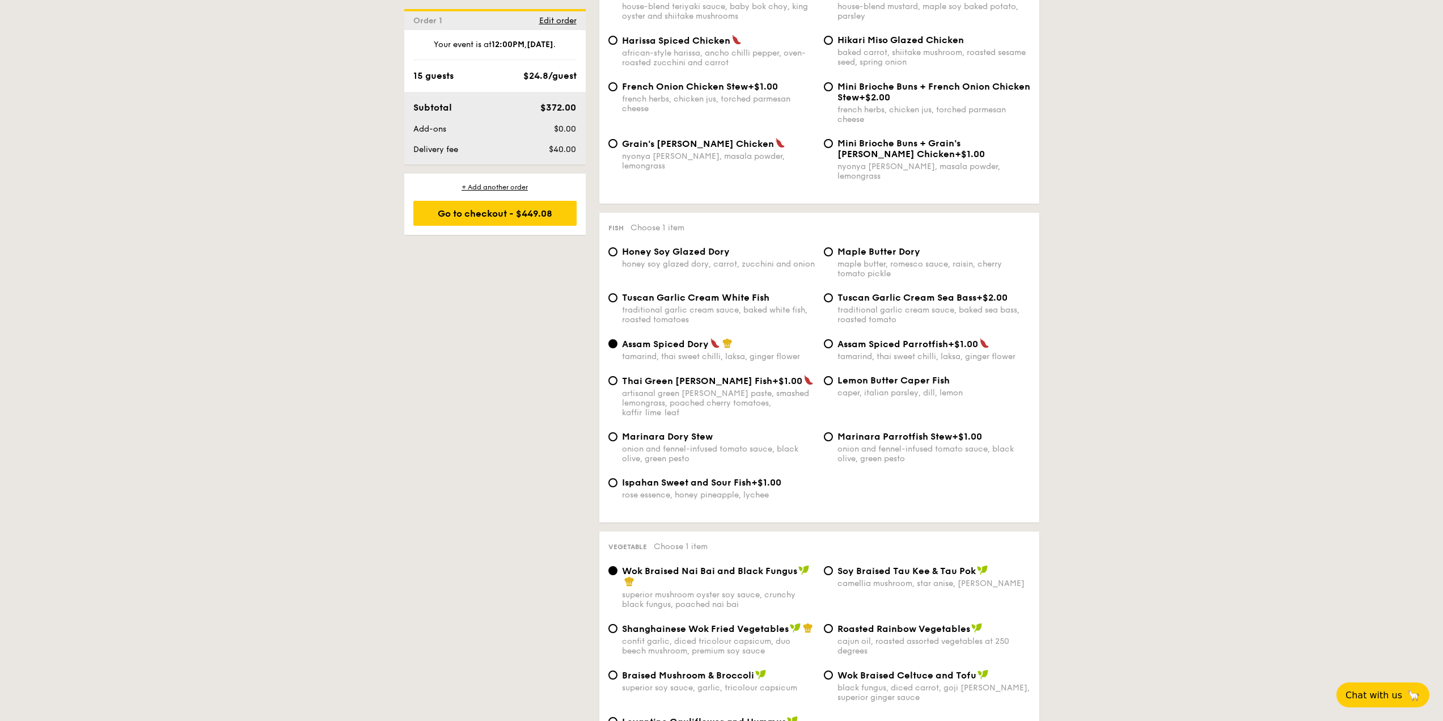
scroll to position [1077, 0]
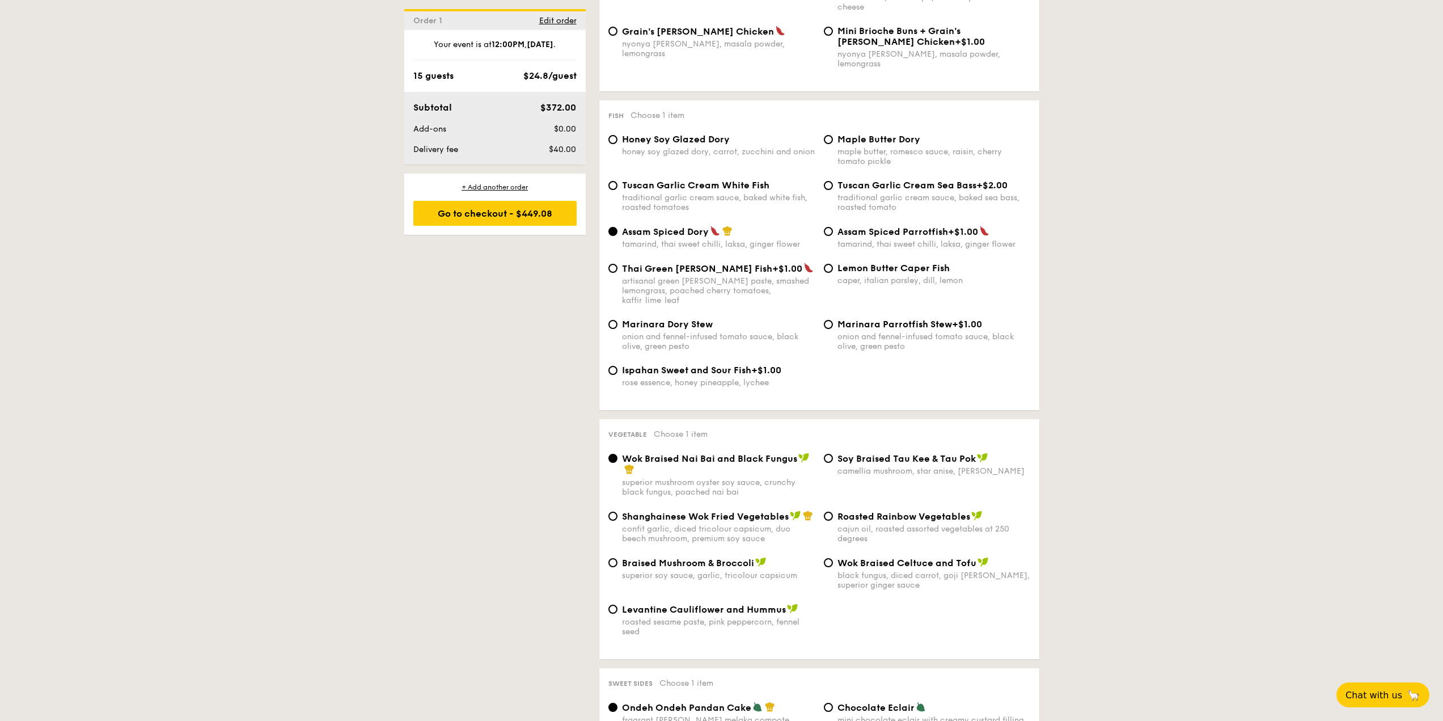
click at [731, 511] on span "Shanghainese Wok Fried Vegetables" at bounding box center [705, 516] width 167 height 11
click at [617, 511] on input "Shanghainese Wok Fried Vegetables confit garlic, diced tricolour capsicum, duo …" at bounding box center [612, 515] width 9 height 9
radio input "true"
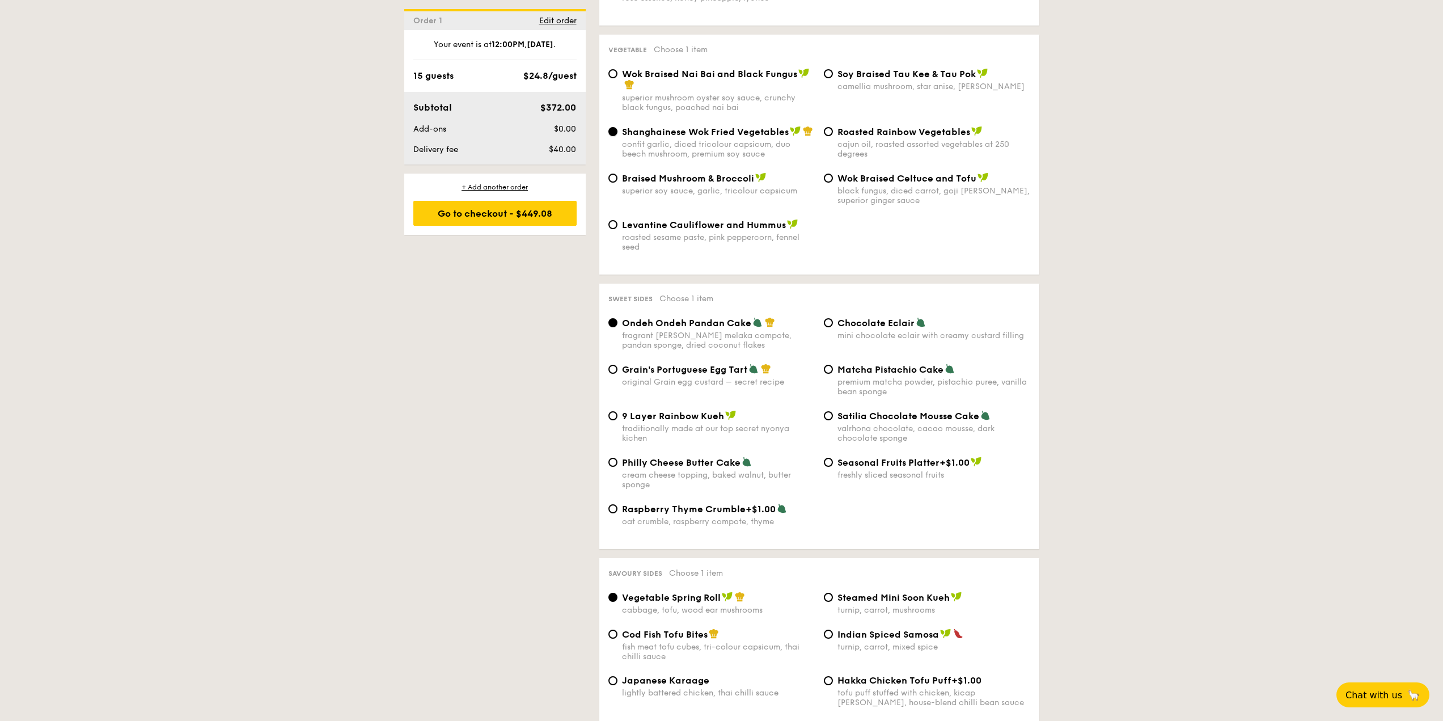
scroll to position [1531, 0]
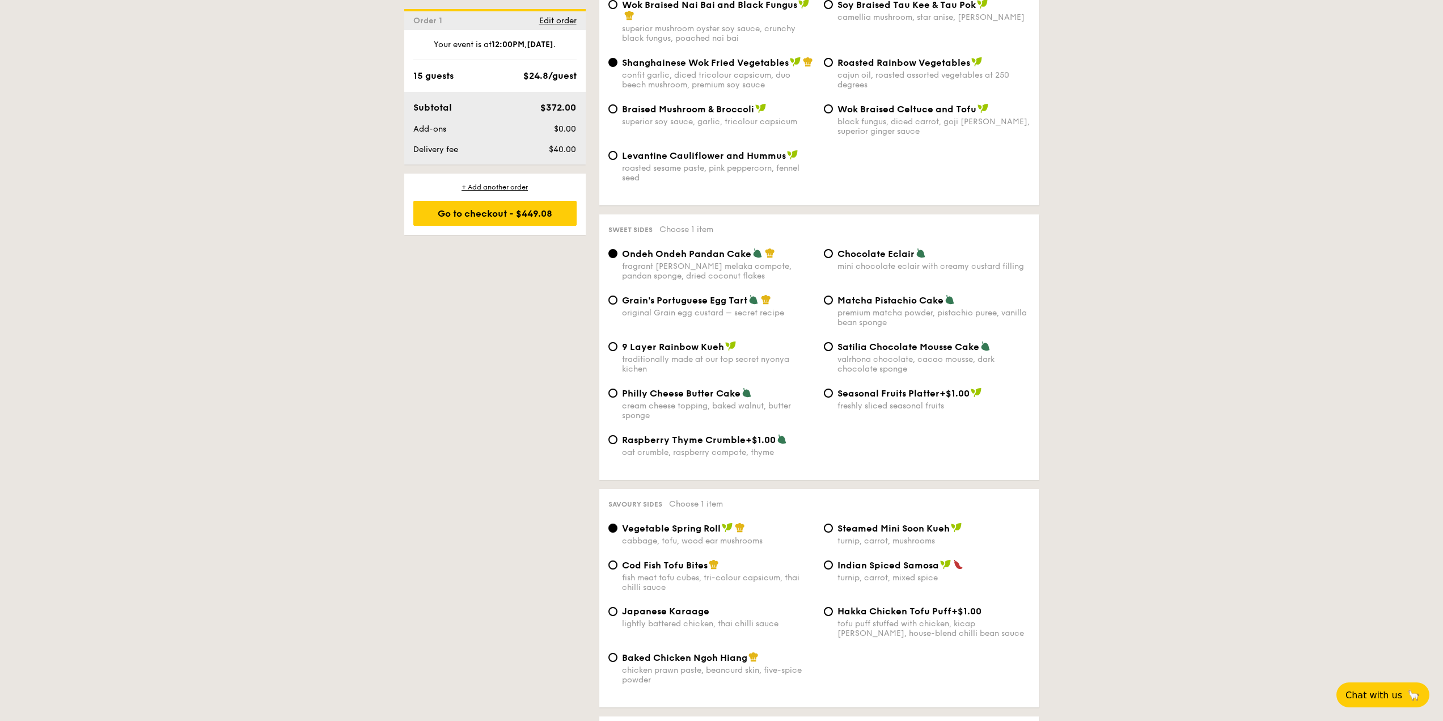
drag, startPoint x: 681, startPoint y: 544, endPoint x: 745, endPoint y: 517, distance: 69.1
click at [681, 560] on span "Cod Fish Tofu Bites" at bounding box center [665, 565] width 86 height 11
click at [617, 560] on input "Cod Fish Tofu Bites fish meat tofu cubes, tri-colour capsicum, thai chilli sauce" at bounding box center [612, 564] width 9 height 9
radio input "true"
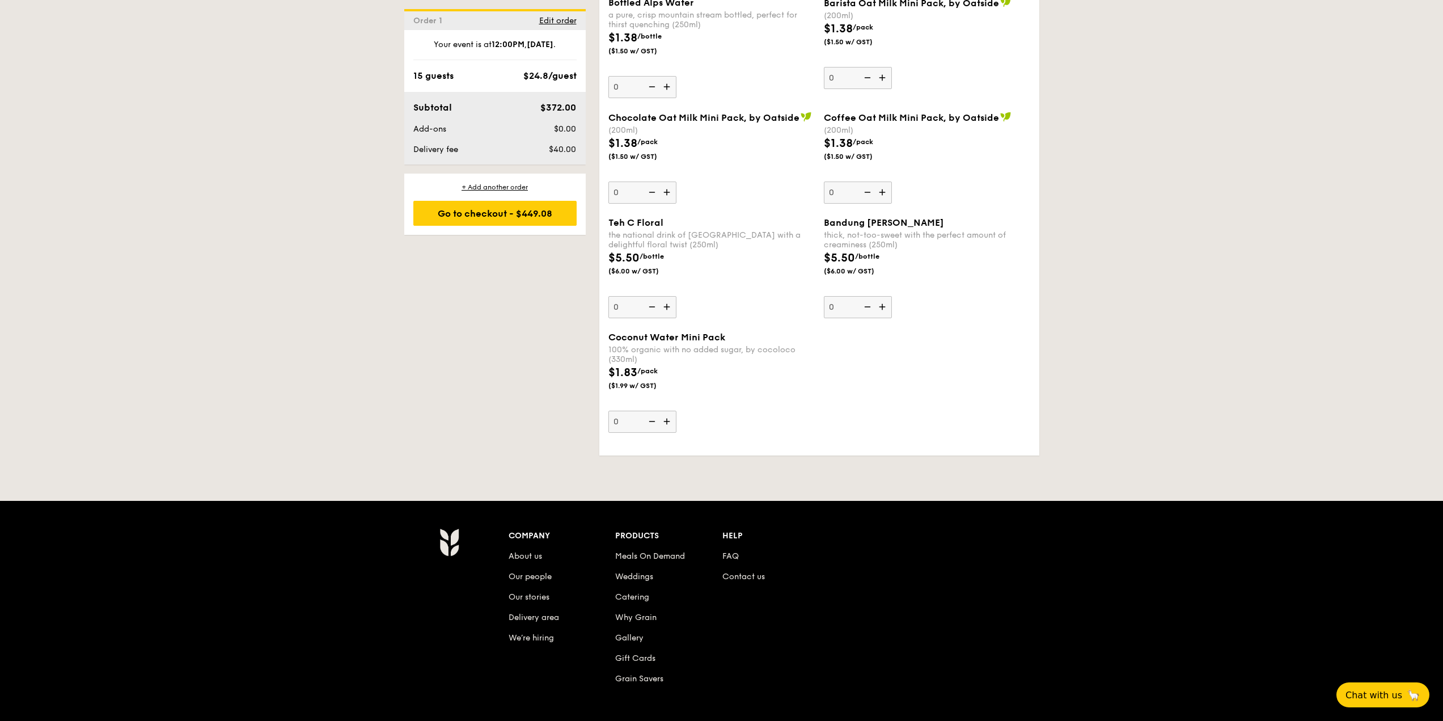
scroll to position [3393, 0]
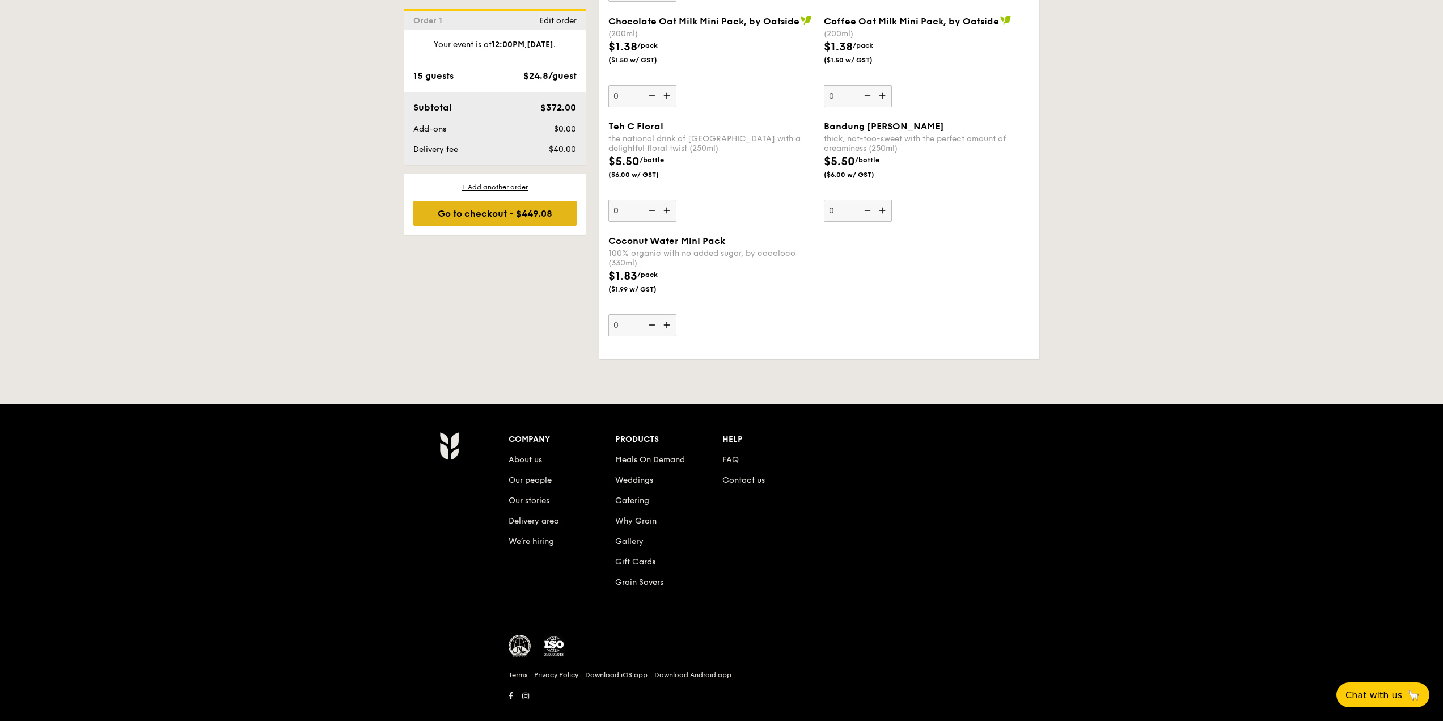
click at [515, 217] on div "Go to checkout - $449.08" at bounding box center [494, 213] width 163 height 25
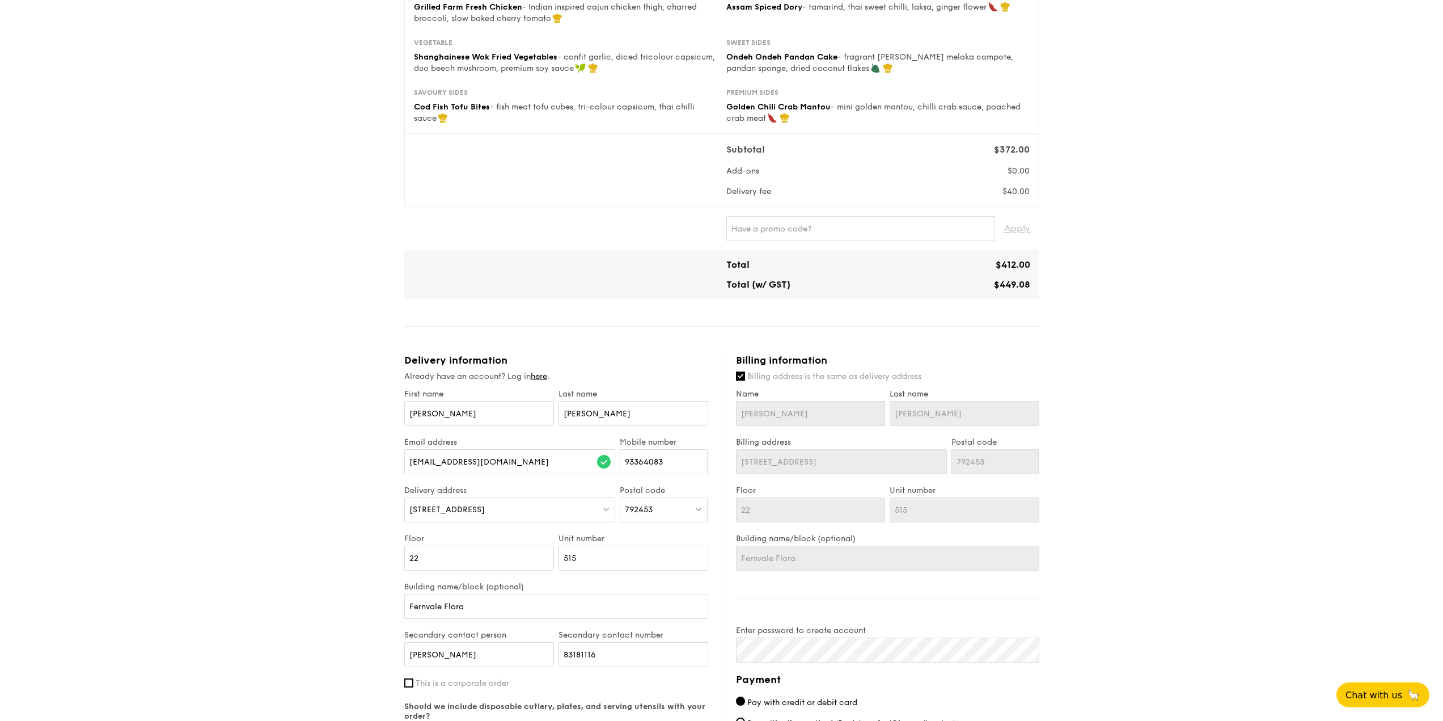
scroll to position [397, 0]
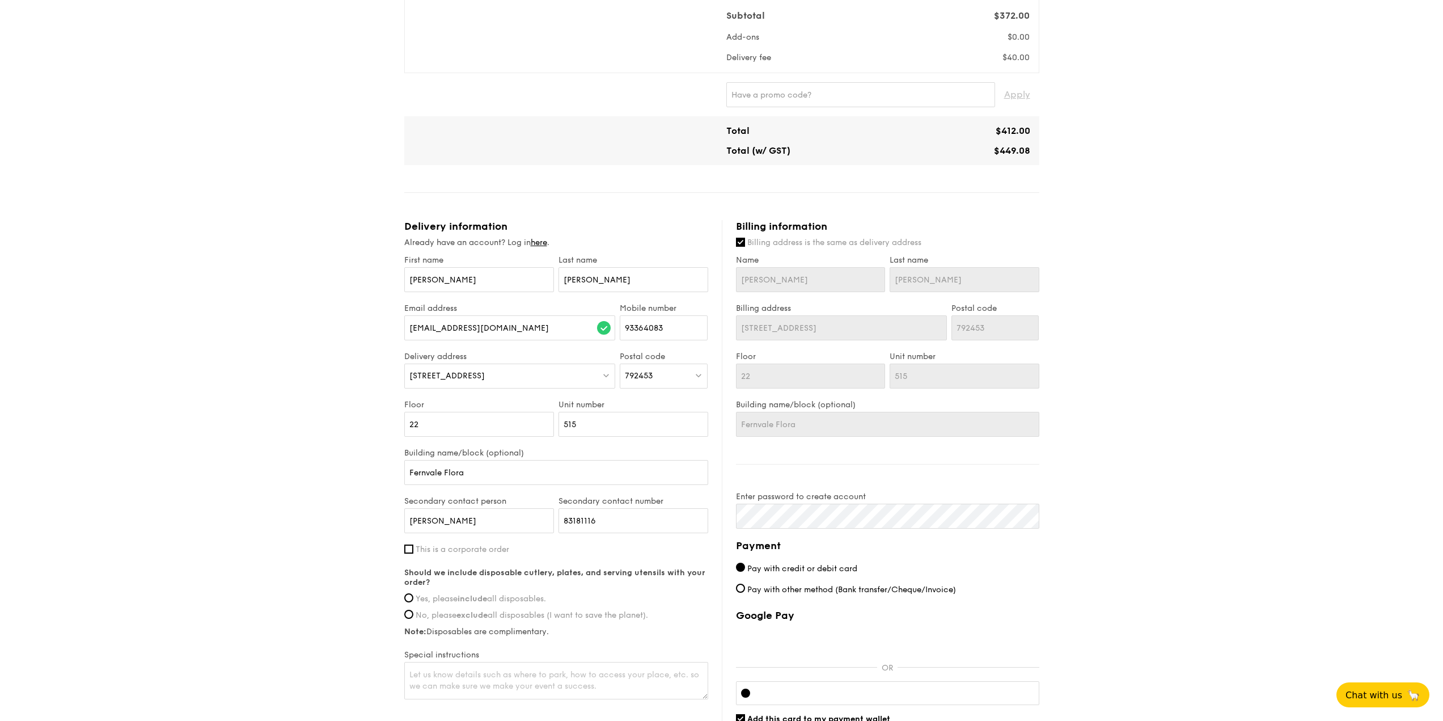
click at [449, 593] on div "Should we include disposable cutlery, plates, and serving utensils with your or…" at bounding box center [556, 602] width 304 height 69
click at [452, 597] on span "Yes, please include all disposables." at bounding box center [481, 599] width 130 height 10
click at [413, 597] on input "Yes, please include all disposables." at bounding box center [408, 597] width 9 height 9
radio input "true"
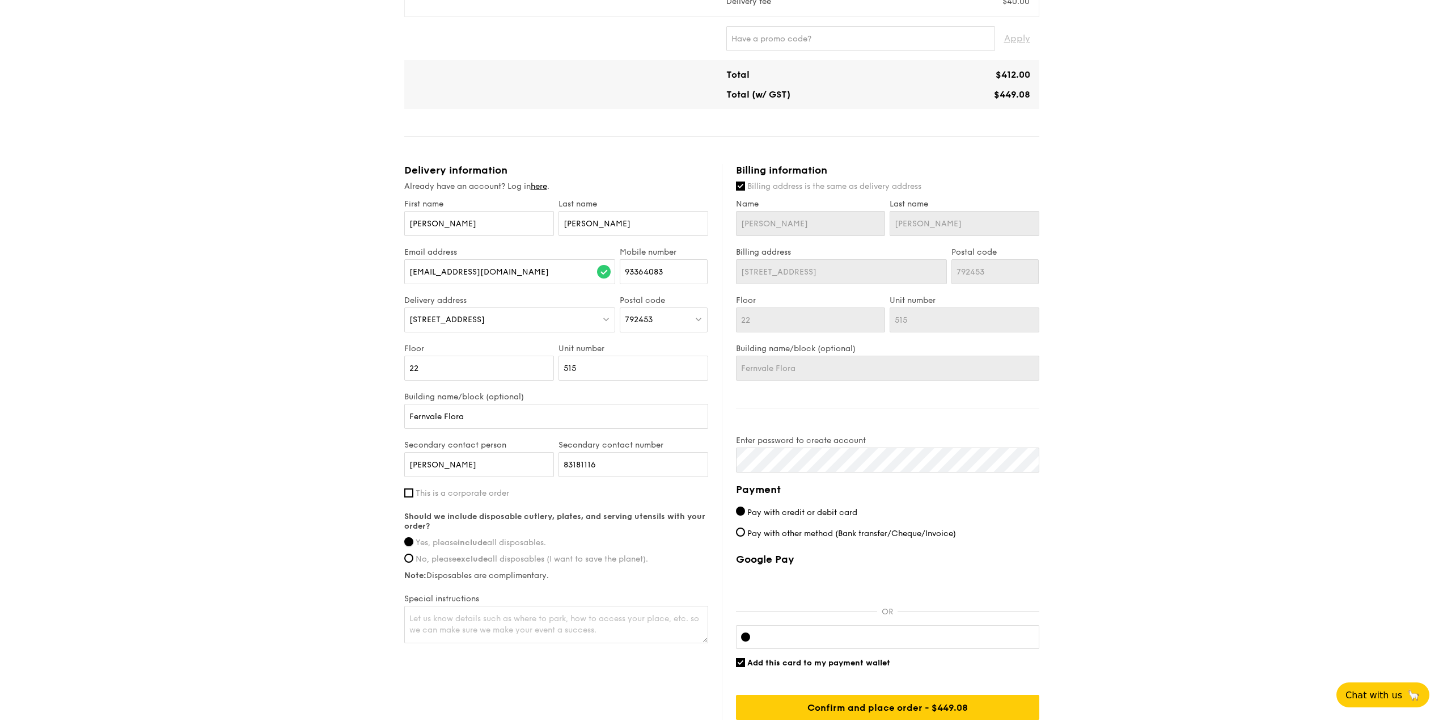
scroll to position [543, 0]
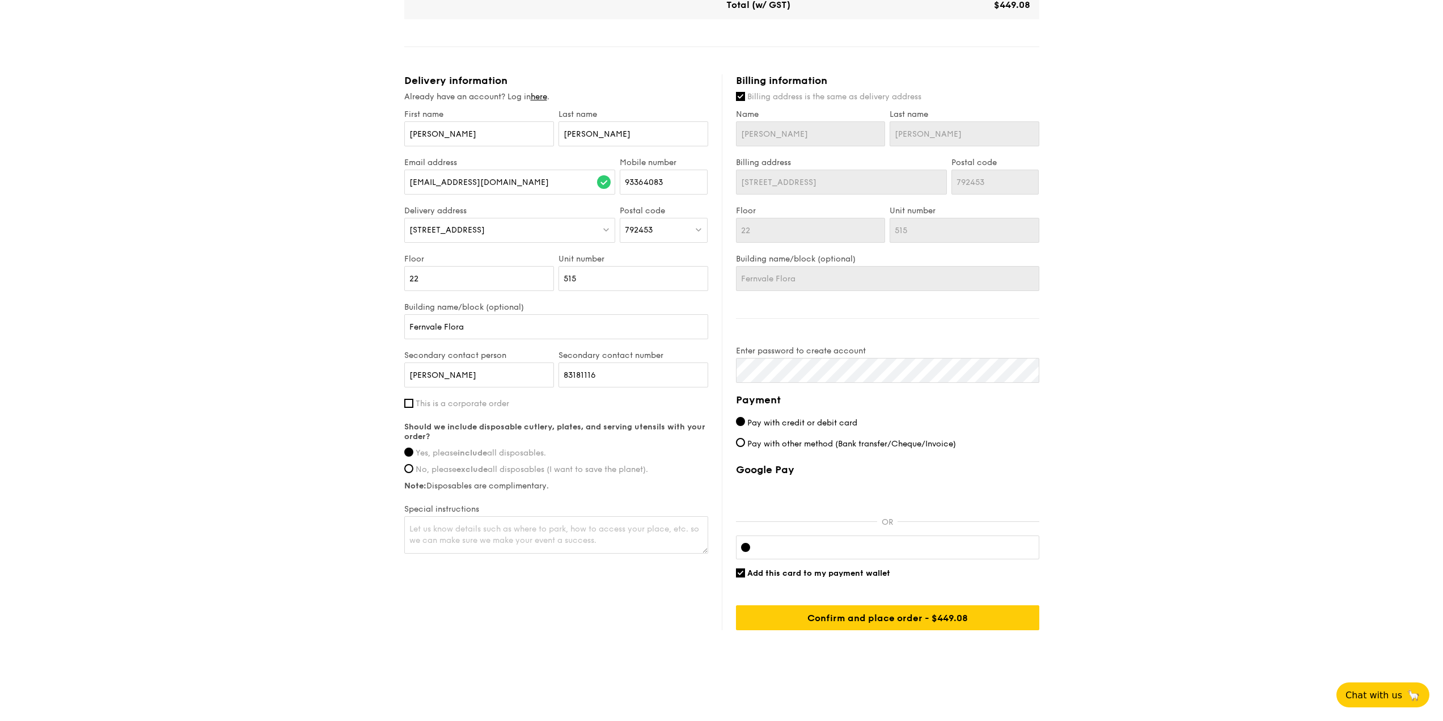
click at [881, 541] on div at bounding box center [887, 547] width 303 height 24
click at [520, 349] on div "Delivery information Already have an account? Log in here . First name Alex Las…" at bounding box center [721, 352] width 635 height 556
click at [980, 619] on input "Confirm and place order - $449.08" at bounding box center [887, 617] width 303 height 25
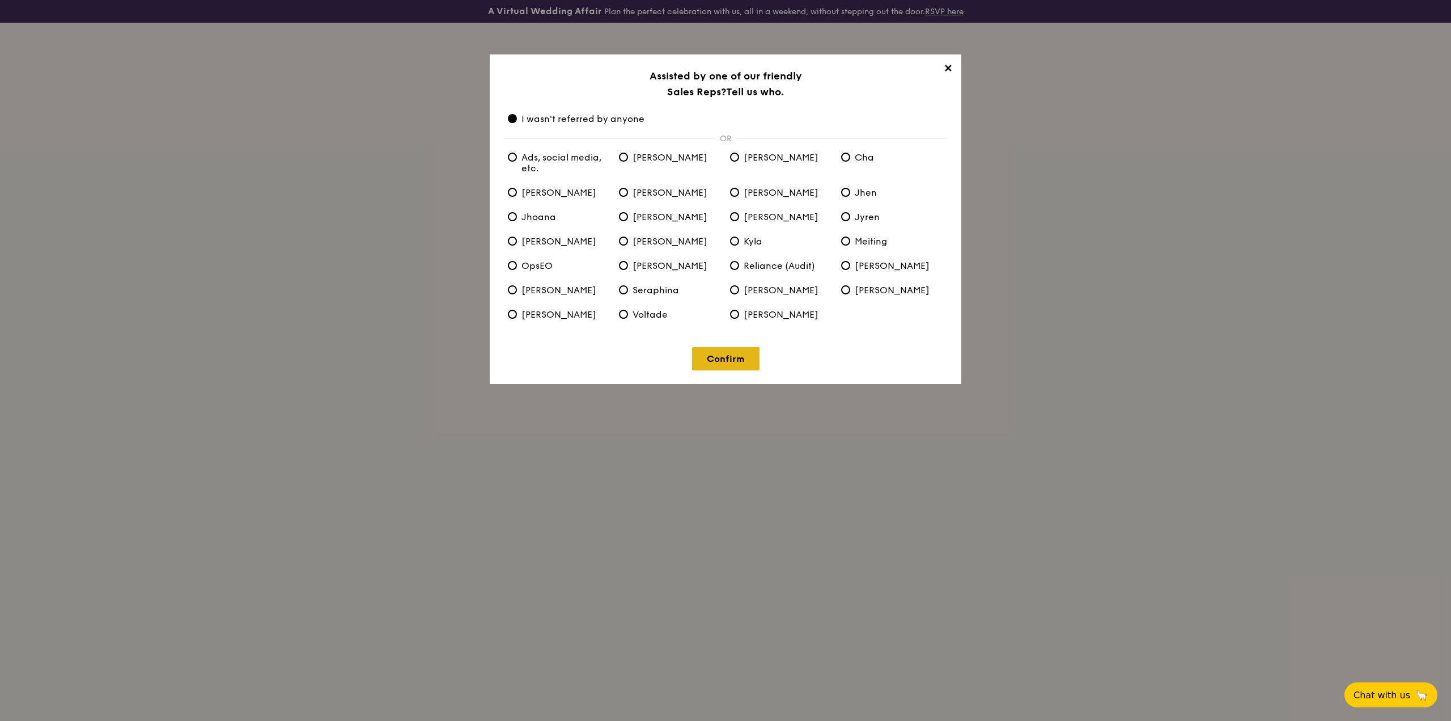
click at [738, 359] on link "Confirm" at bounding box center [725, 358] width 67 height 23
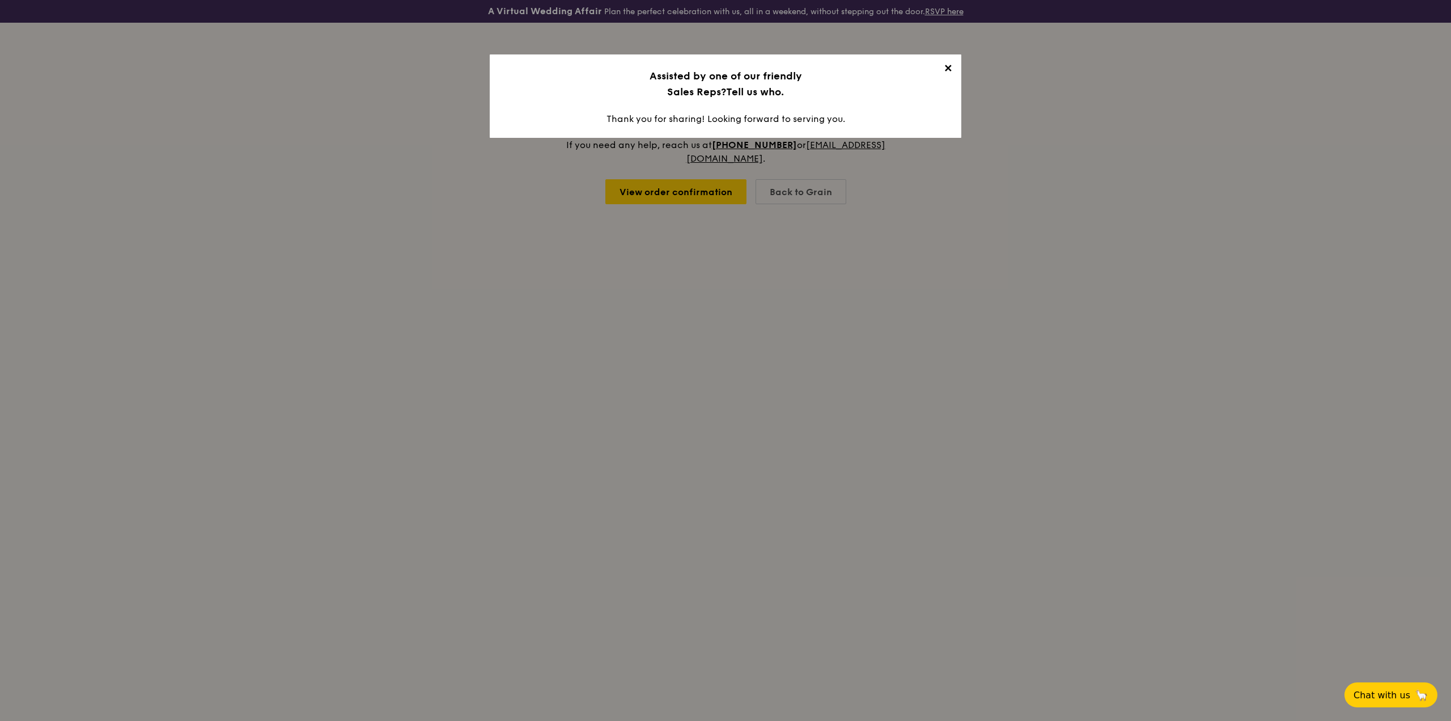
click at [950, 67] on span "✕" at bounding box center [948, 70] width 16 height 16
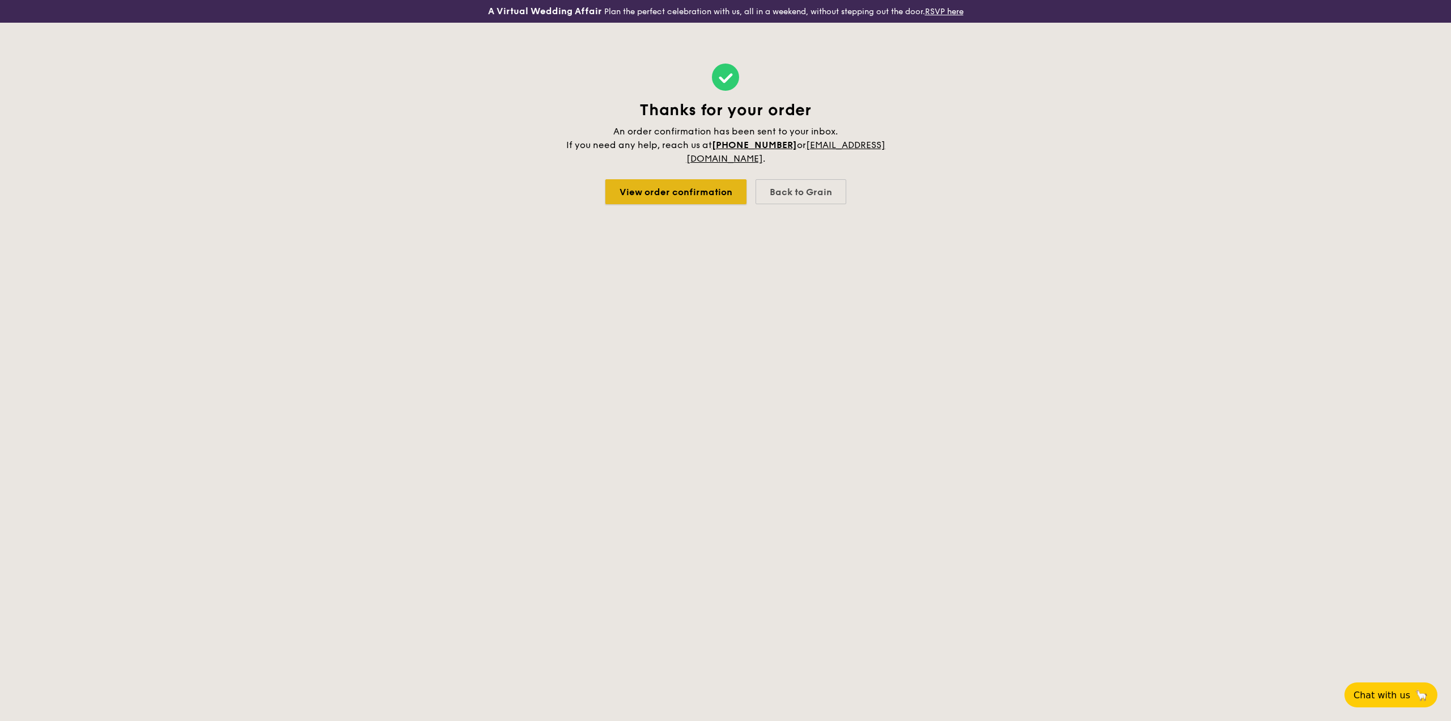
click at [715, 192] on link "View order confirmation" at bounding box center [676, 191] width 141 height 25
